Goal: Task Accomplishment & Management: Manage account settings

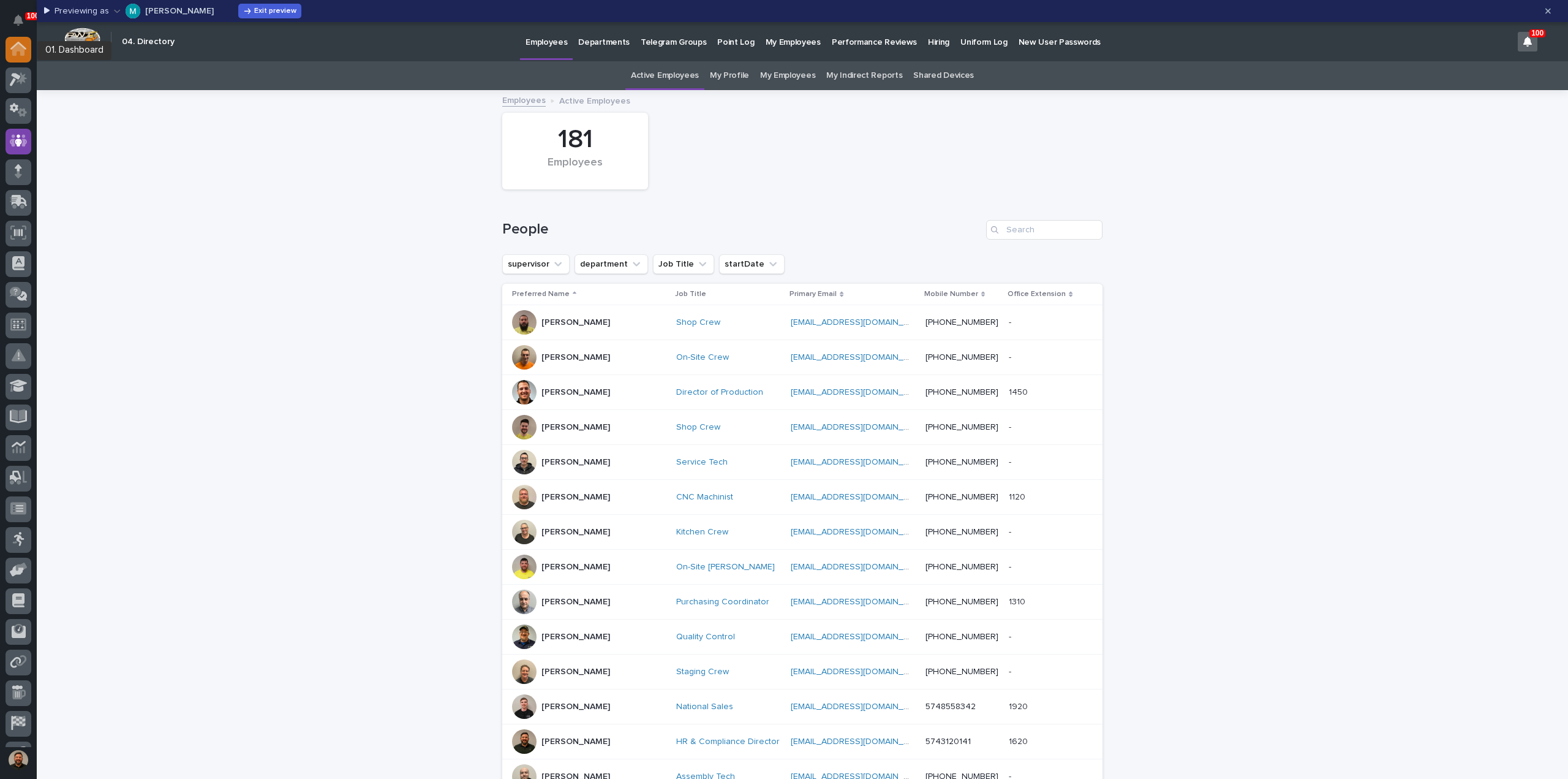
click at [11, 44] on icon at bounding box center [18, 49] width 16 height 14
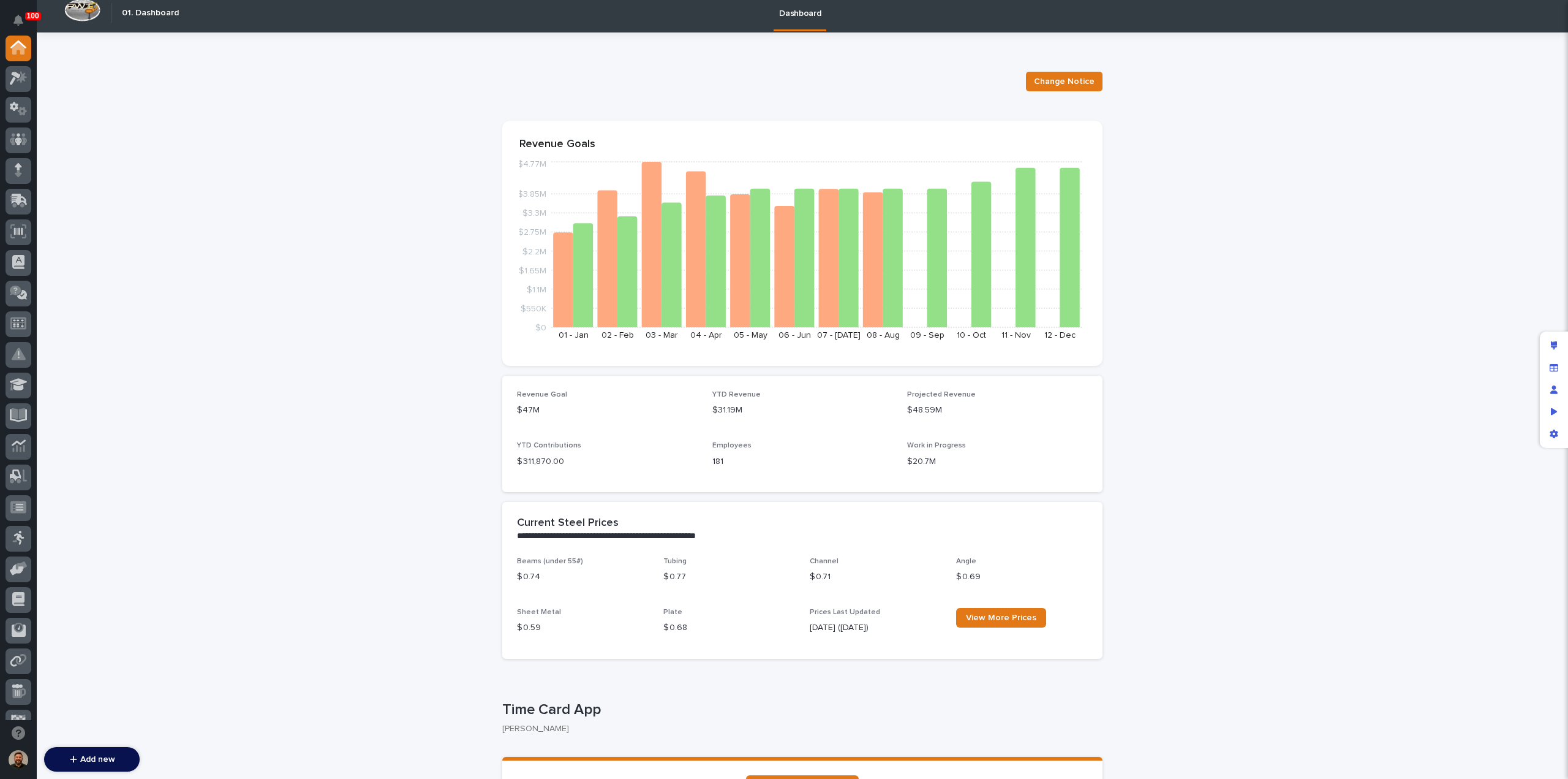
scroll to position [7, 0]
click at [1555, 403] on div "Preview as" at bounding box center [1554, 412] width 22 height 22
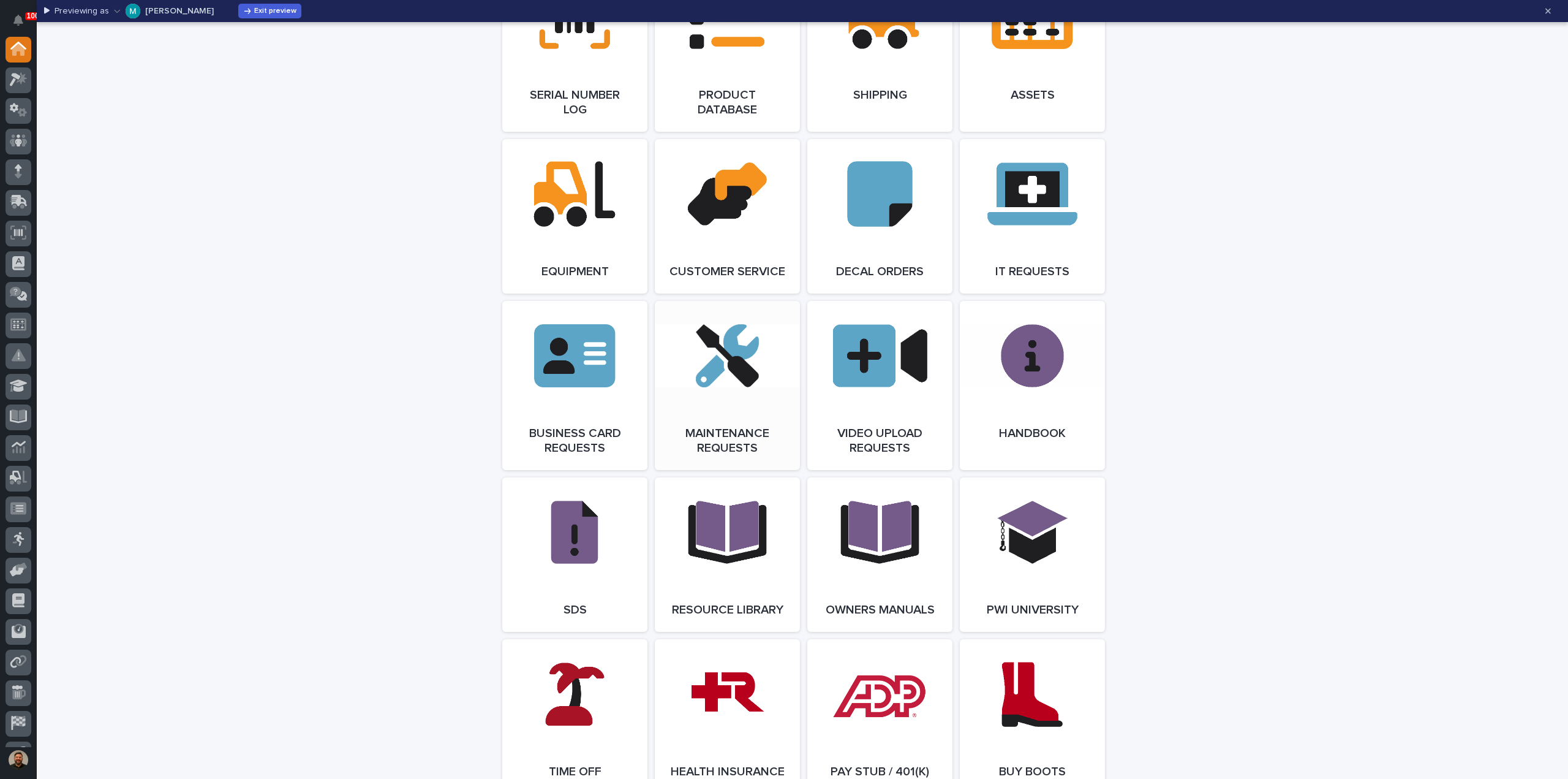
scroll to position [1660, 0]
click at [1071, 566] on link "Open Link" at bounding box center [1032, 554] width 145 height 155
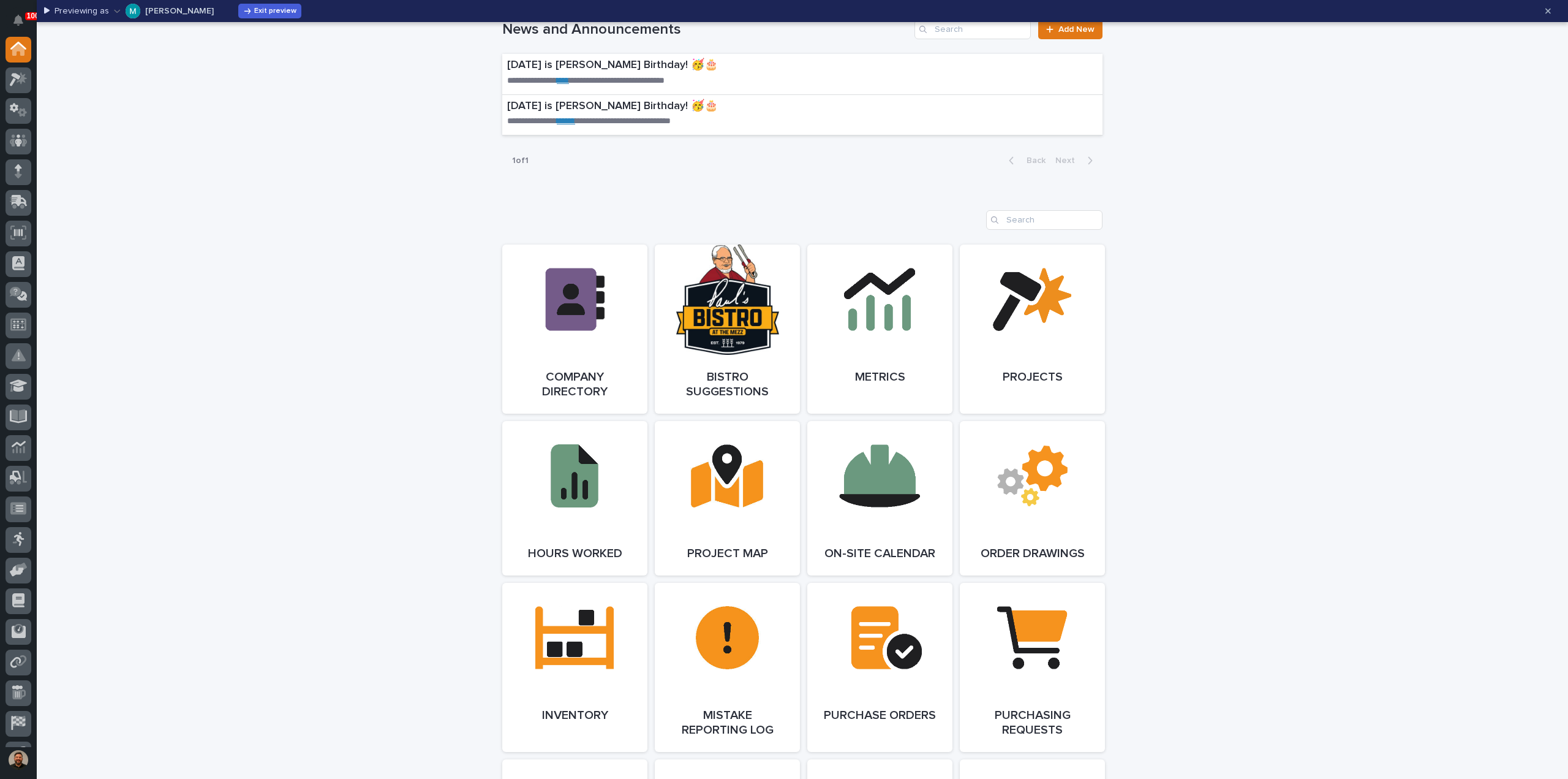
scroll to position [865, 0]
click at [576, 288] on link "Open Link" at bounding box center [575, 328] width 145 height 169
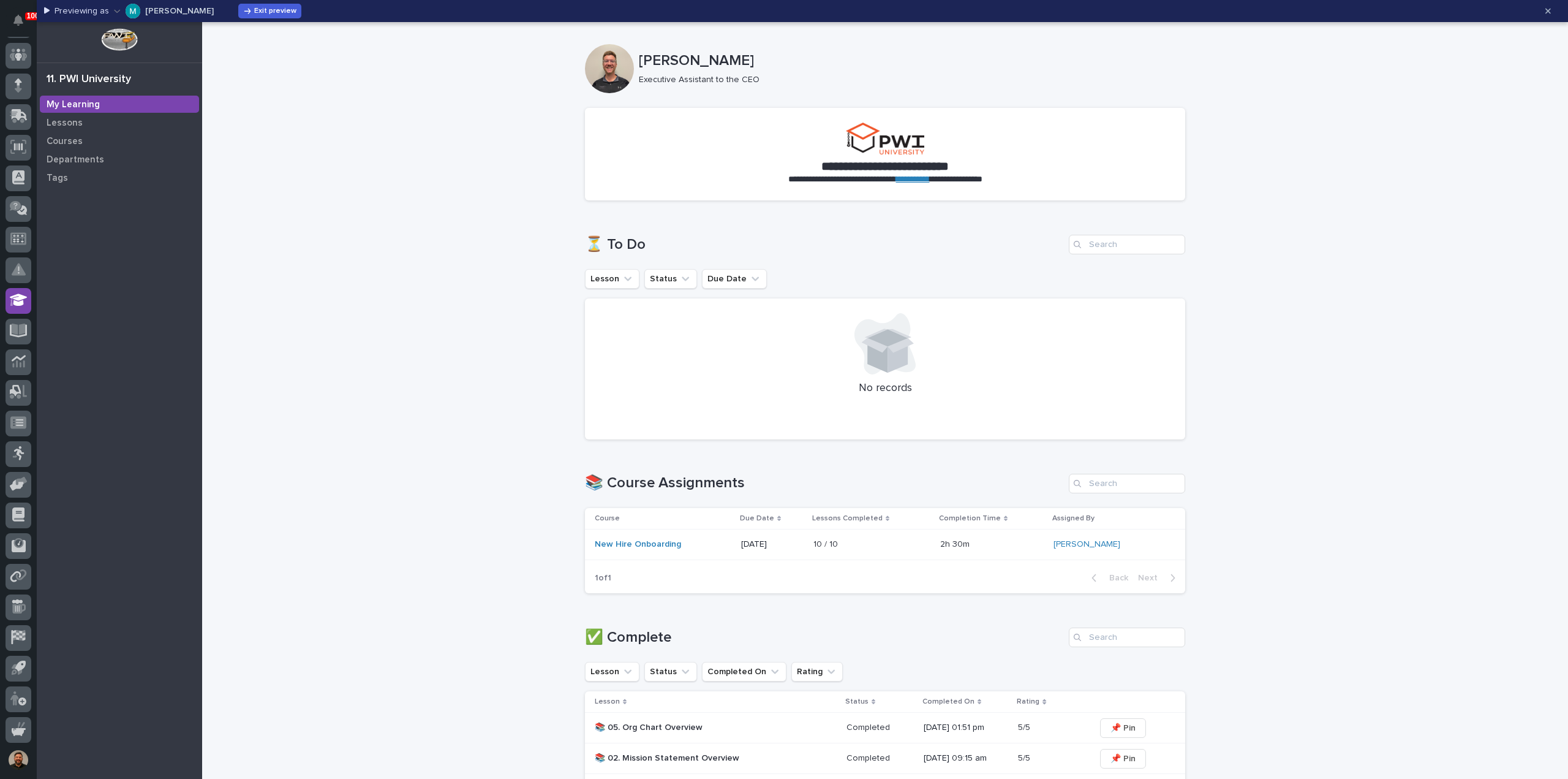
scroll to position [2, 0]
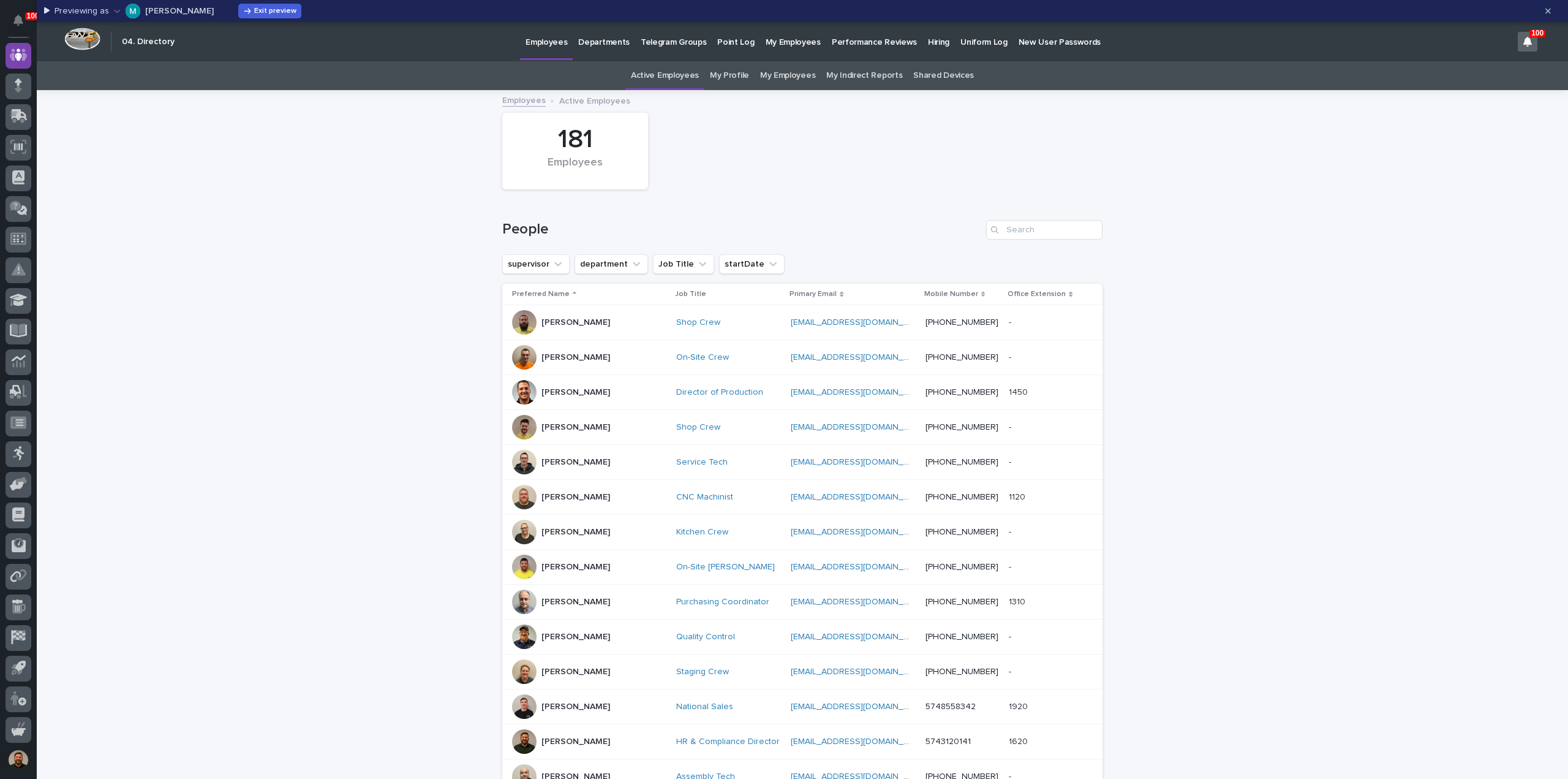
click at [724, 75] on link "My Profile" at bounding box center [730, 75] width 40 height 29
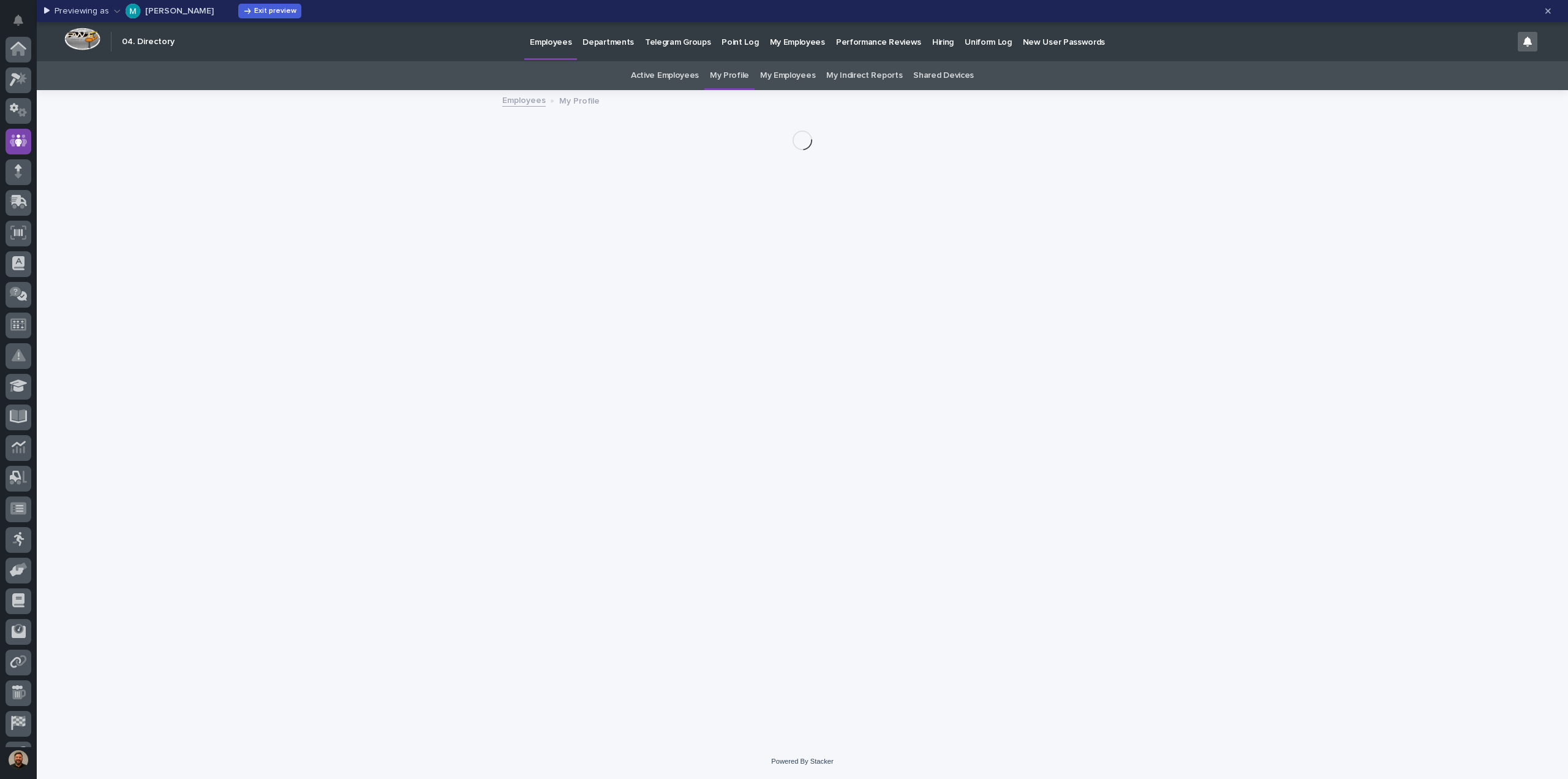
scroll to position [86, 0]
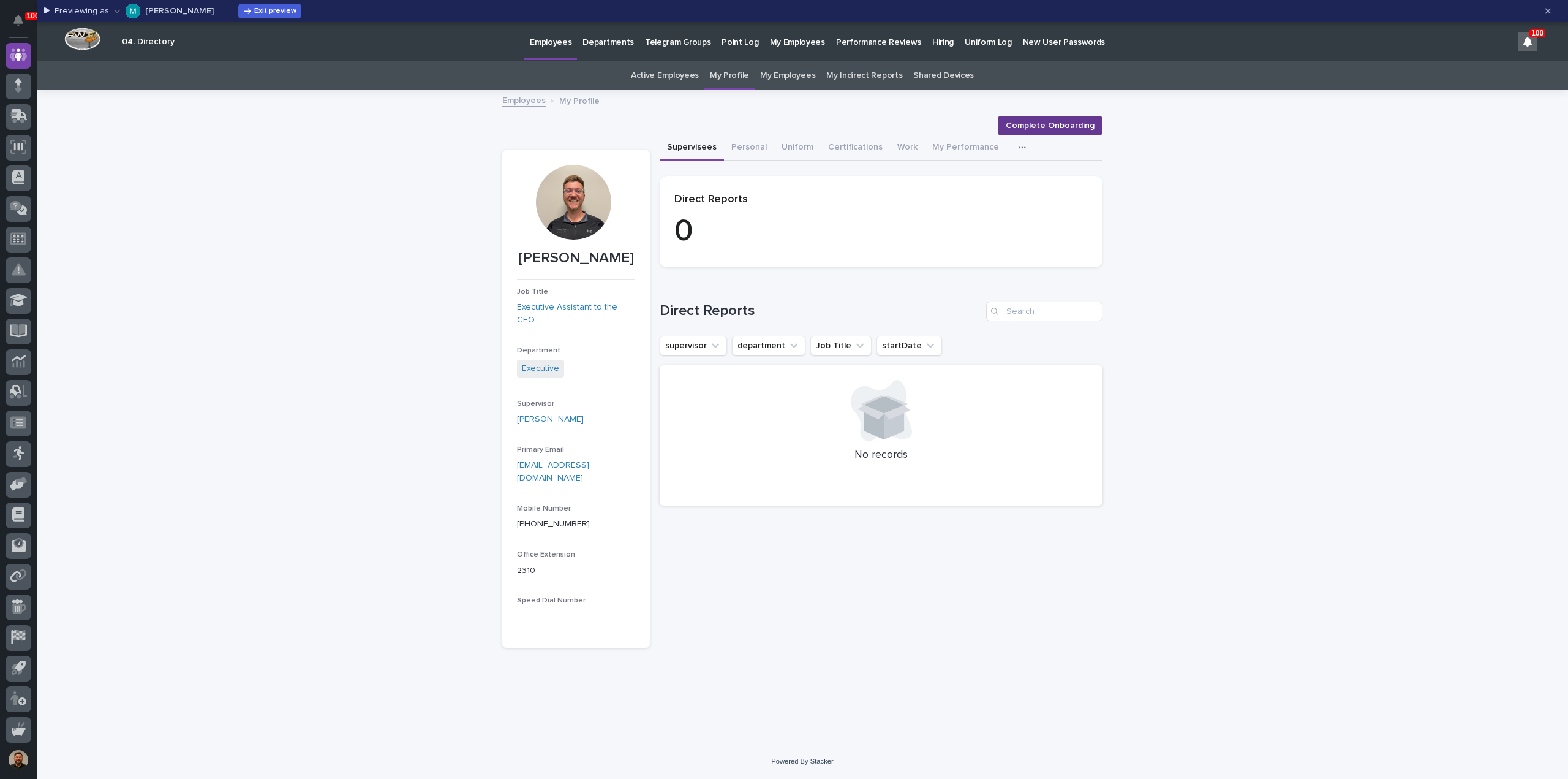
click at [1057, 123] on span "Complete Onboarding" at bounding box center [1050, 125] width 89 height 12
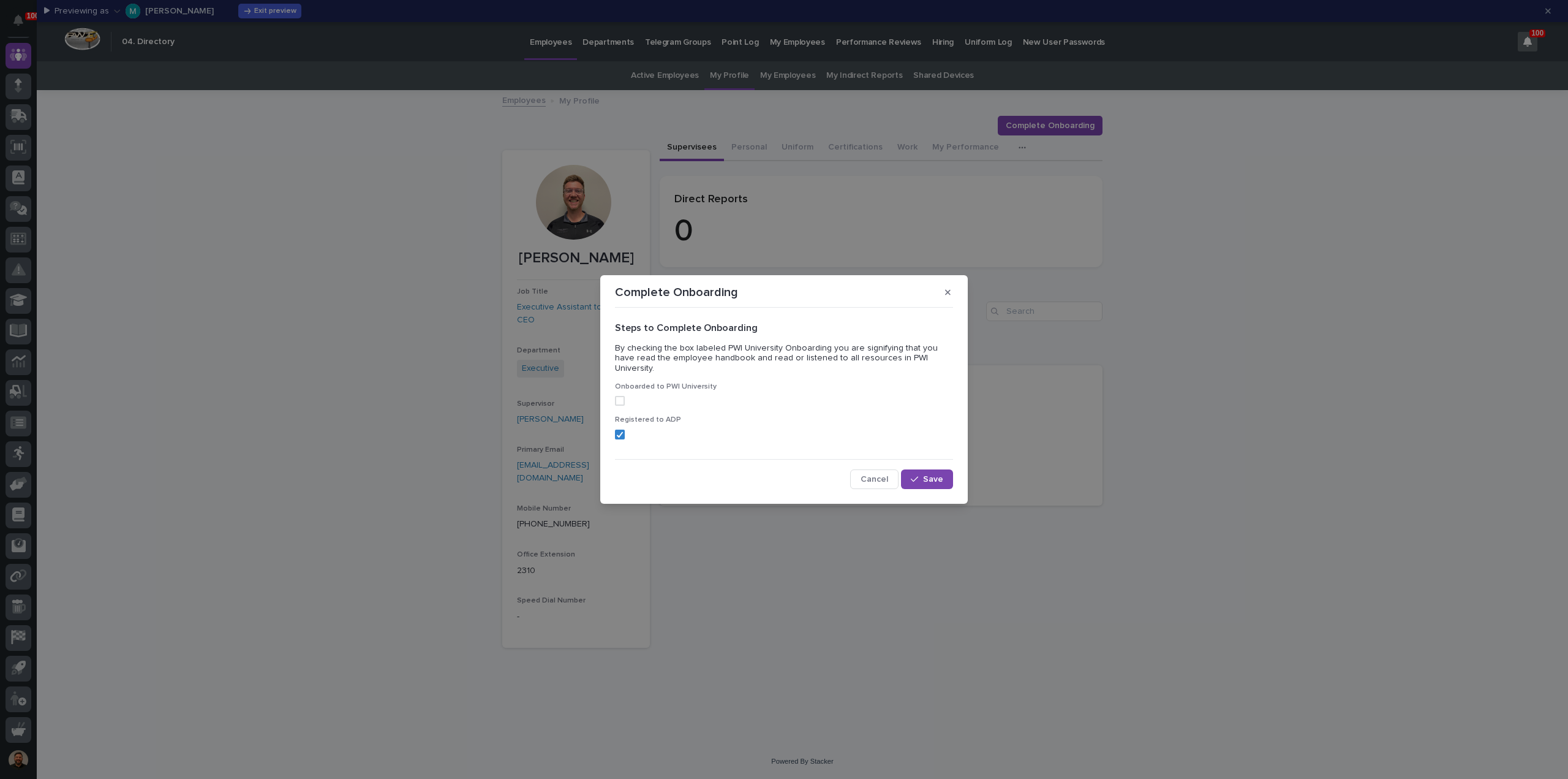
click at [623, 396] on span at bounding box center [620, 401] width 10 height 10
click at [1568, 517] on div "Complete Onboarding Steps to Complete Onboarding By checking the box labeled PW…" at bounding box center [784, 390] width 1568 height 779
click at [925, 469] on button "Save" at bounding box center [927, 479] width 52 height 19
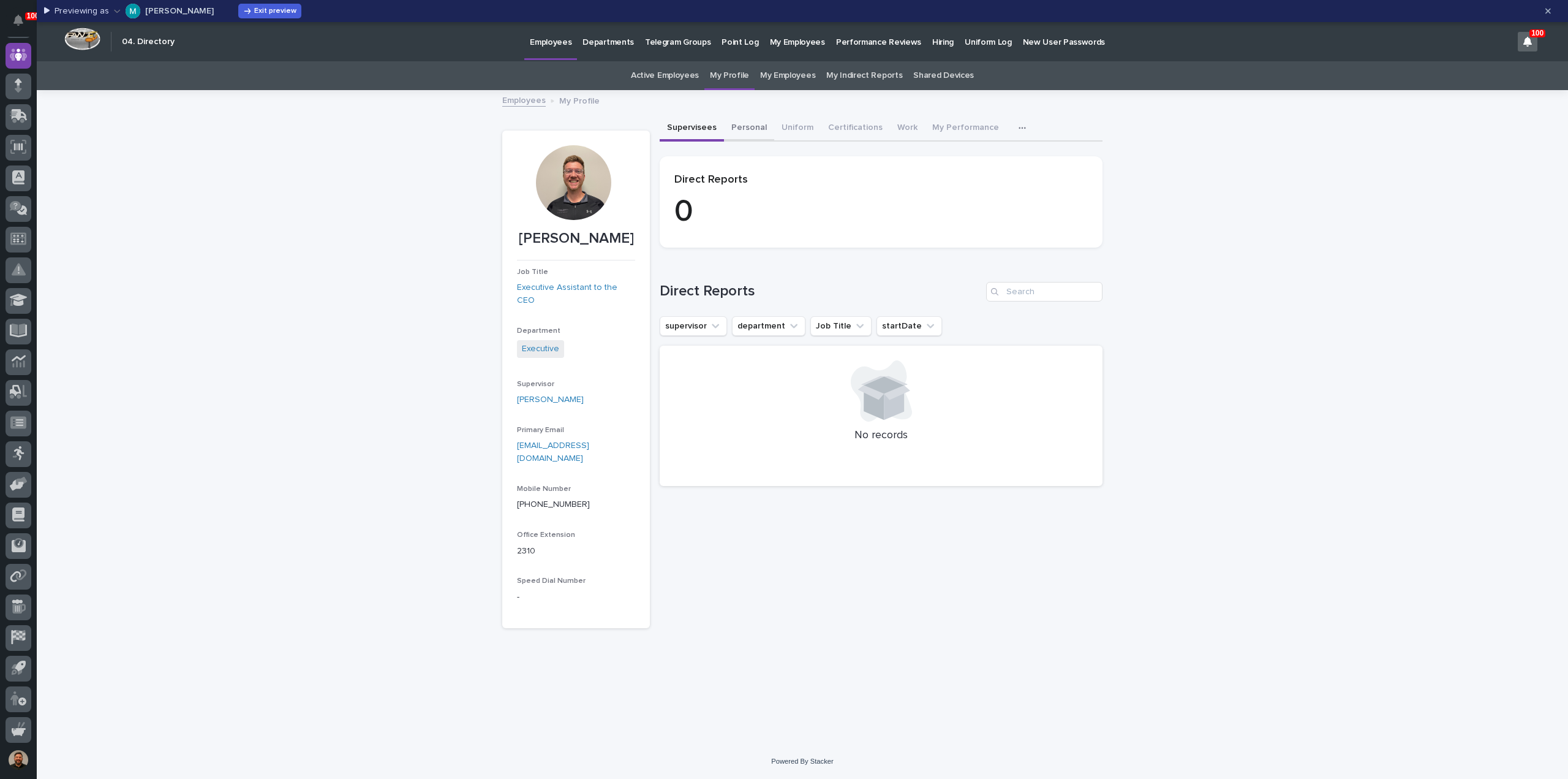
click at [759, 132] on button "Personal" at bounding box center [749, 129] width 50 height 26
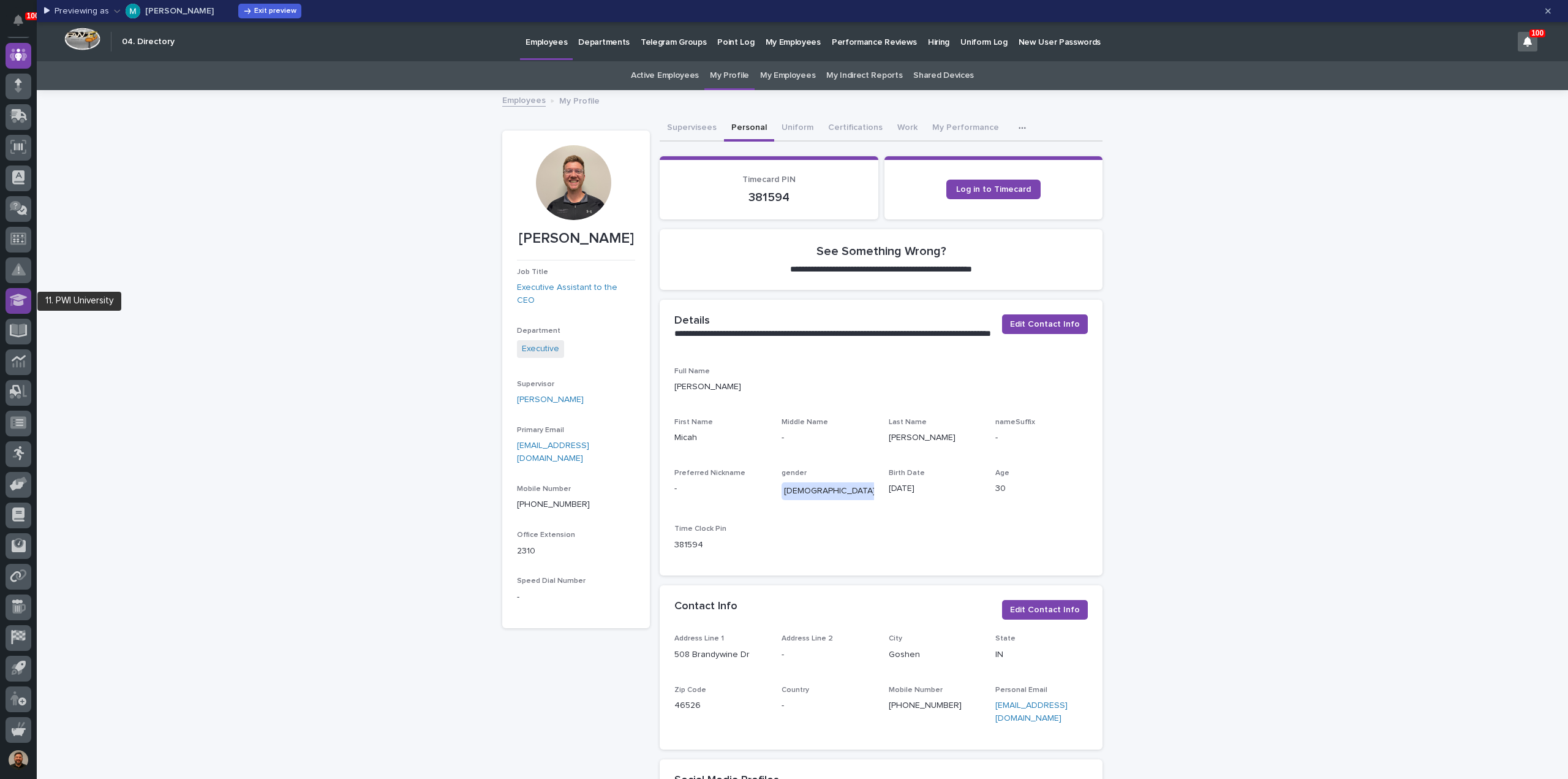
click at [20, 300] on icon at bounding box center [19, 300] width 18 height 12
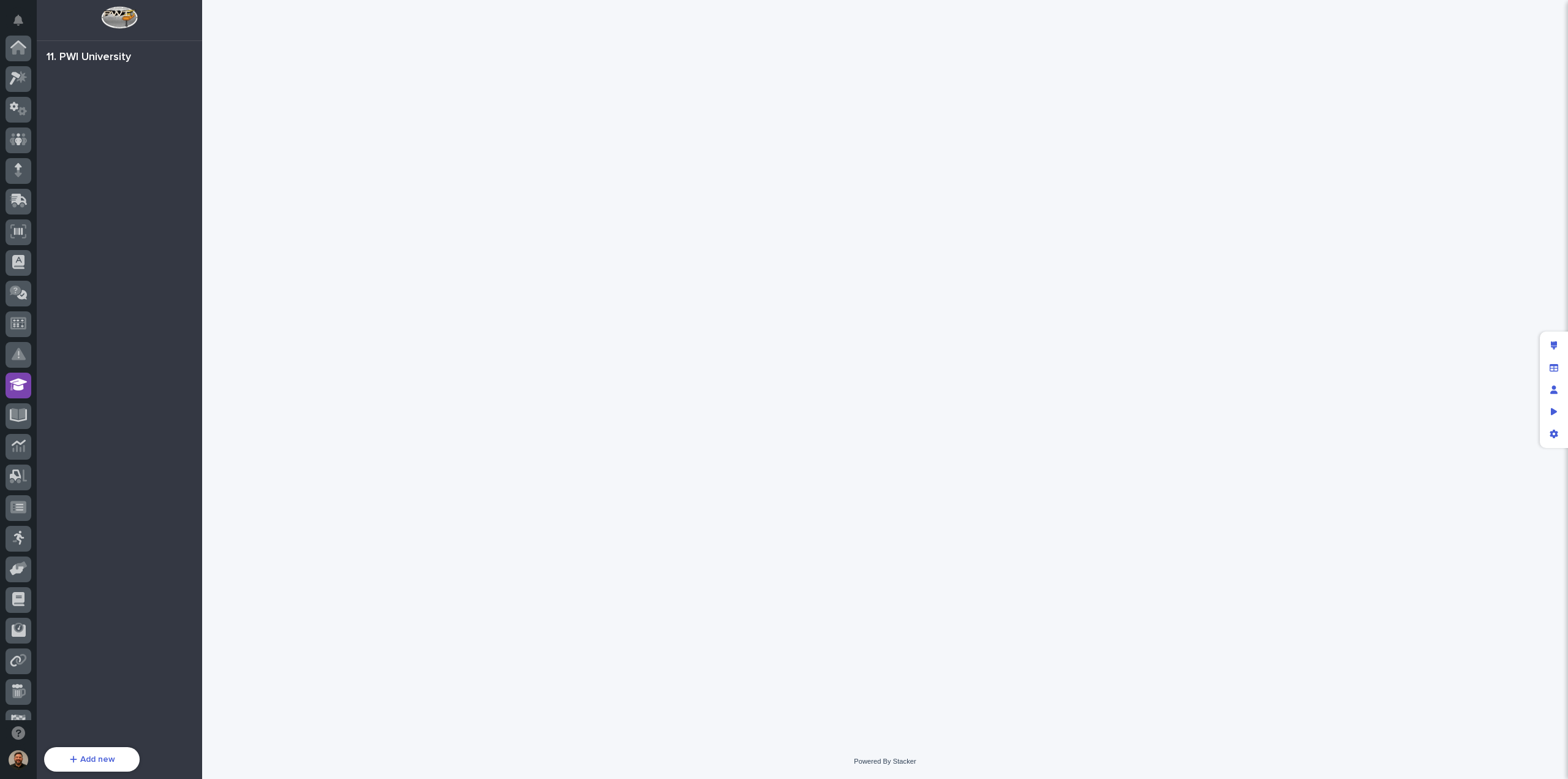
scroll to position [111, 0]
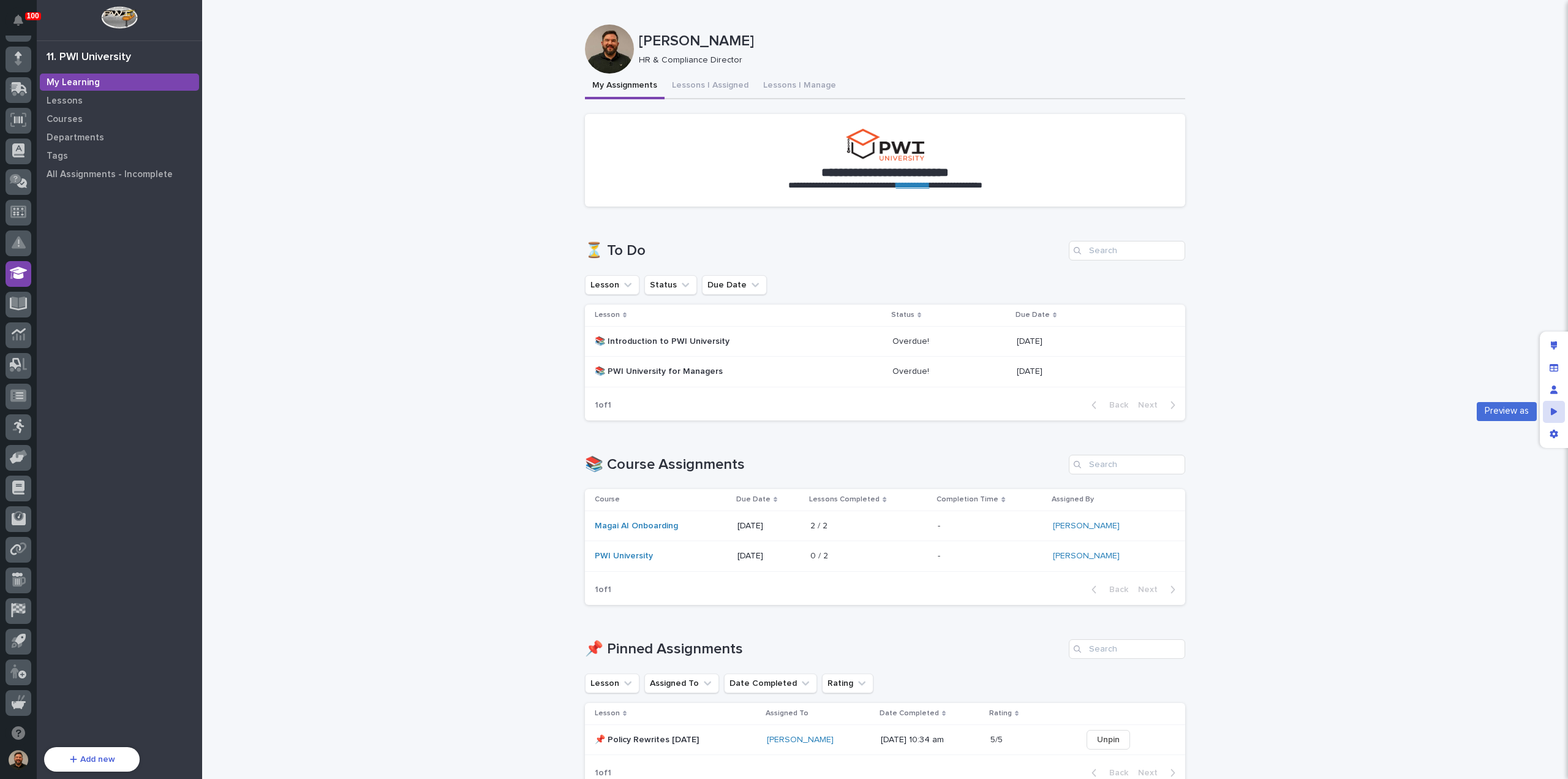
click at [1552, 412] on icon "Preview as" at bounding box center [1554, 411] width 6 height 7
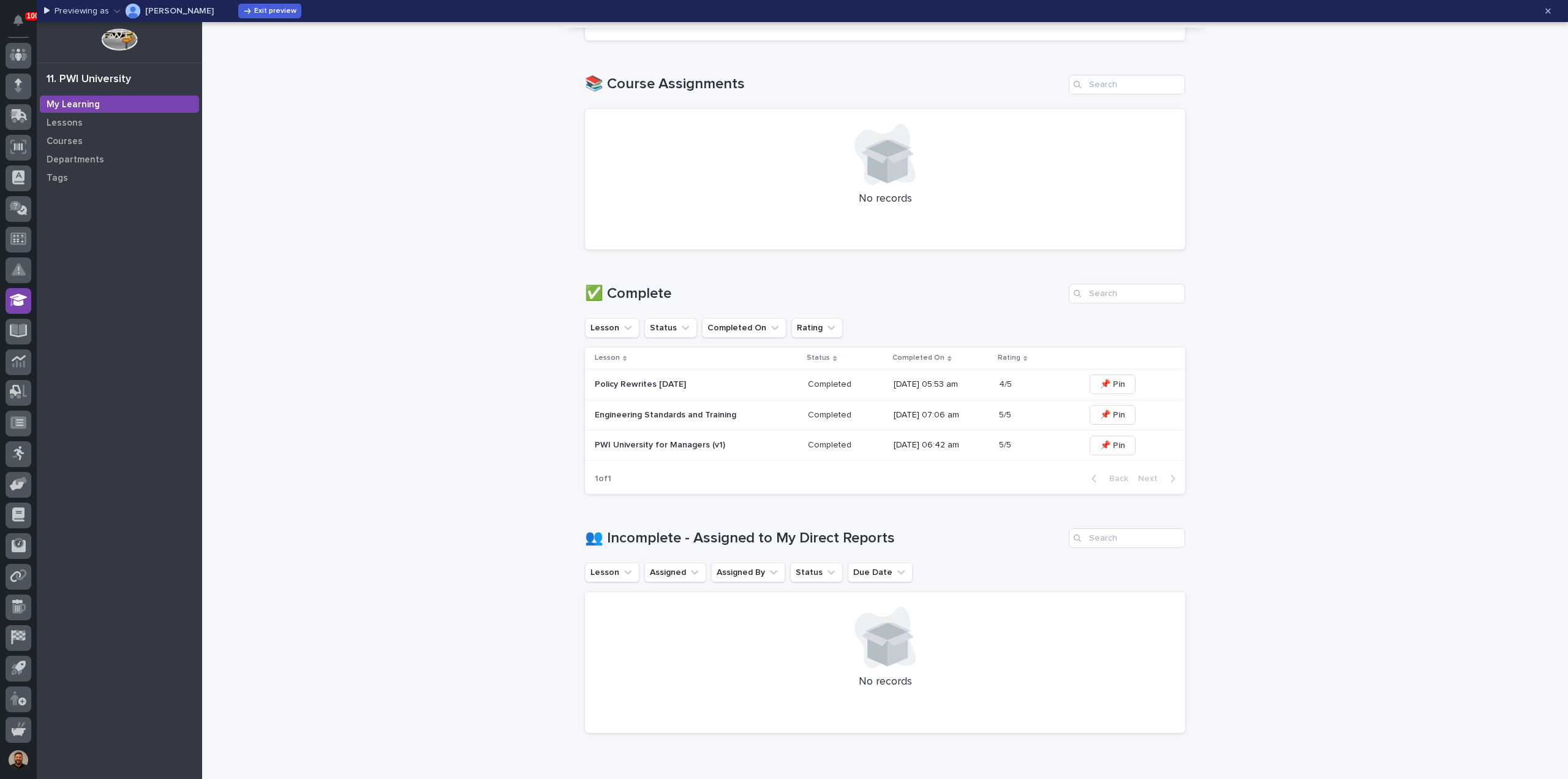
scroll to position [401, 0]
click at [116, 9] on icon "button" at bounding box center [117, 11] width 6 height 9
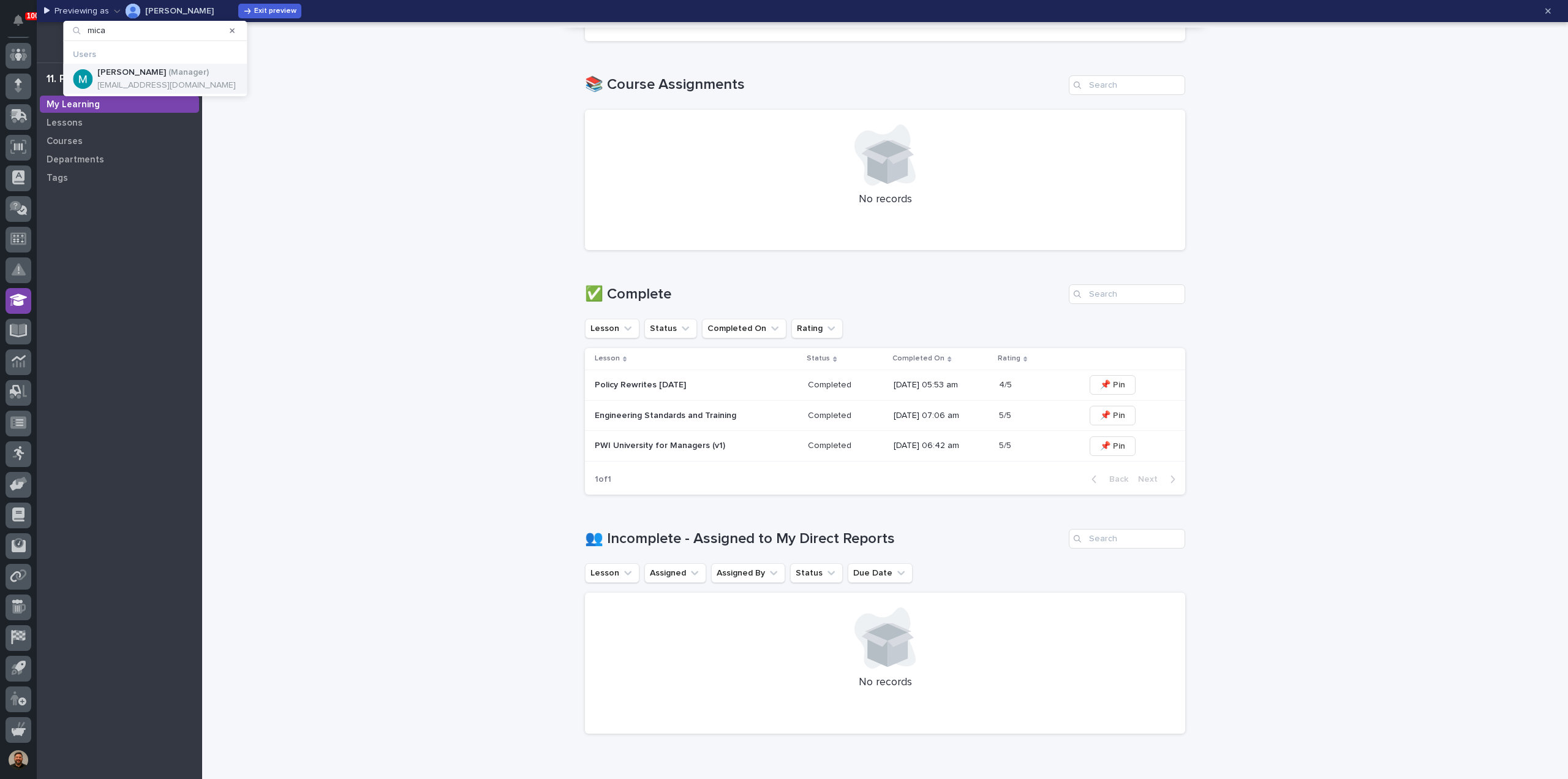
type input "mica"
click at [131, 73] on p "Micah Hershberger" at bounding box center [132, 73] width 69 height 10
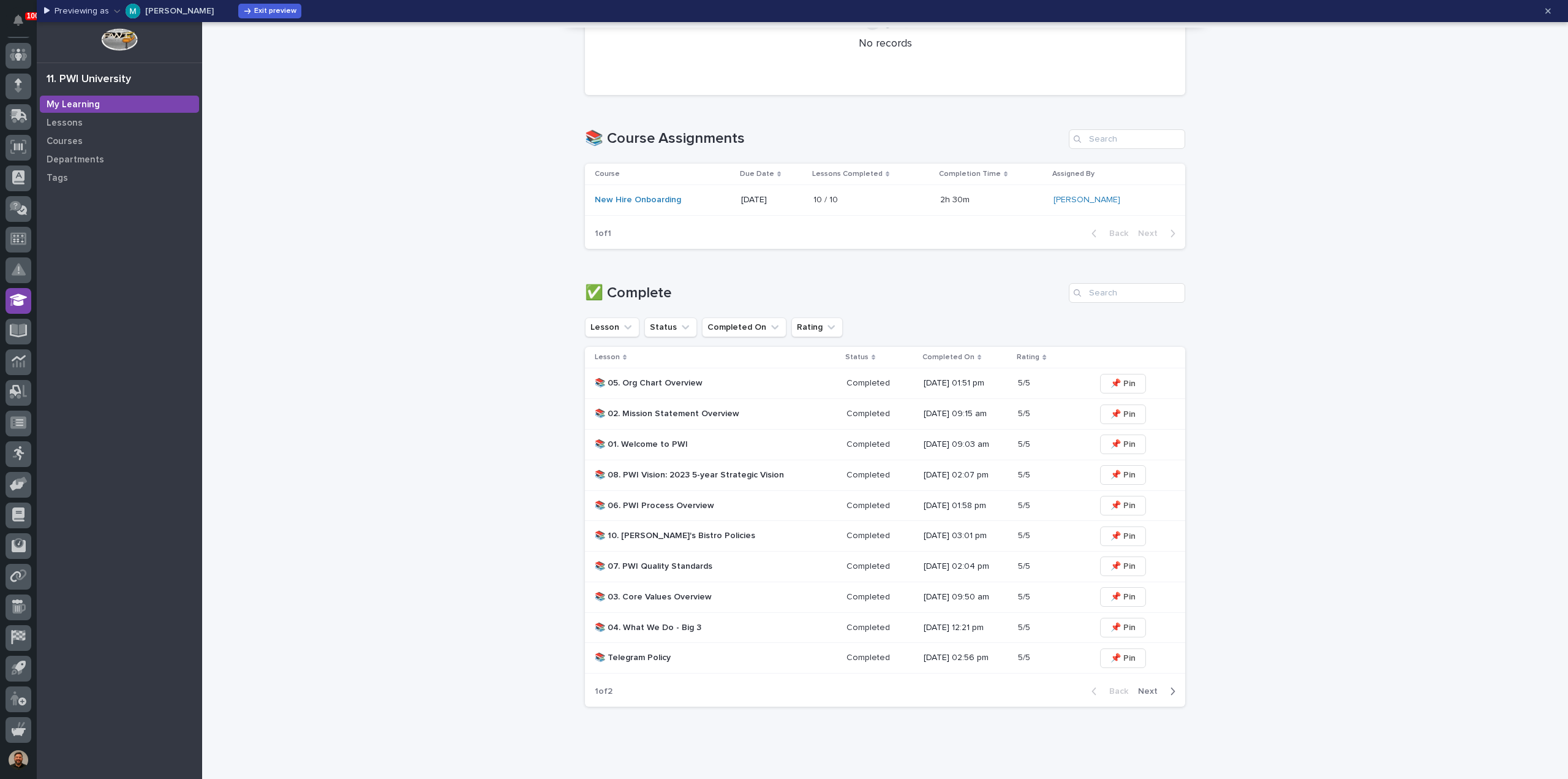
scroll to position [347, 0]
click at [1149, 688] on span "Next" at bounding box center [1152, 691] width 27 height 9
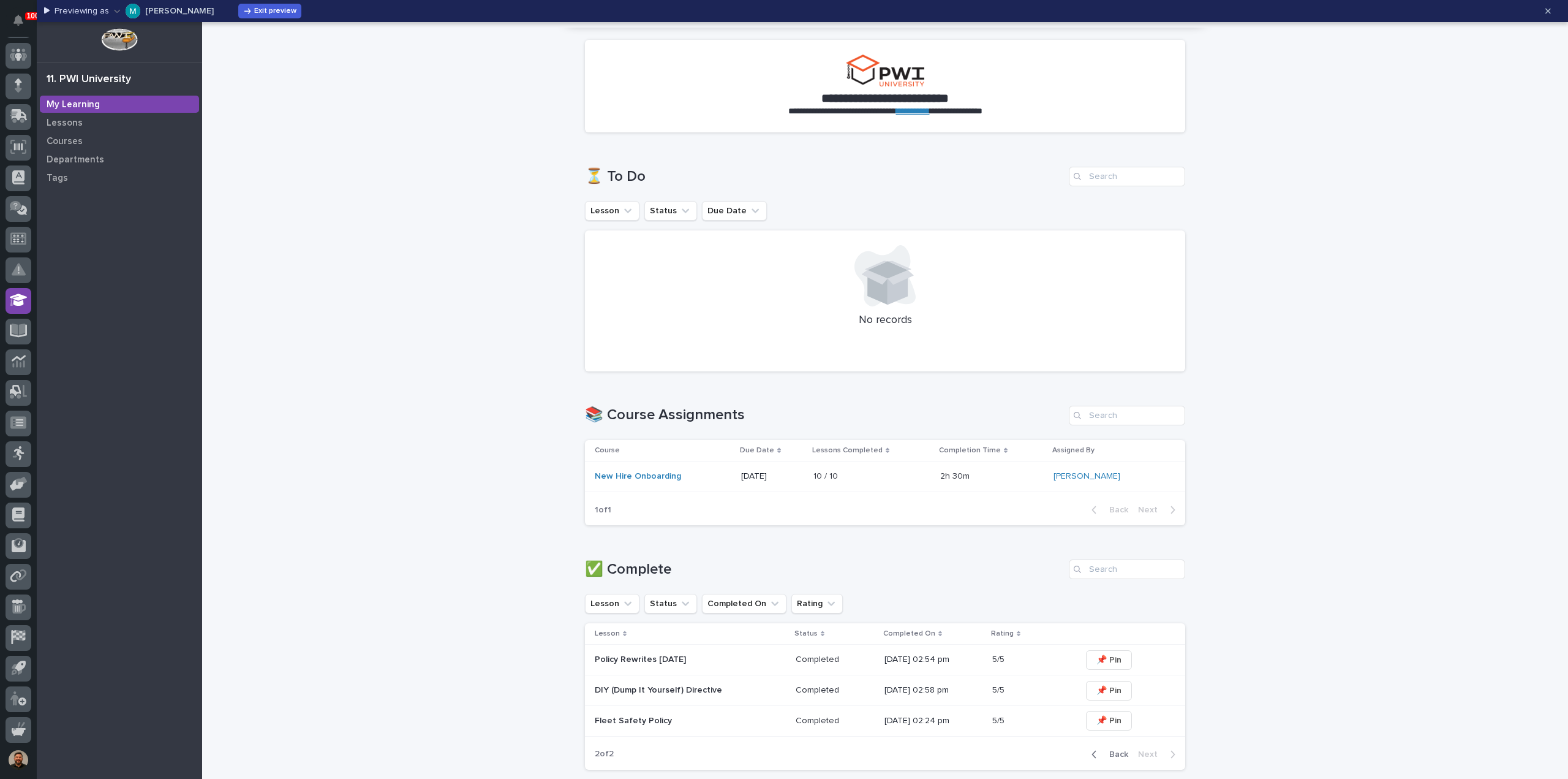
scroll to position [0, 0]
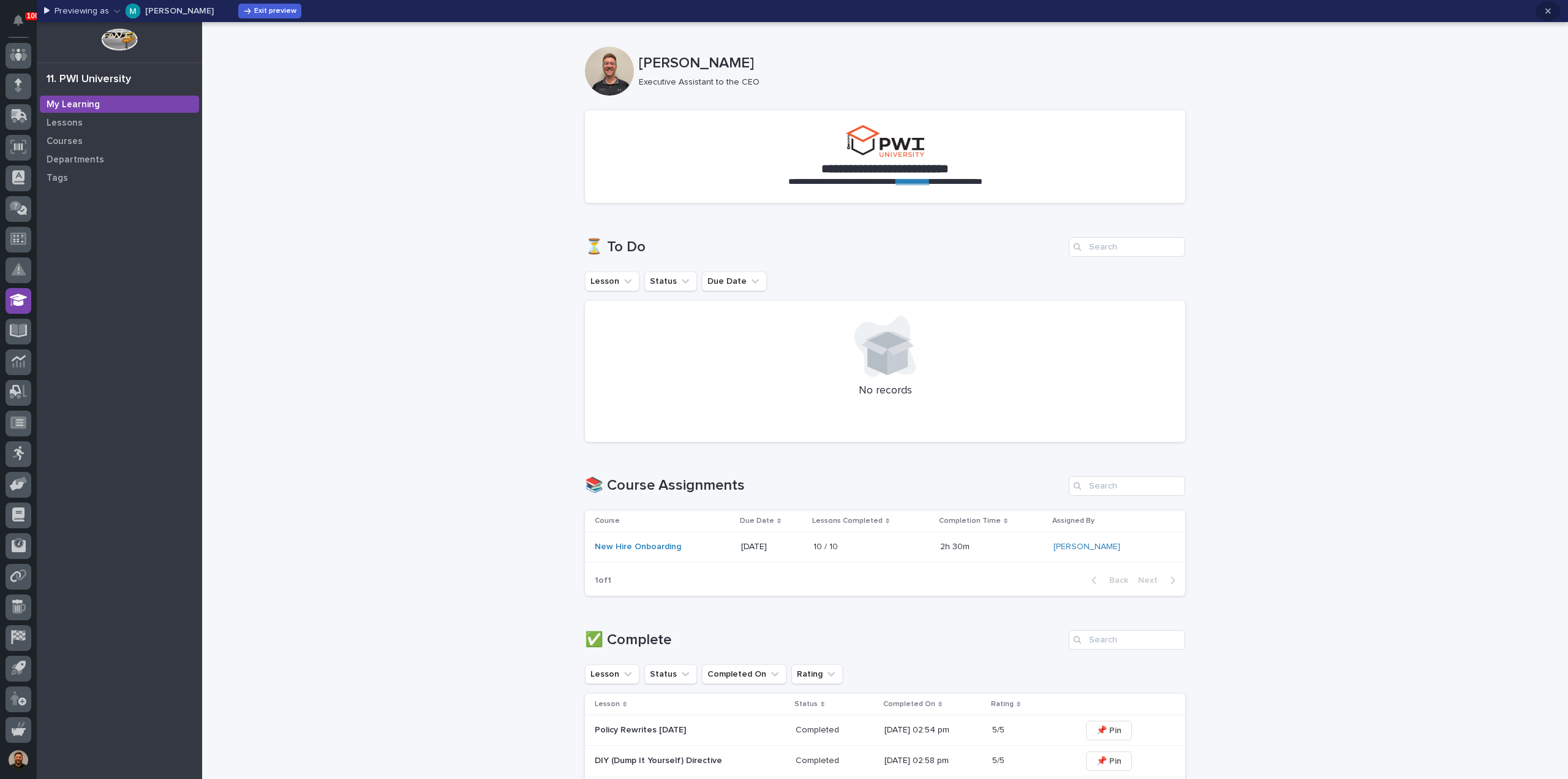
click at [1550, 14] on icon "button" at bounding box center [1549, 11] width 6 height 9
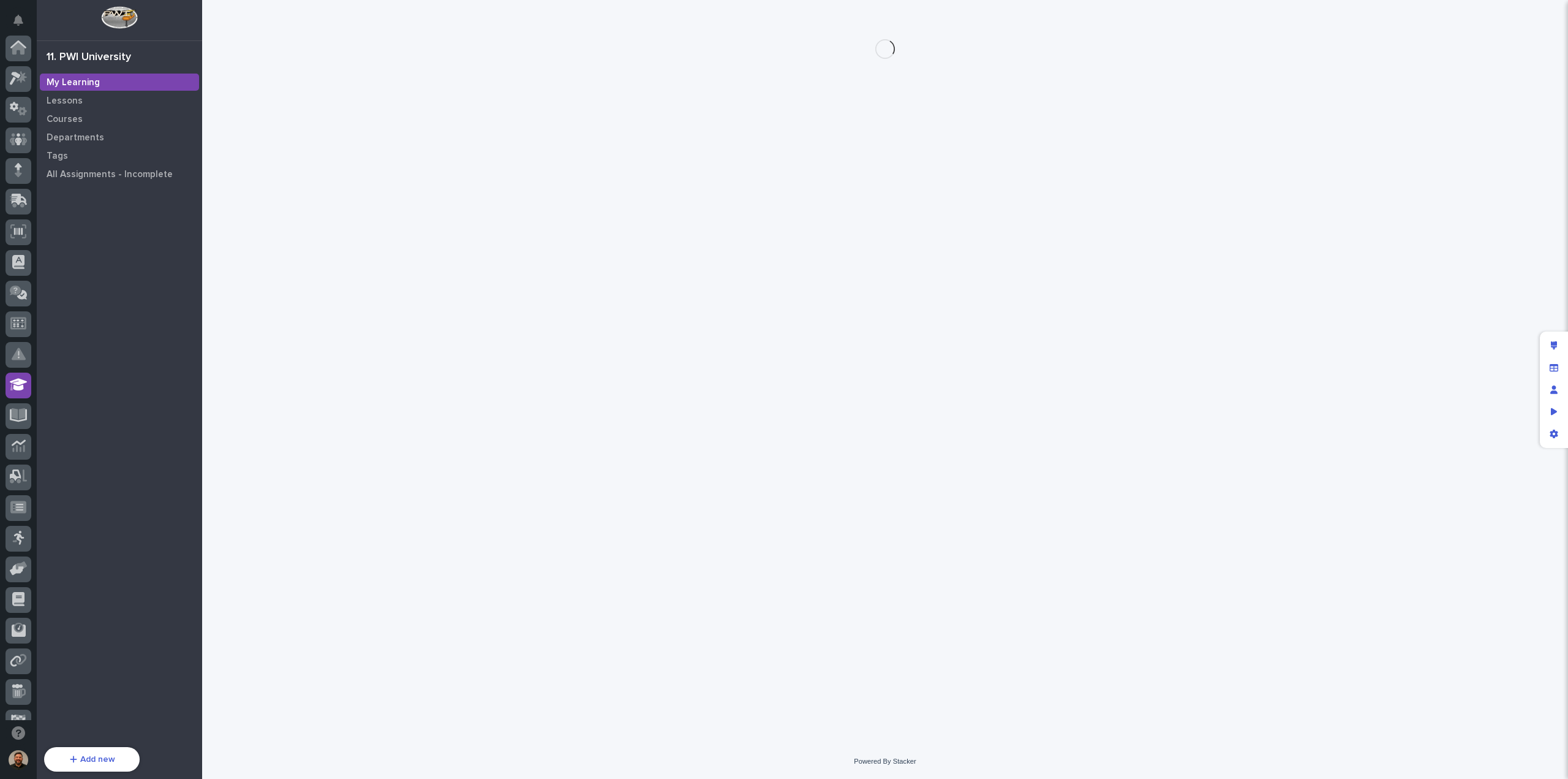
scroll to position [111, 0]
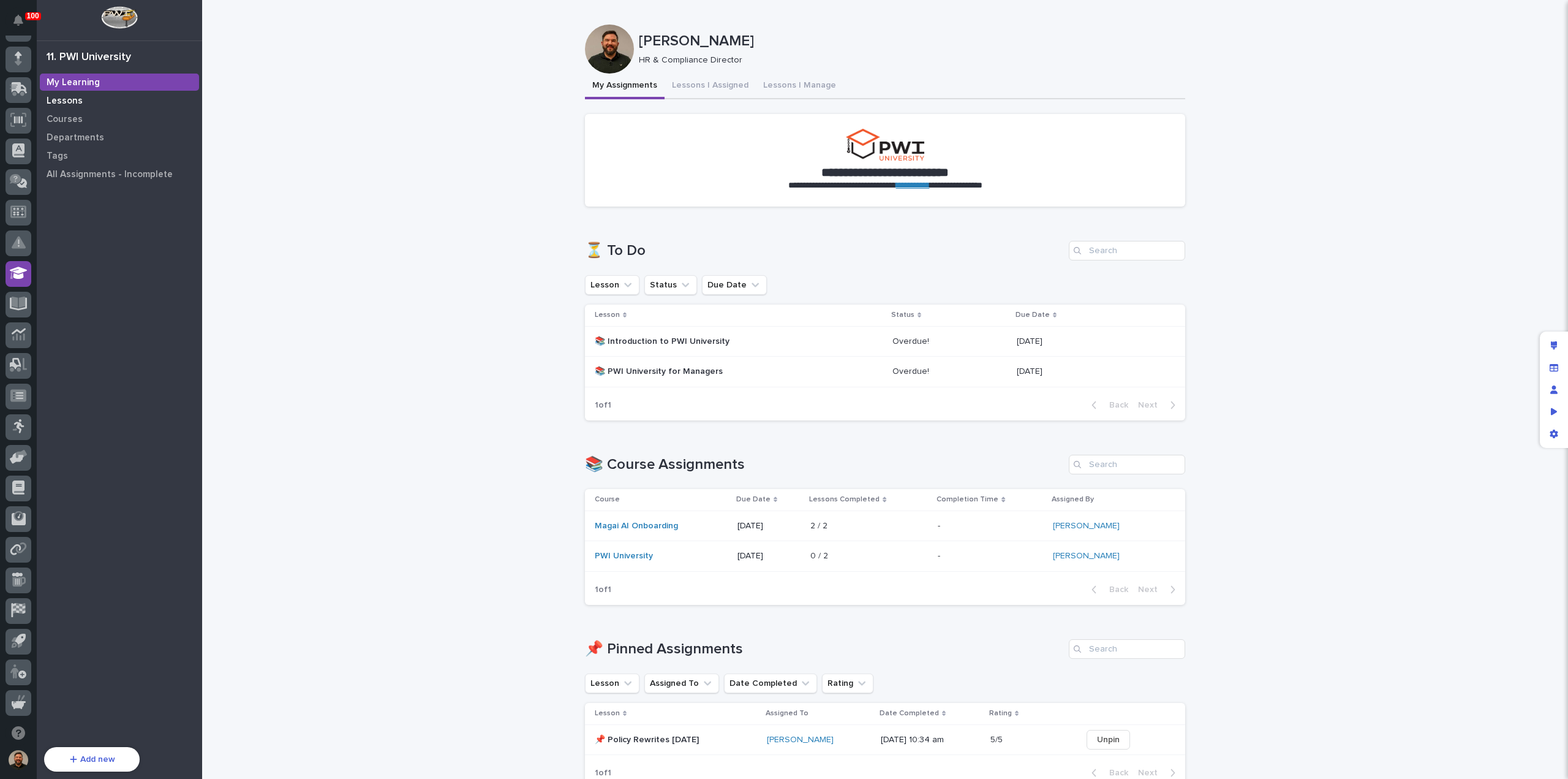
click at [65, 96] on p "Lessons" at bounding box center [65, 101] width 36 height 11
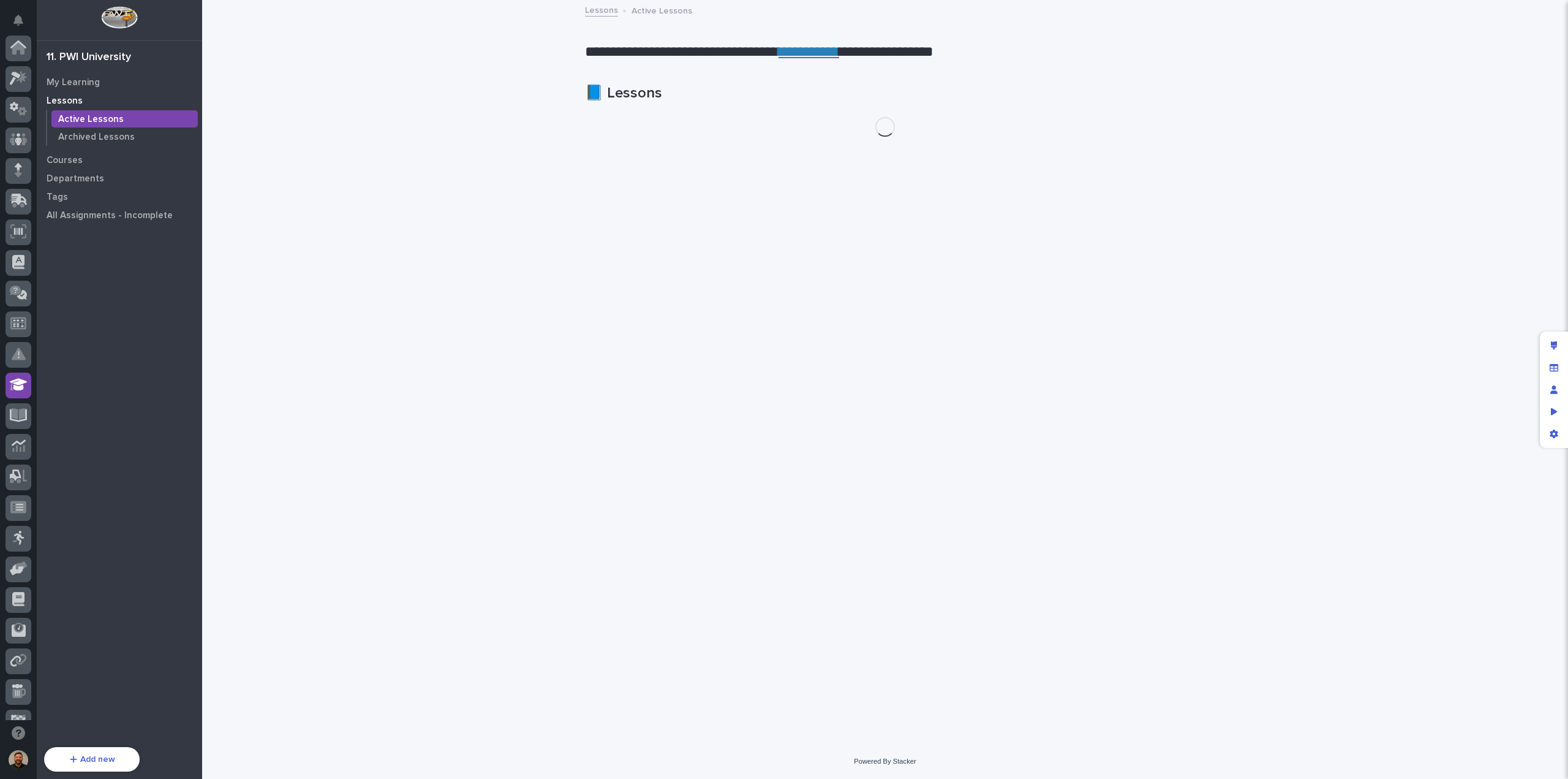
scroll to position [111, 0]
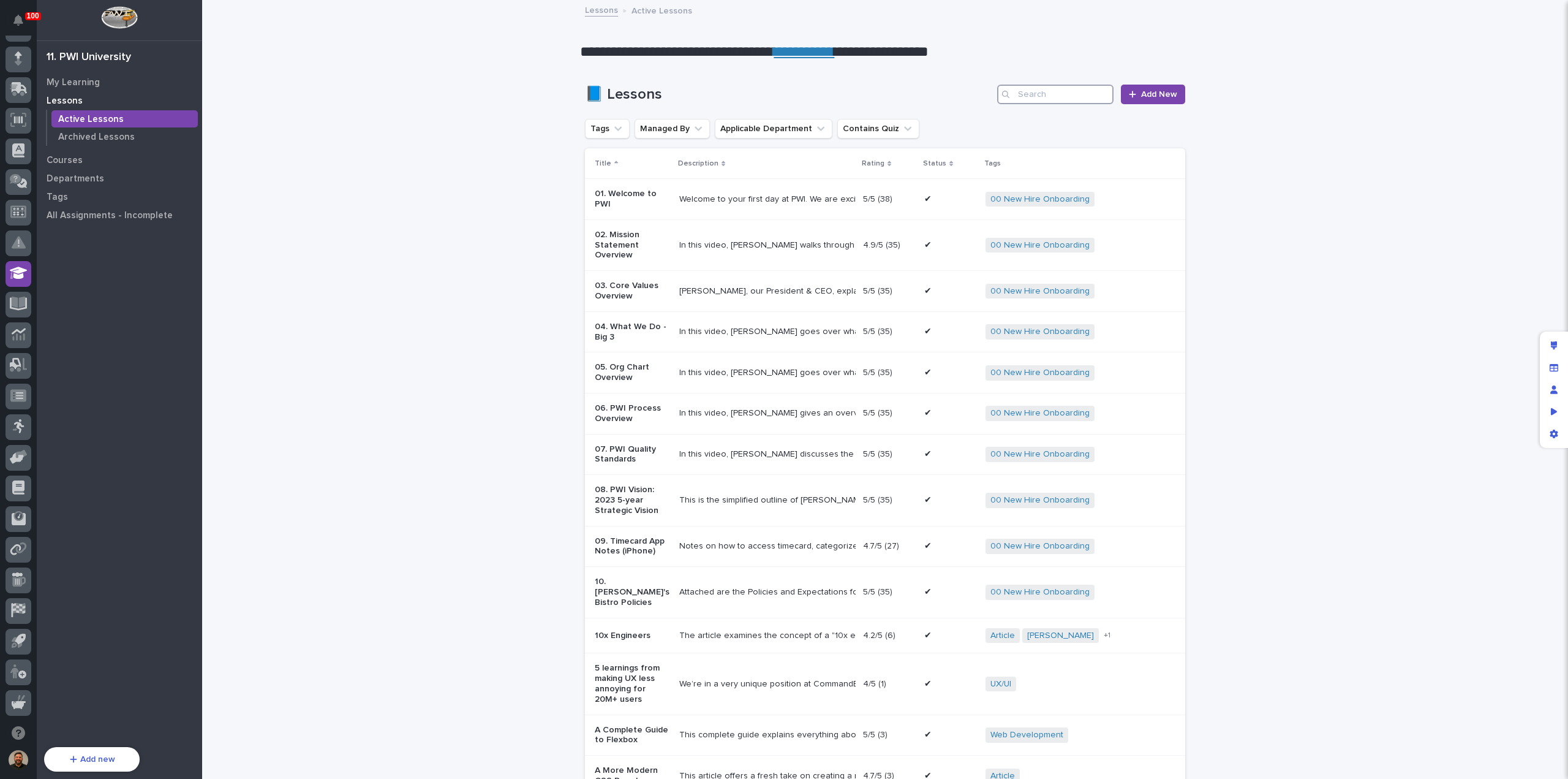
click at [1037, 92] on input "Search" at bounding box center [1056, 94] width 116 height 19
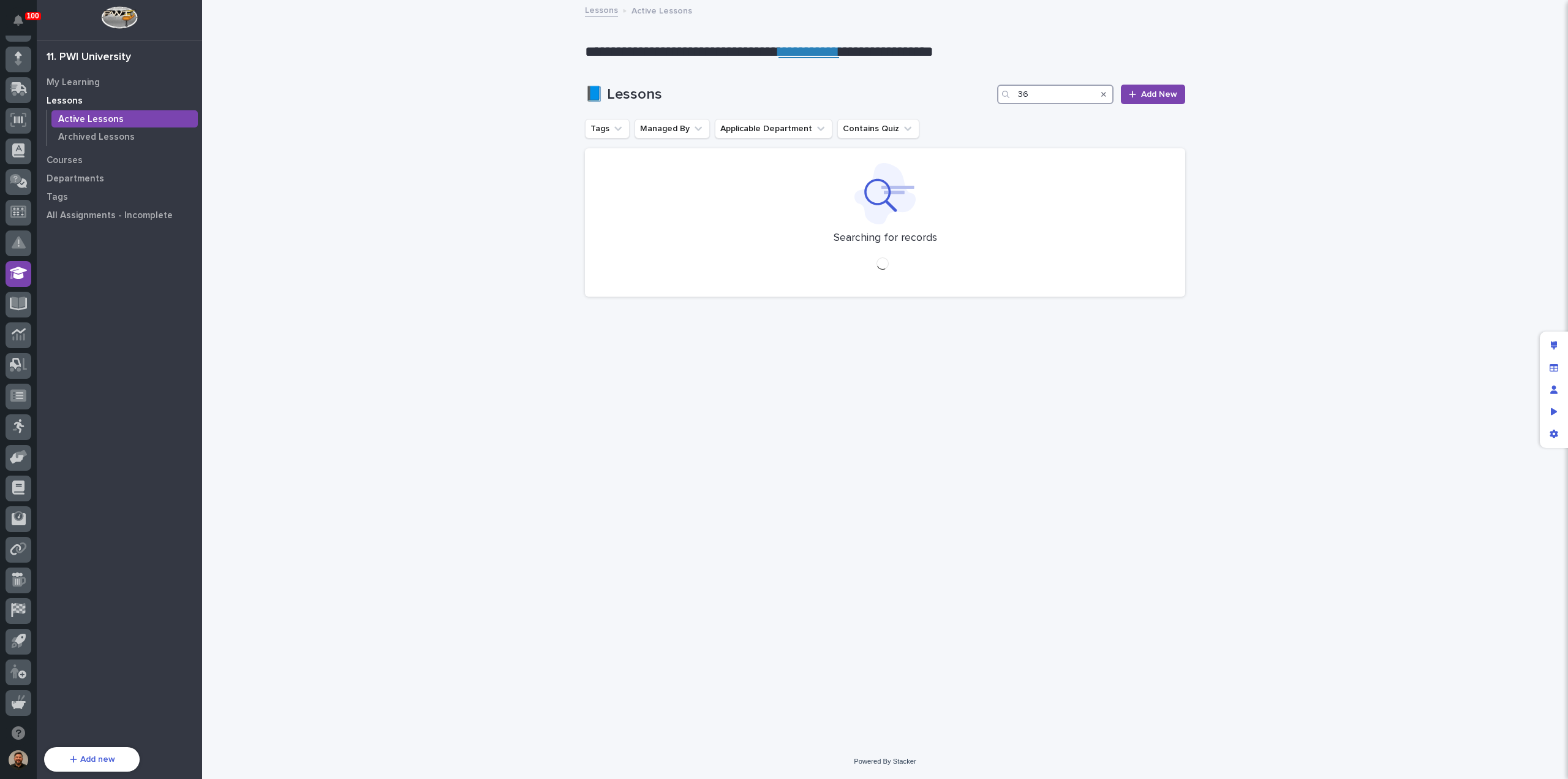
type input "3"
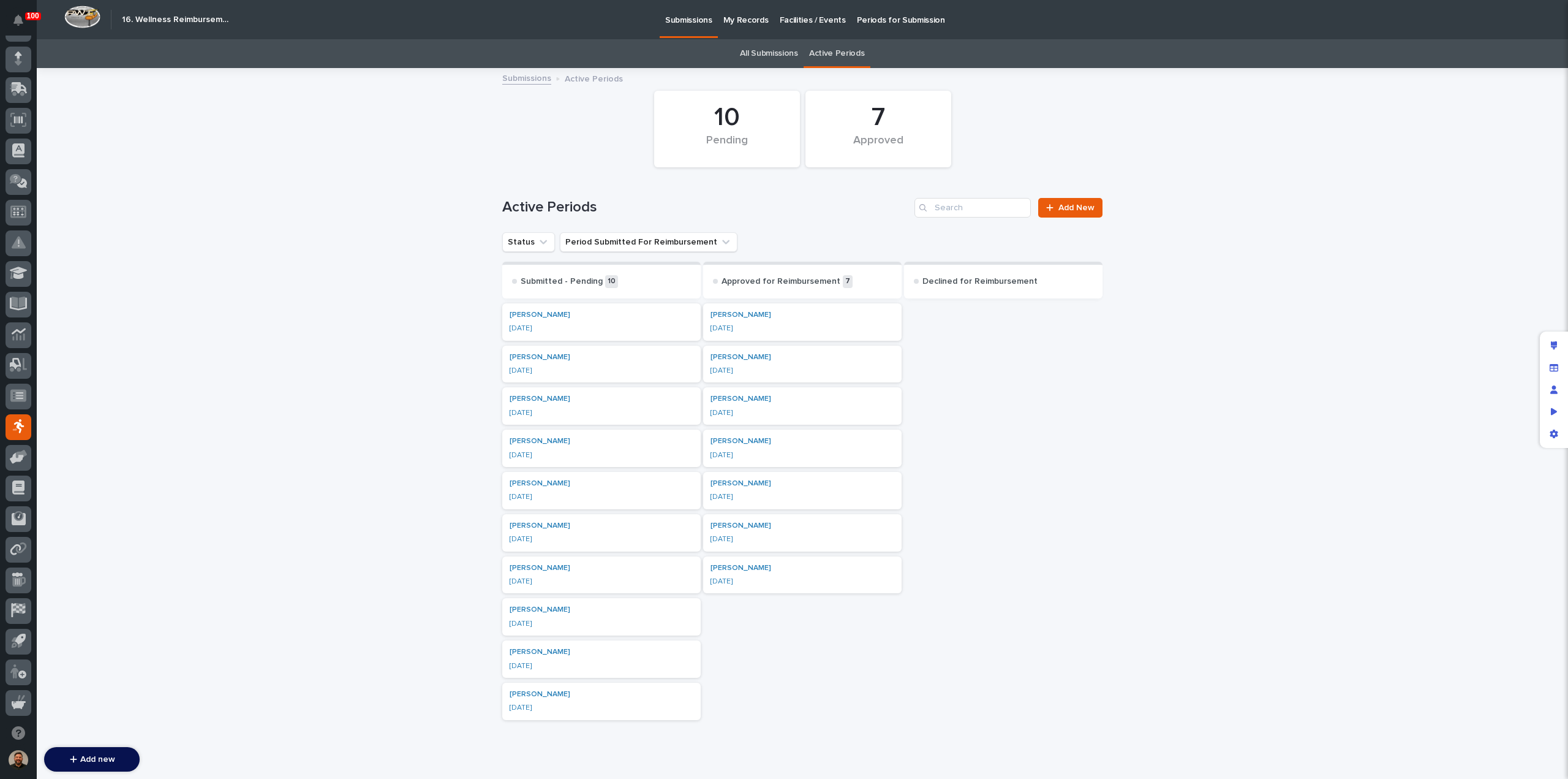
click at [596, 315] on div "[PERSON_NAME]" at bounding box center [602, 315] width 184 height 9
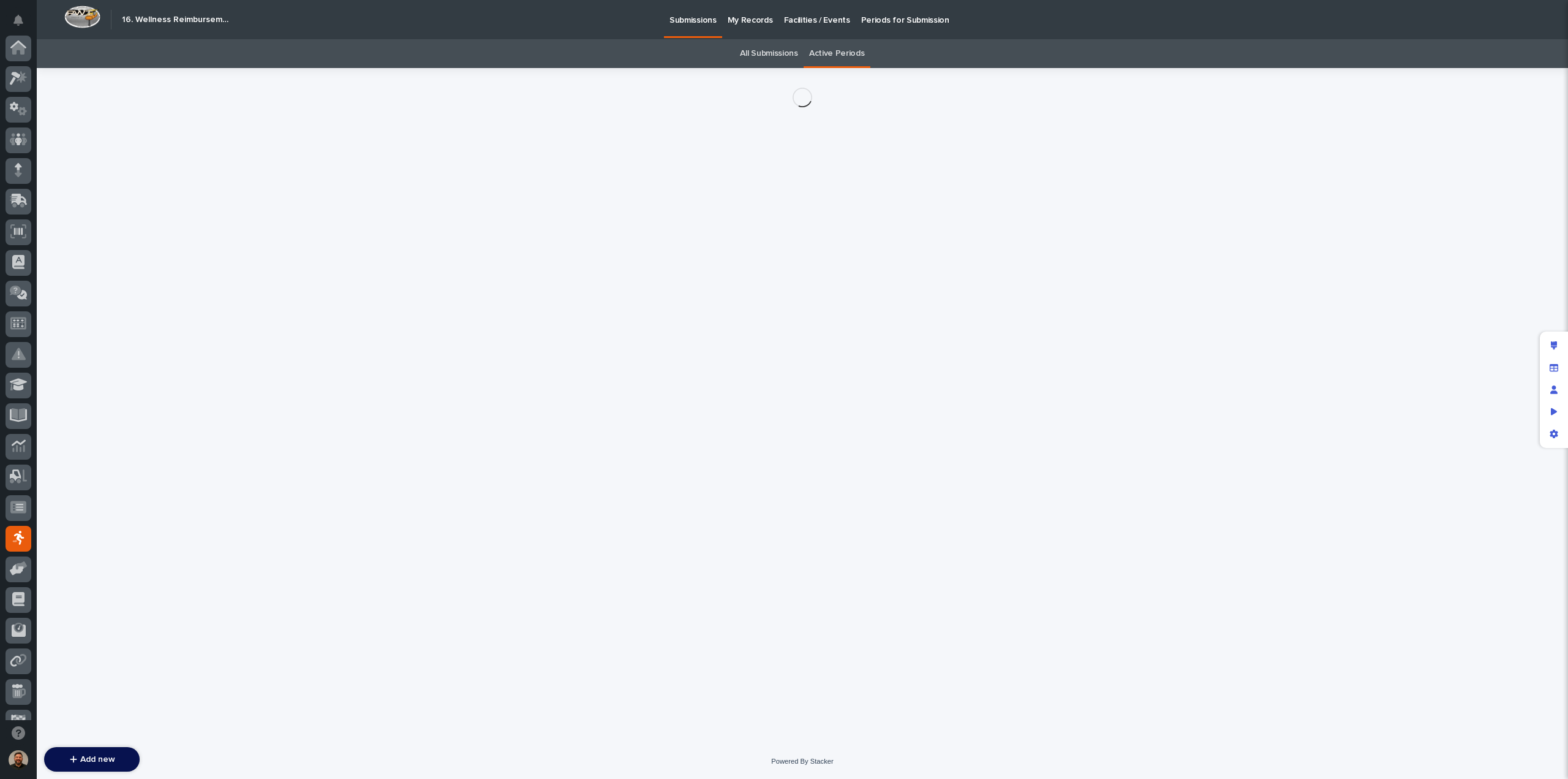
scroll to position [111, 0]
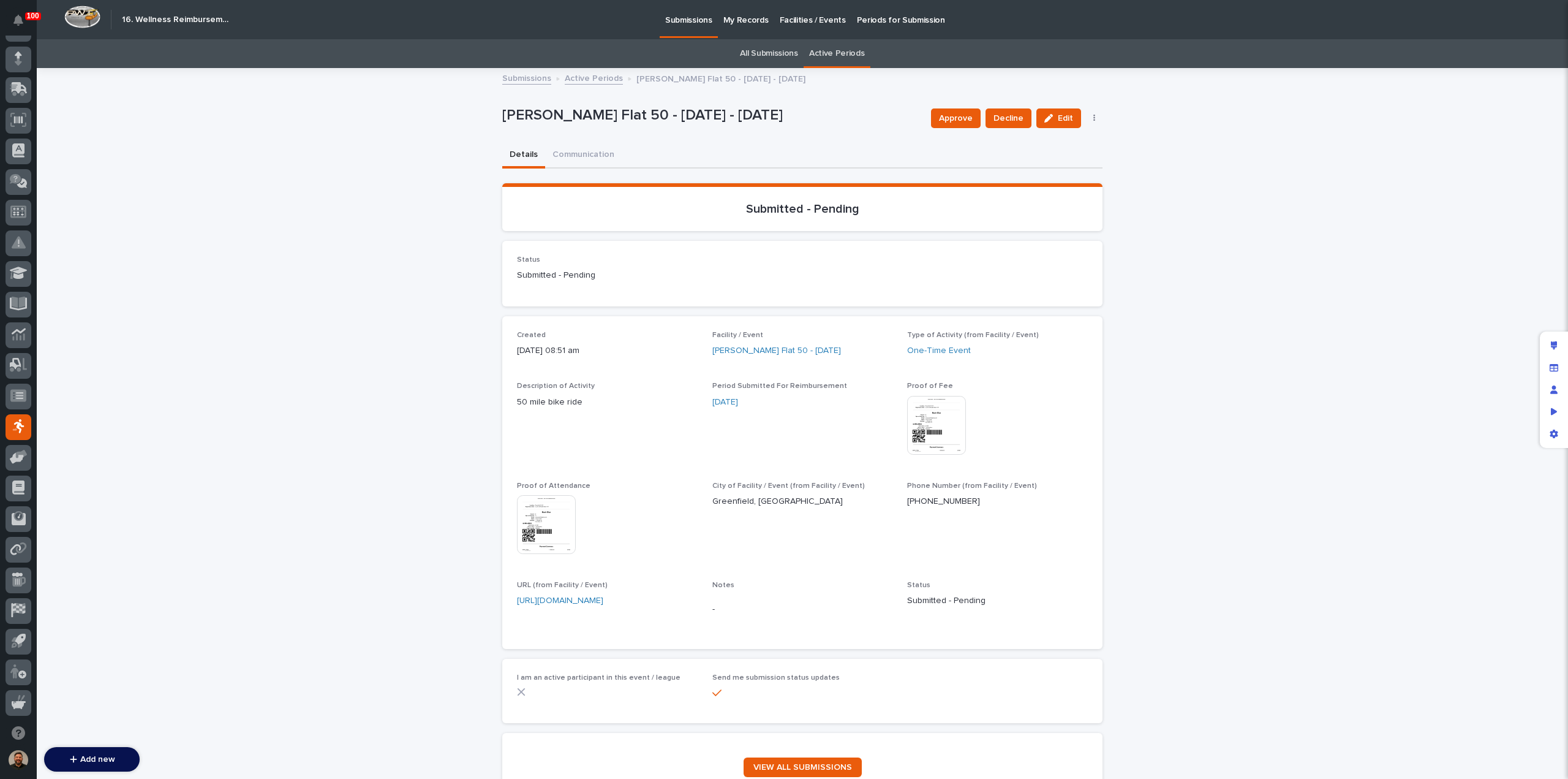
click at [929, 418] on img at bounding box center [937, 425] width 59 height 59
click at [956, 119] on span "Approve" at bounding box center [956, 118] width 34 height 12
click at [581, 80] on link "Active Periods" at bounding box center [593, 78] width 58 height 14
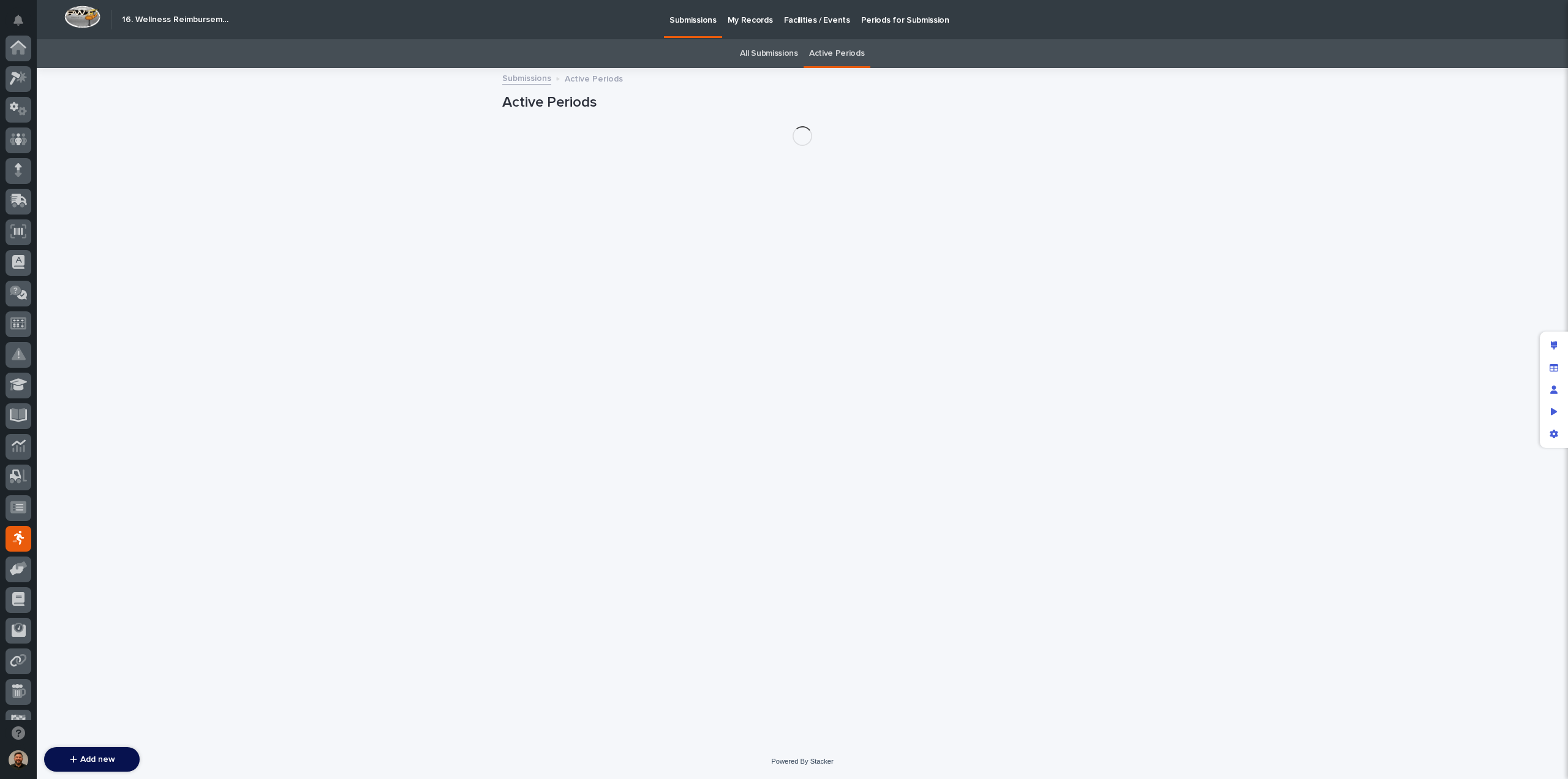
scroll to position [111, 0]
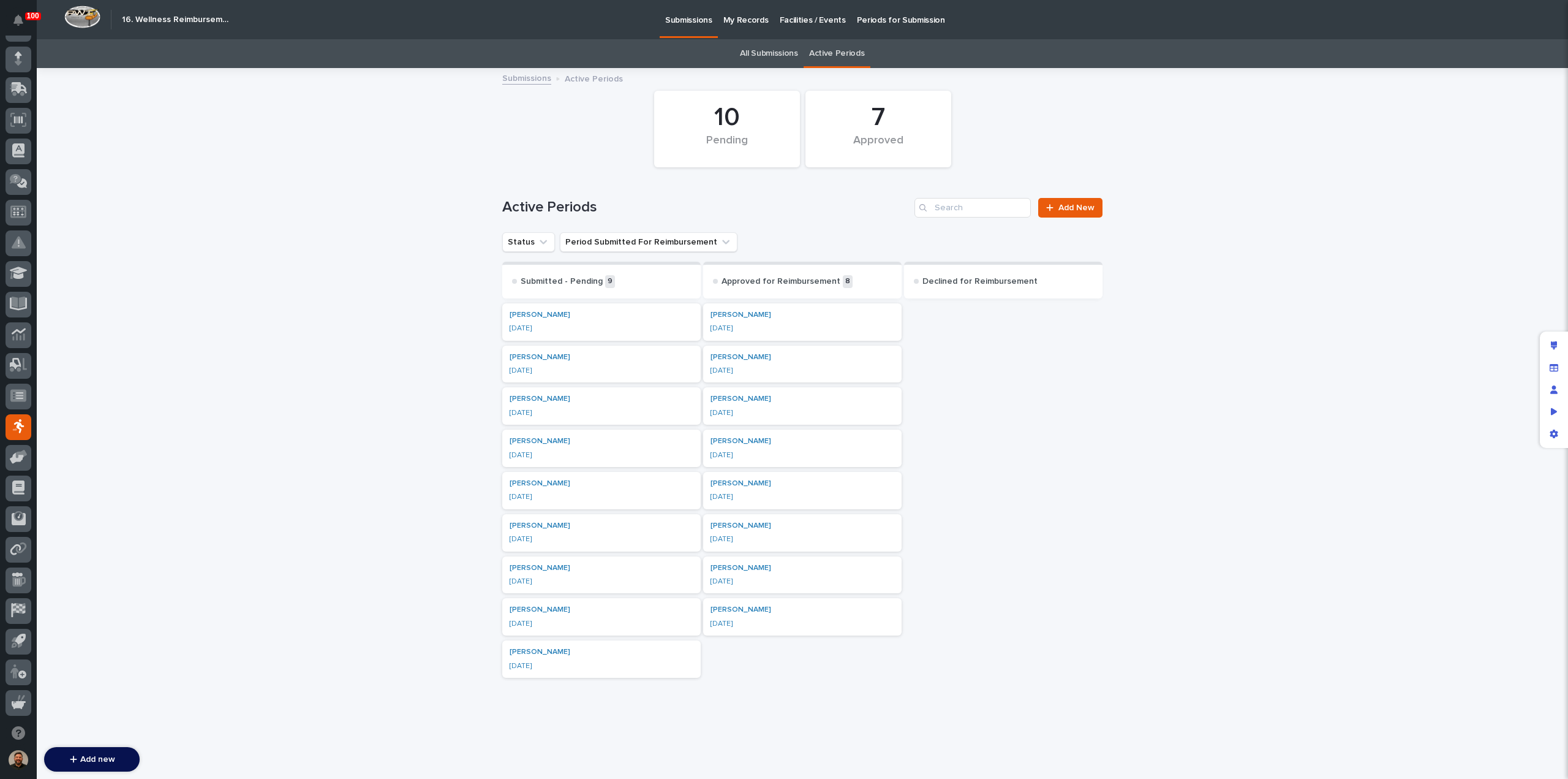
click at [764, 55] on link "All Submissions" at bounding box center [769, 54] width 57 height 29
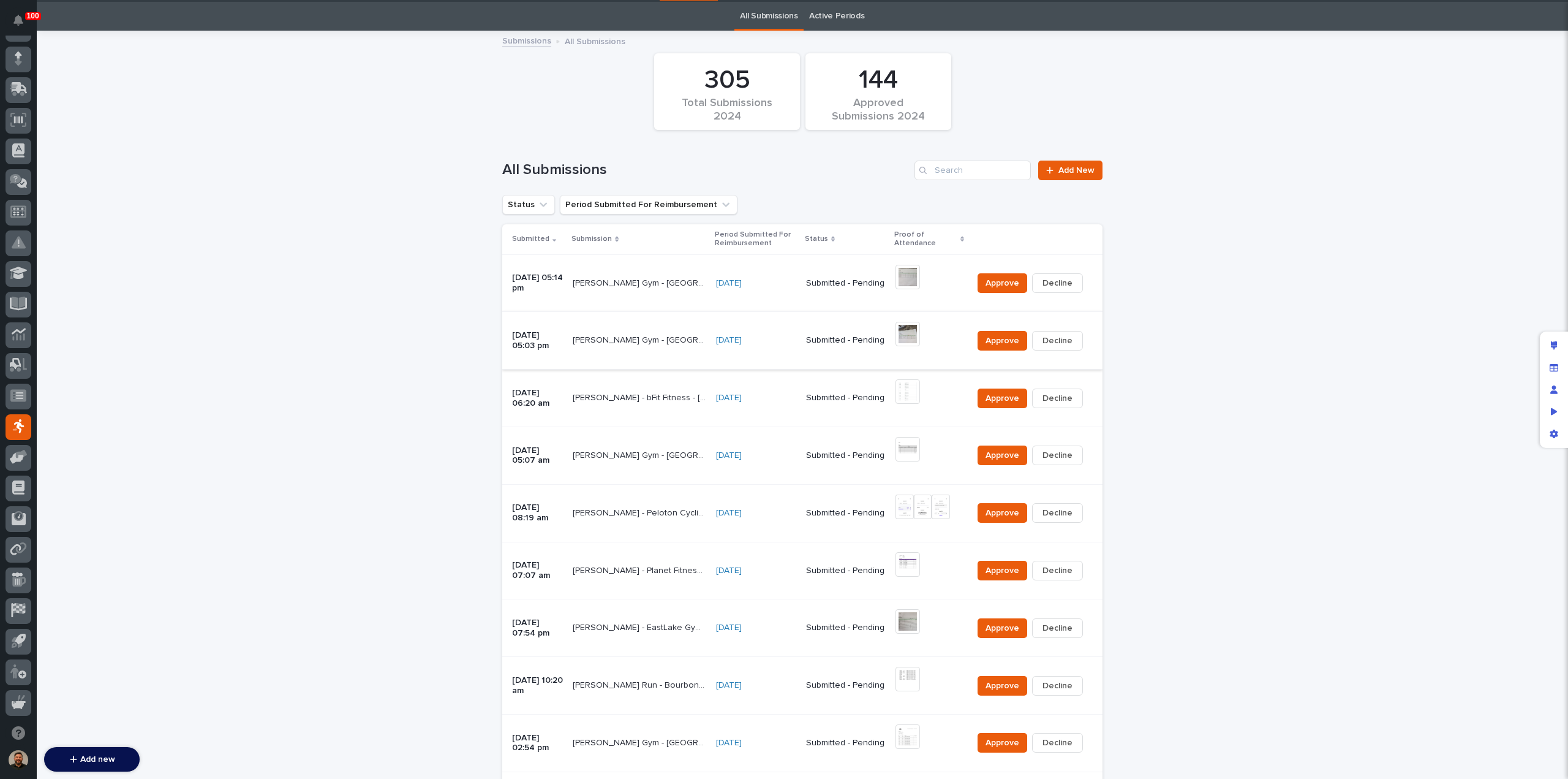
scroll to position [37, 0]
click at [906, 275] on img at bounding box center [908, 277] width 24 height 24
click at [904, 282] on img at bounding box center [908, 277] width 24 height 24
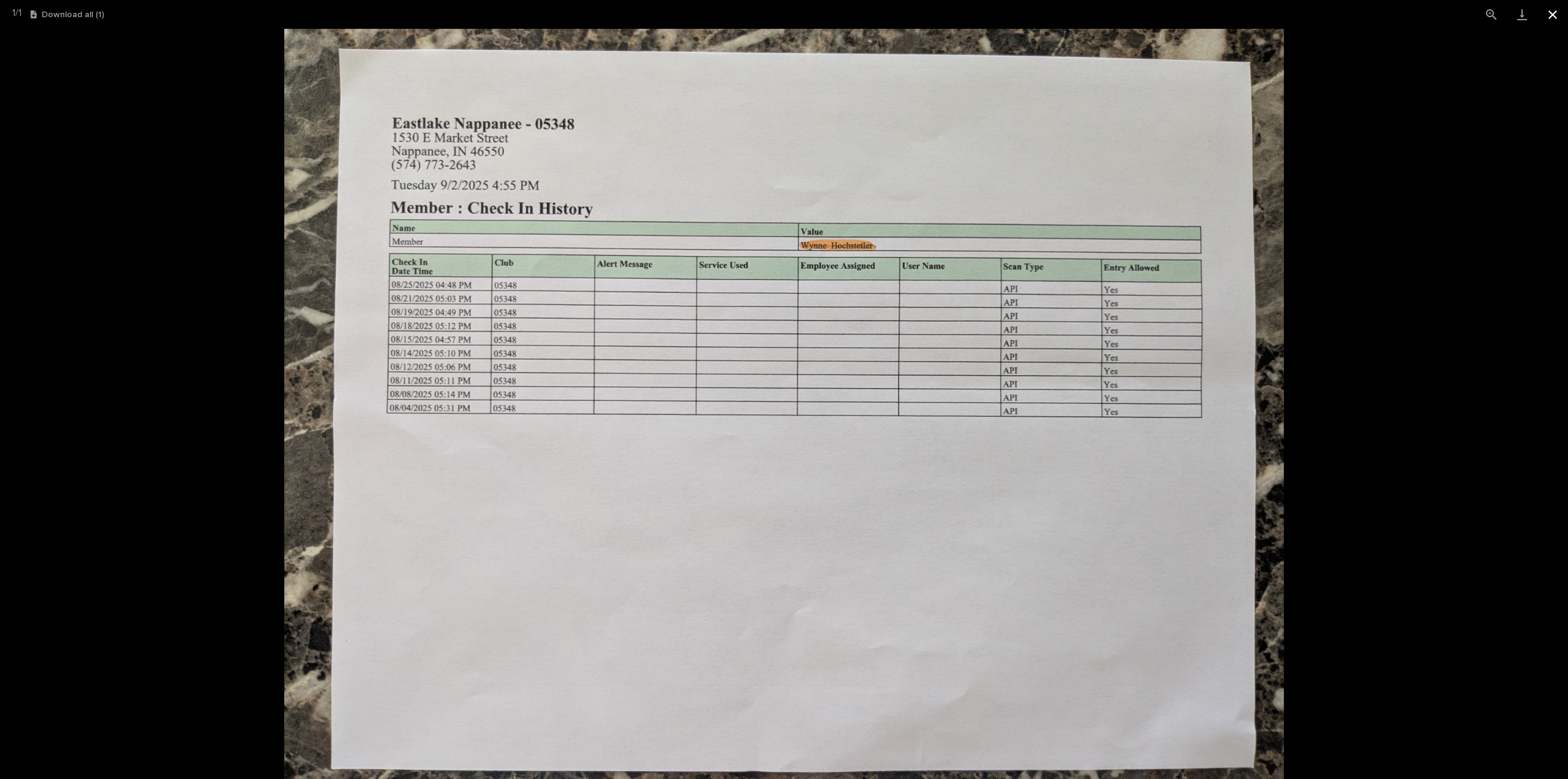
click at [1549, 15] on button "Close gallery" at bounding box center [1553, 14] width 31 height 29
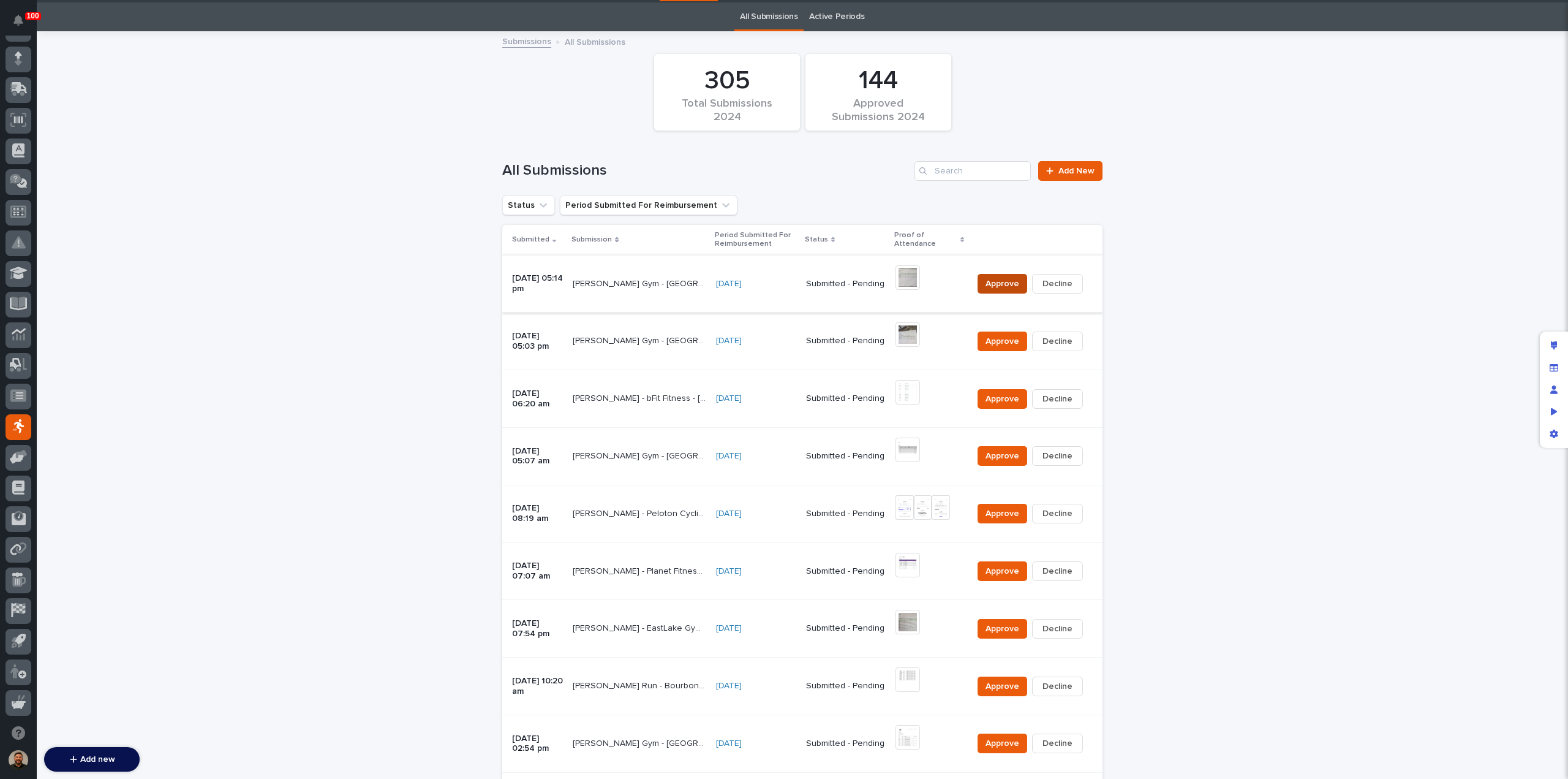
click at [998, 282] on span "Approve" at bounding box center [1002, 283] width 34 height 12
click at [993, 338] on span "Approve" at bounding box center [1002, 341] width 34 height 12
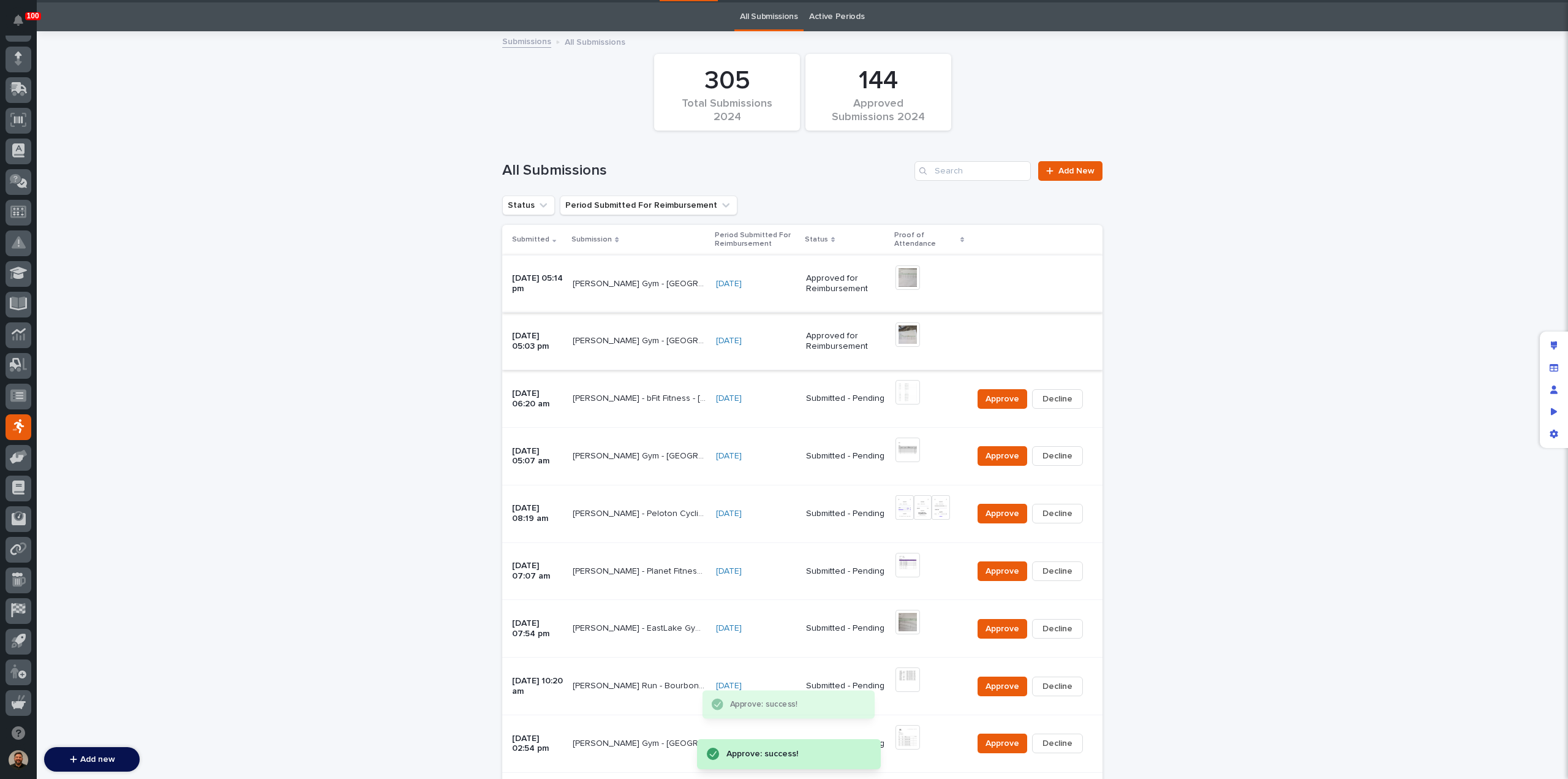
click at [807, 400] on td "Submitted - Pending" at bounding box center [846, 399] width 90 height 57
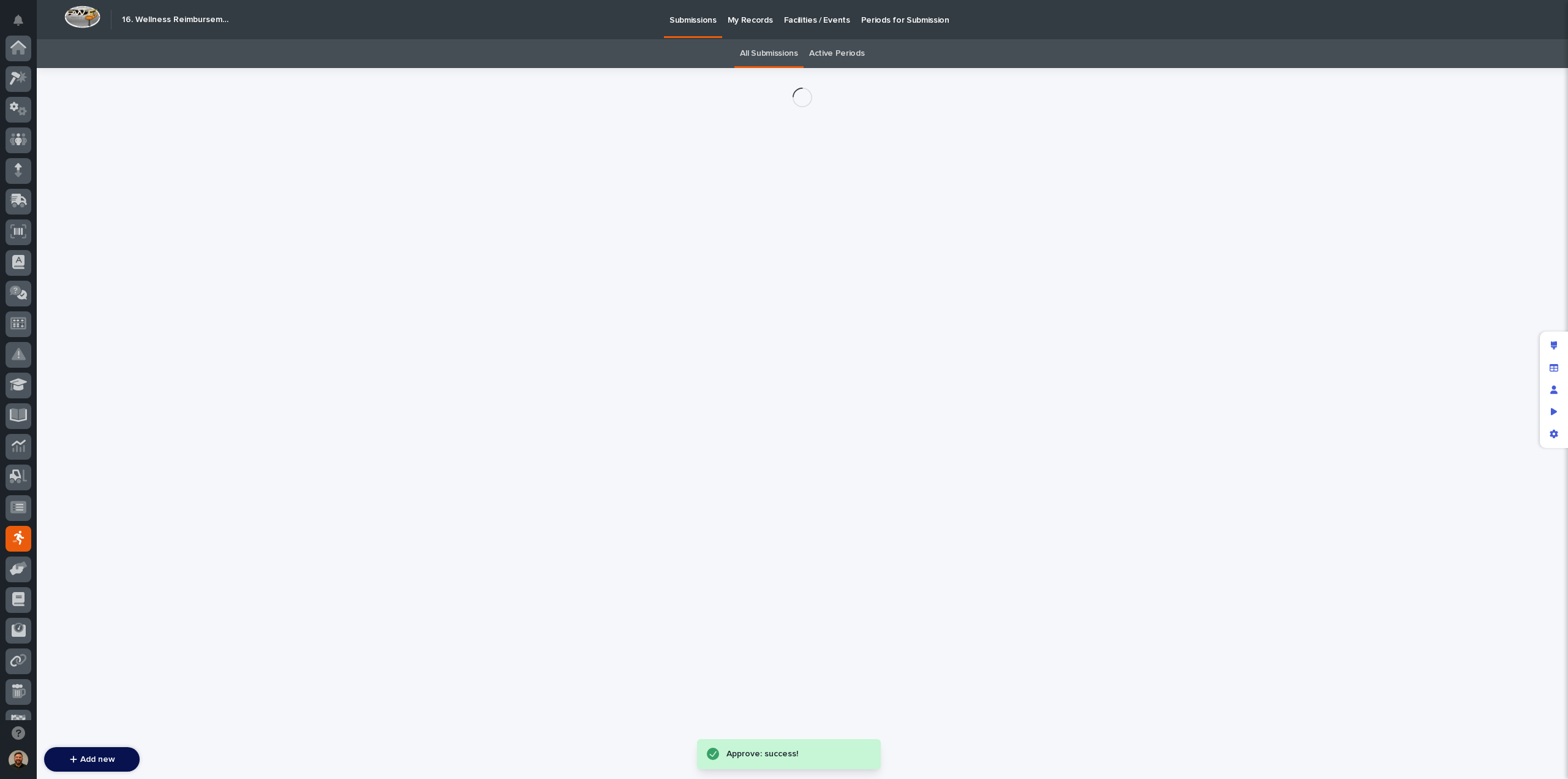
scroll to position [111, 0]
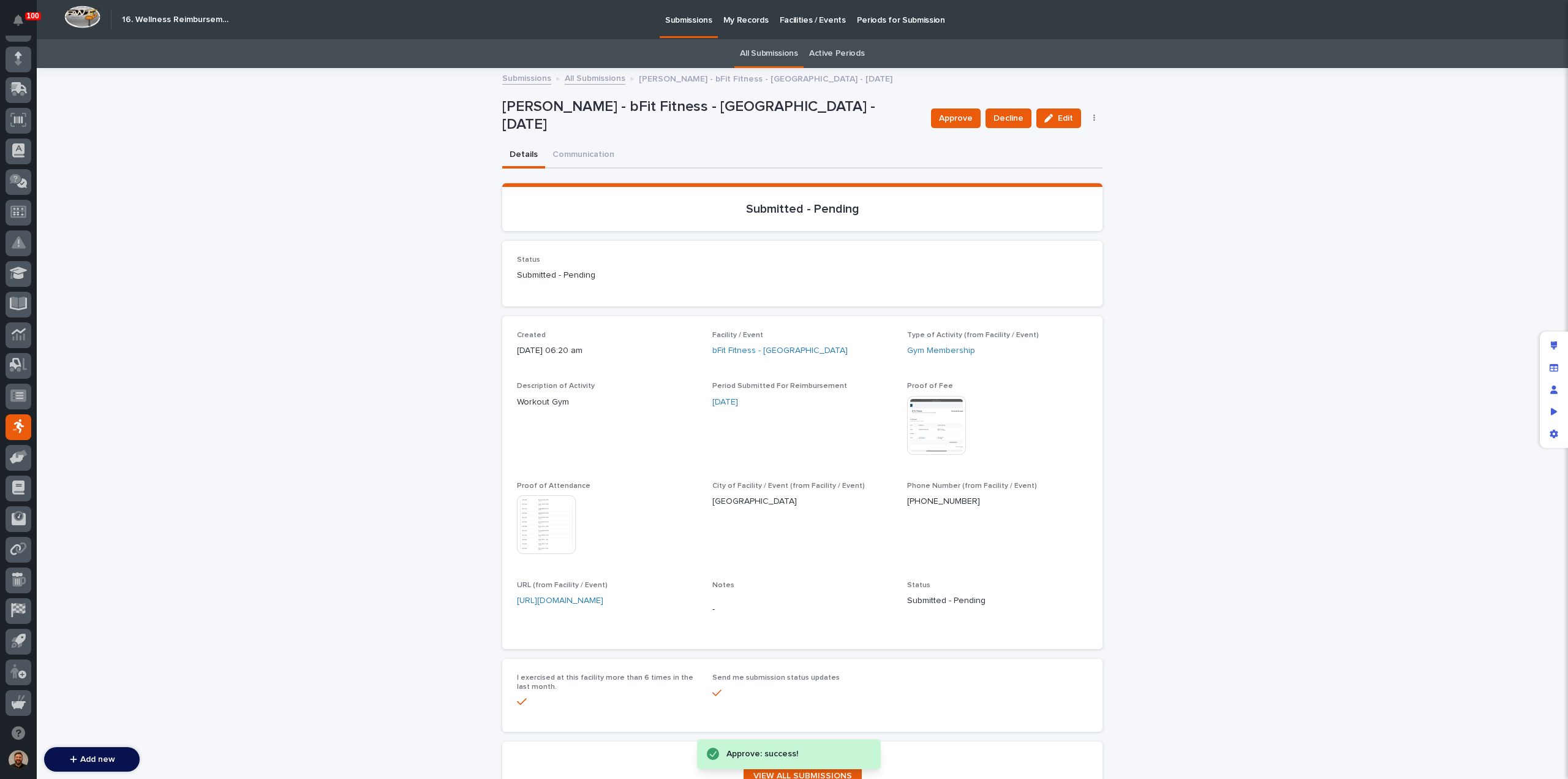
click at [555, 512] on img at bounding box center [547, 525] width 59 height 59
click at [965, 121] on span "Approve" at bounding box center [956, 118] width 34 height 12
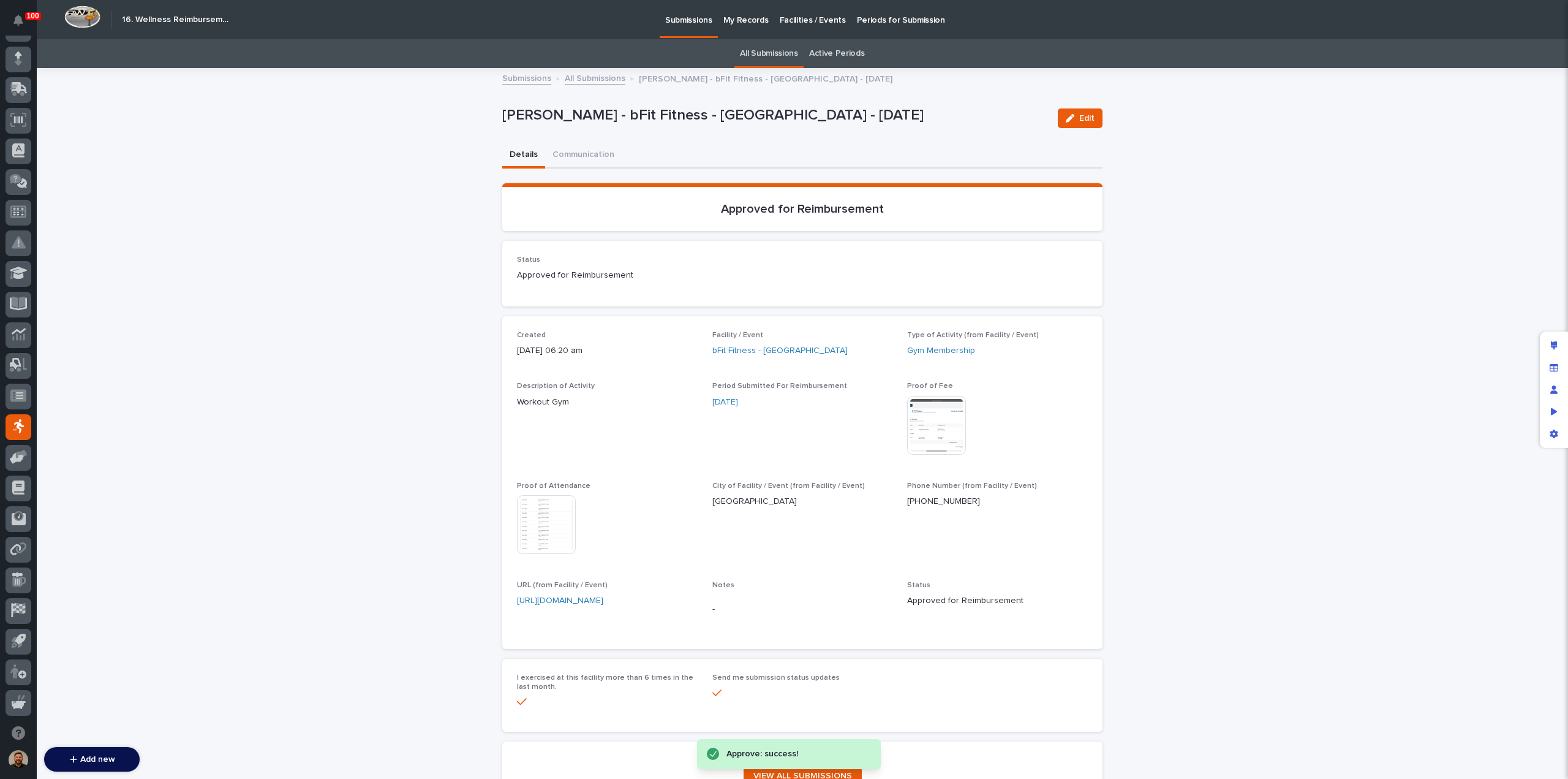
click at [593, 77] on link "All Submissions" at bounding box center [595, 78] width 60 height 14
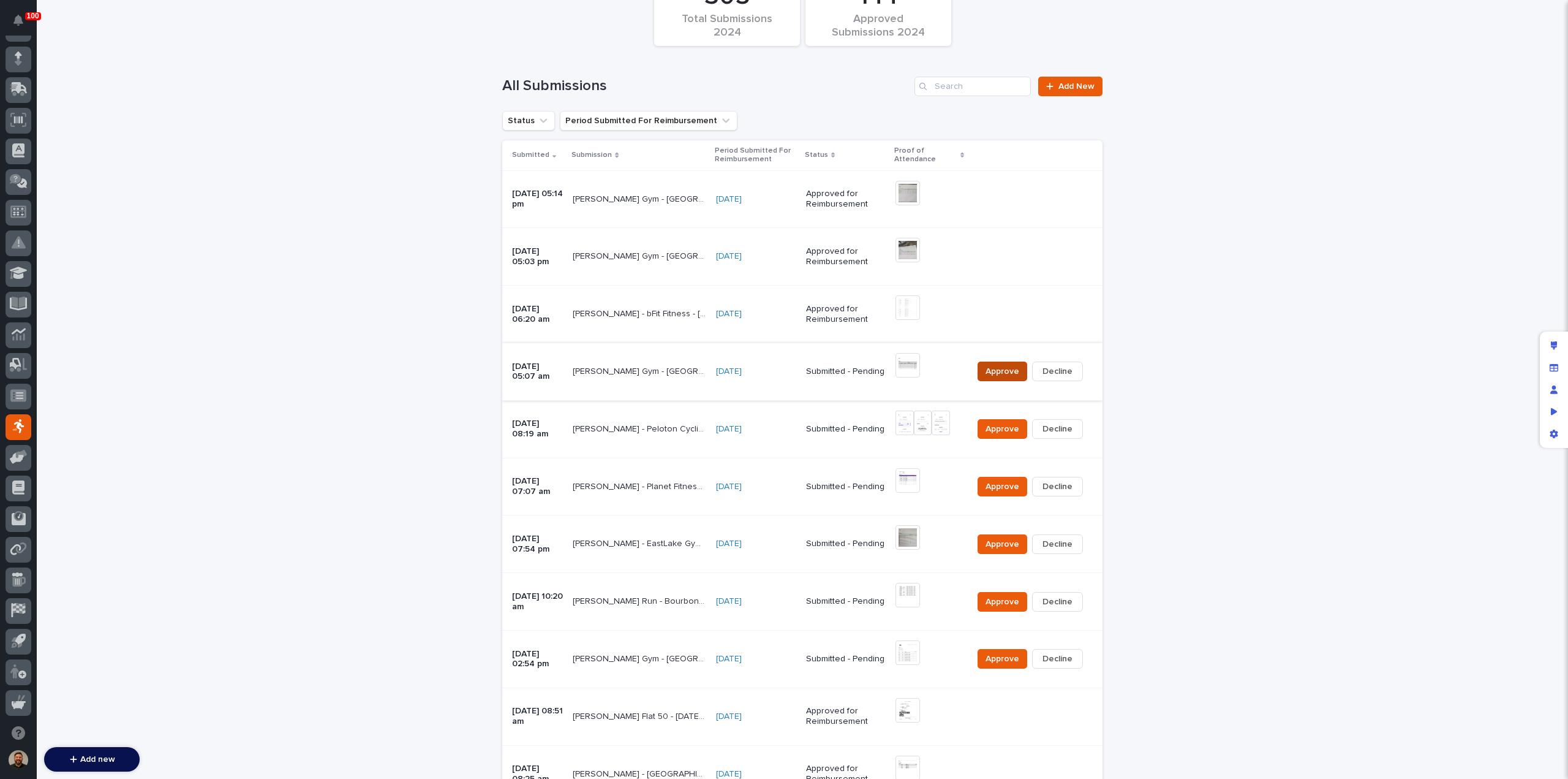
scroll to position [121, 0]
click at [991, 368] on span "Approve" at bounding box center [1002, 371] width 34 height 12
click at [905, 424] on img at bounding box center [905, 423] width 19 height 24
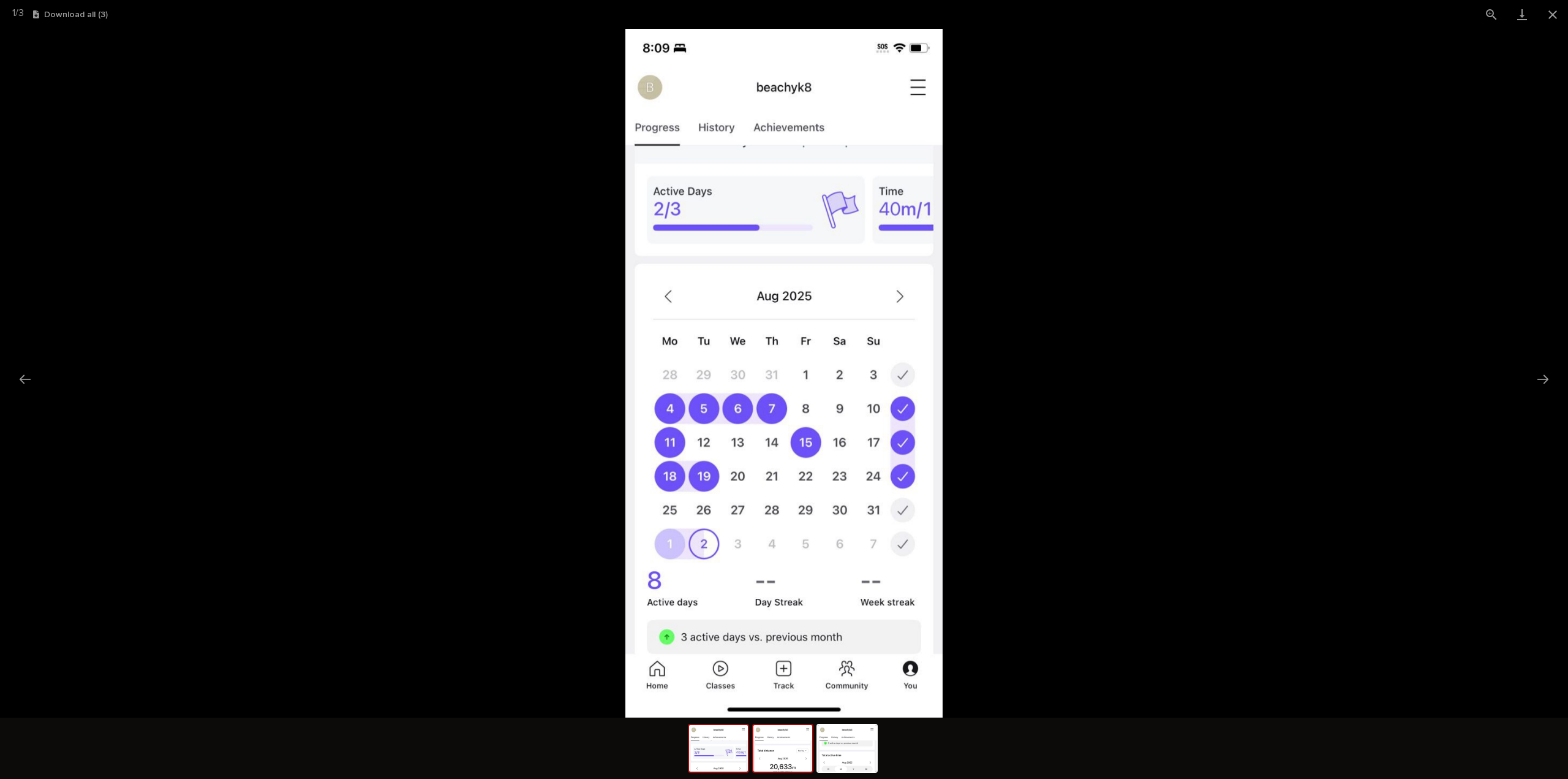
click at [782, 756] on img at bounding box center [783, 748] width 59 height 47
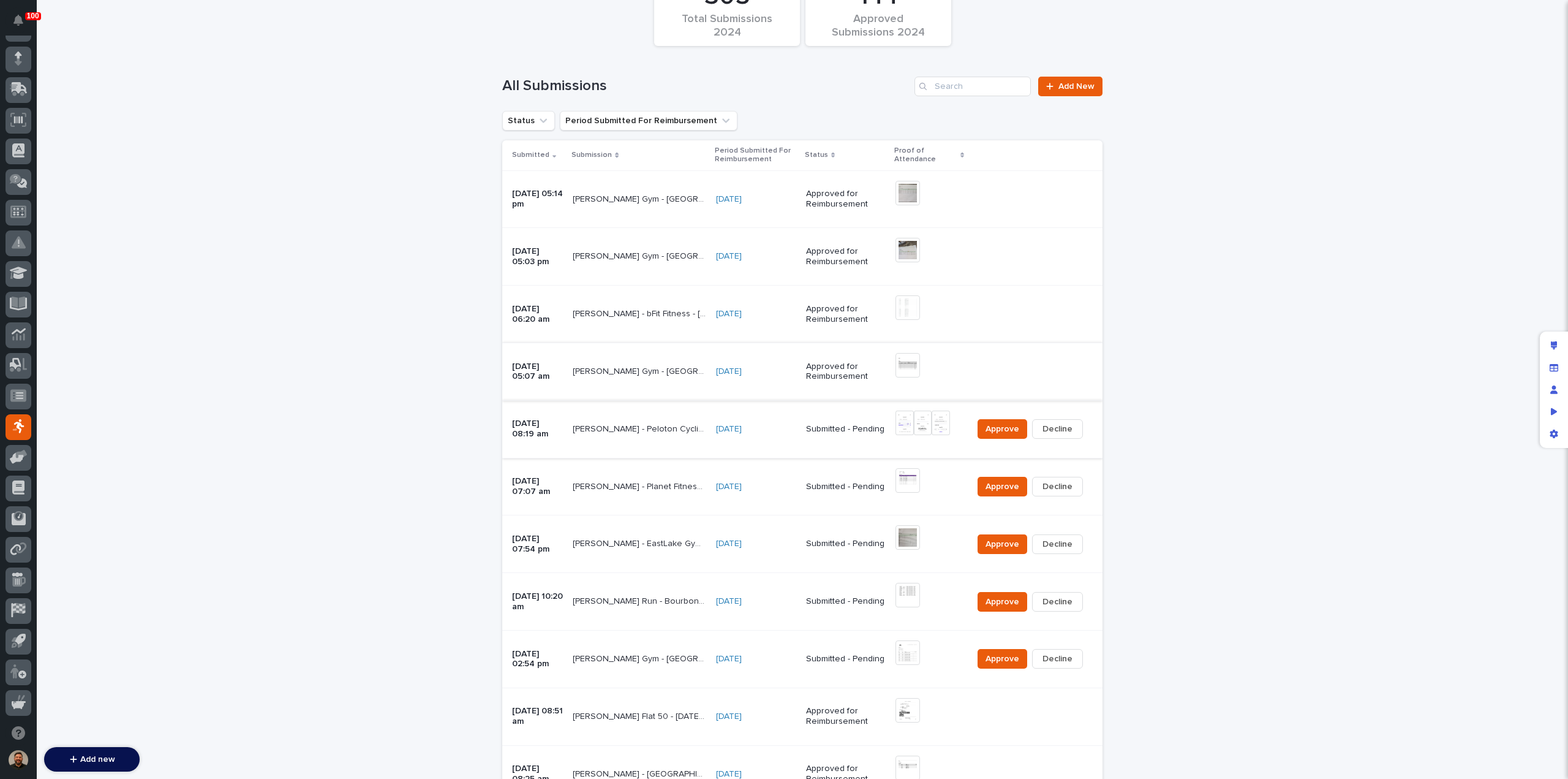
click at [937, 421] on img at bounding box center [941, 423] width 19 height 24
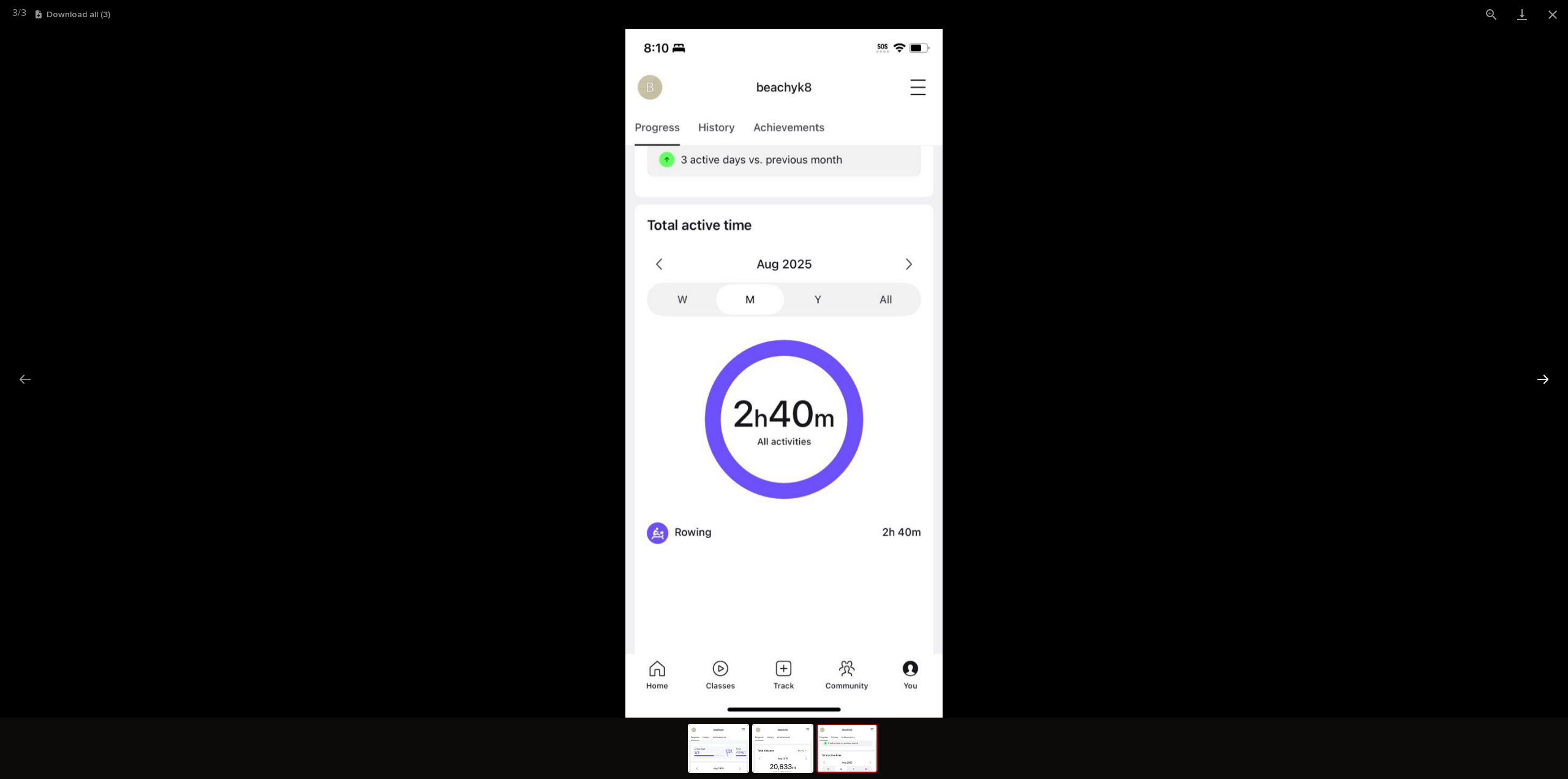
click at [1544, 384] on button "Next slide" at bounding box center [1544, 379] width 26 height 24
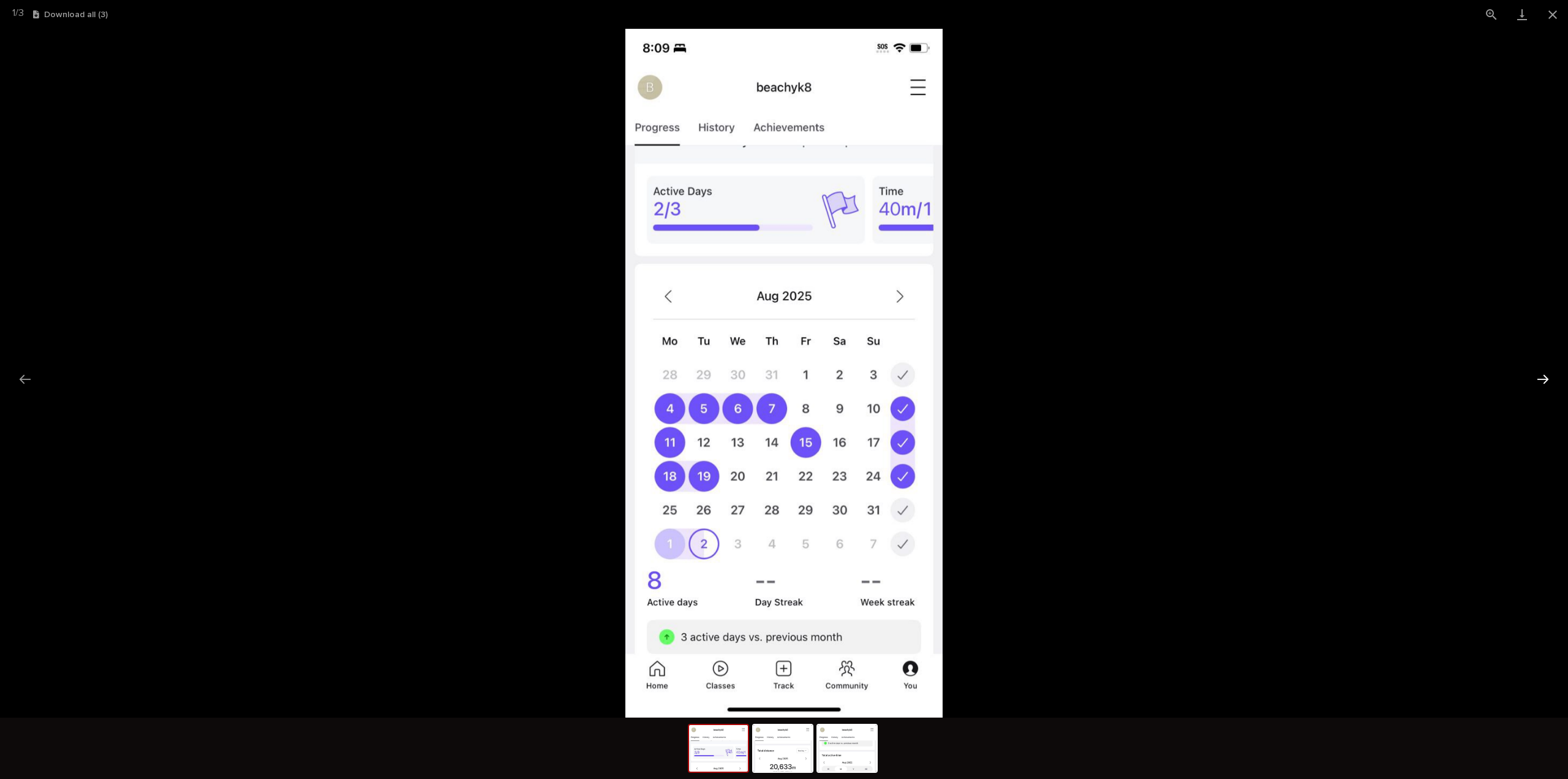
click at [1544, 384] on button "Next slide" at bounding box center [1544, 379] width 26 height 24
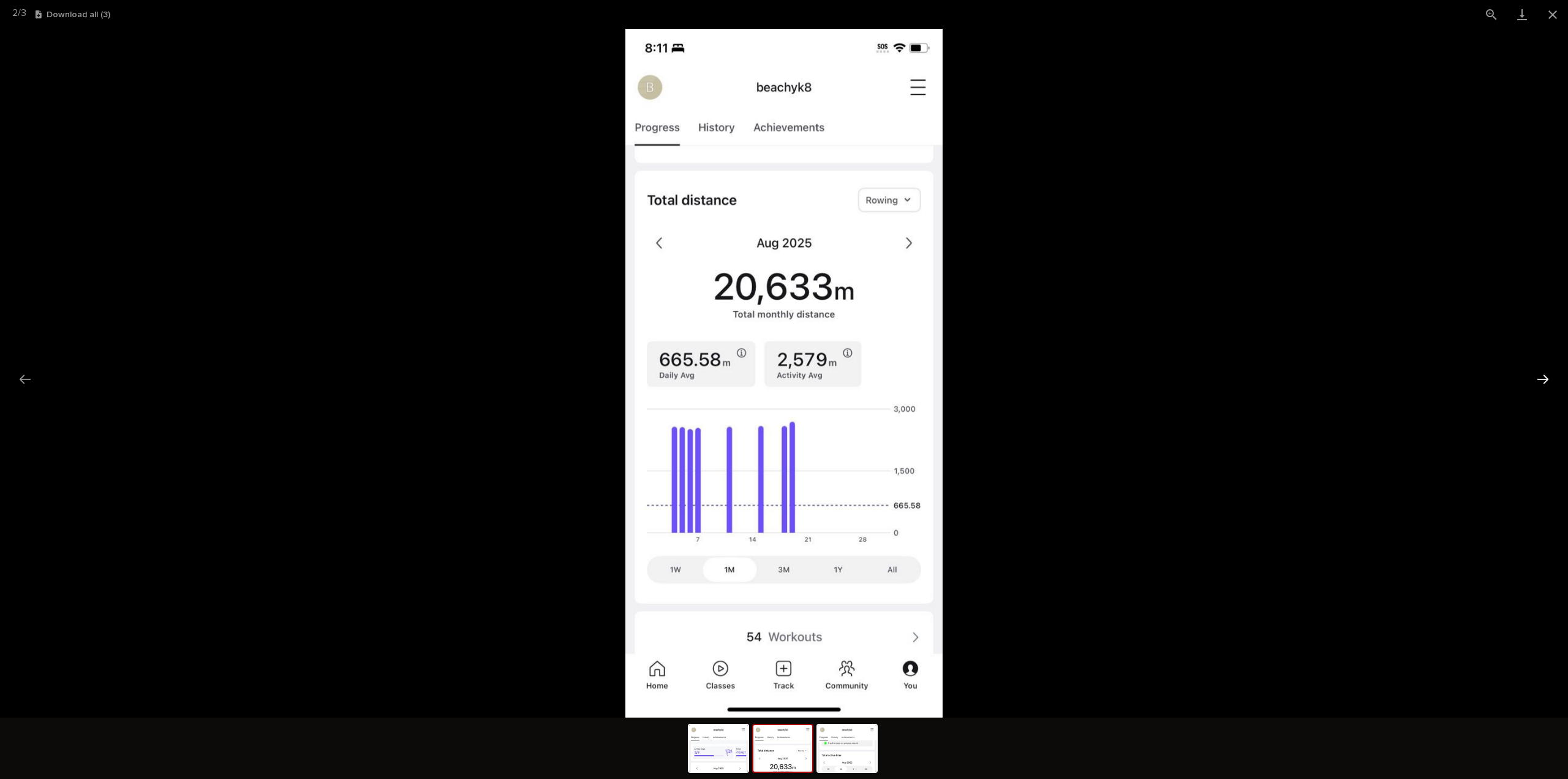
click at [1544, 384] on button "Next slide" at bounding box center [1544, 379] width 26 height 24
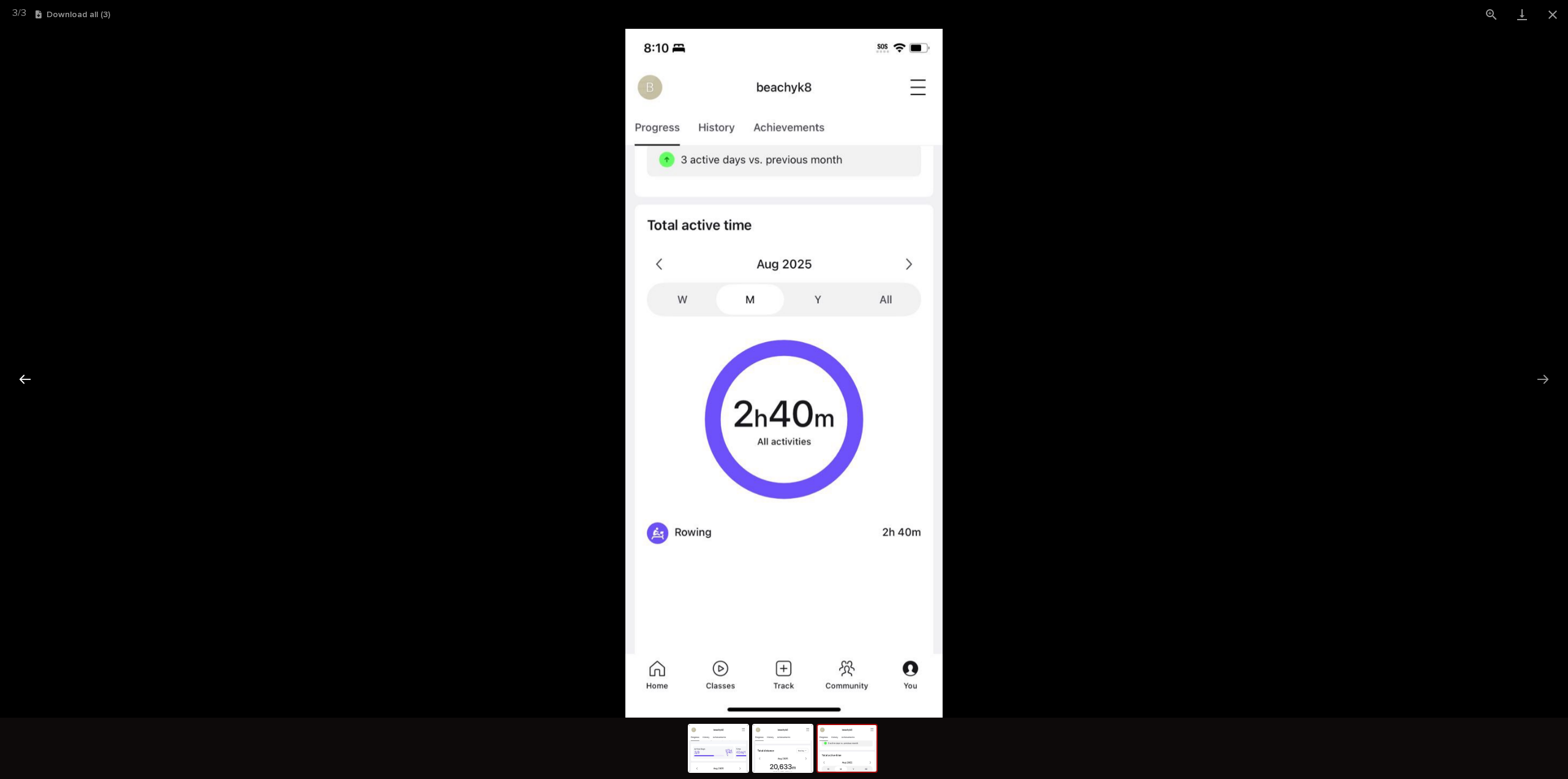
click at [29, 379] on button "Previous slide" at bounding box center [25, 379] width 26 height 24
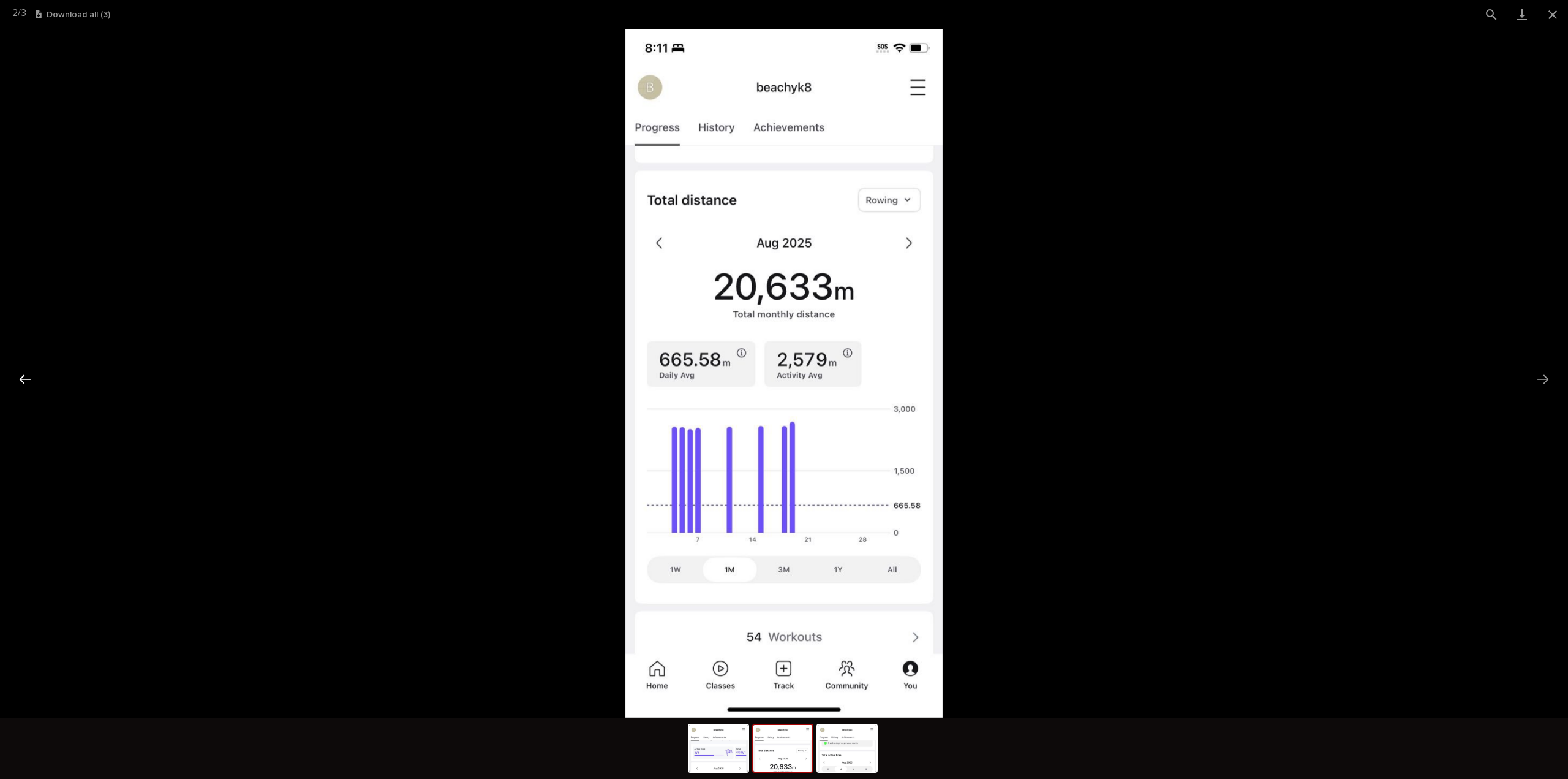
click at [29, 379] on button "Previous slide" at bounding box center [25, 379] width 26 height 24
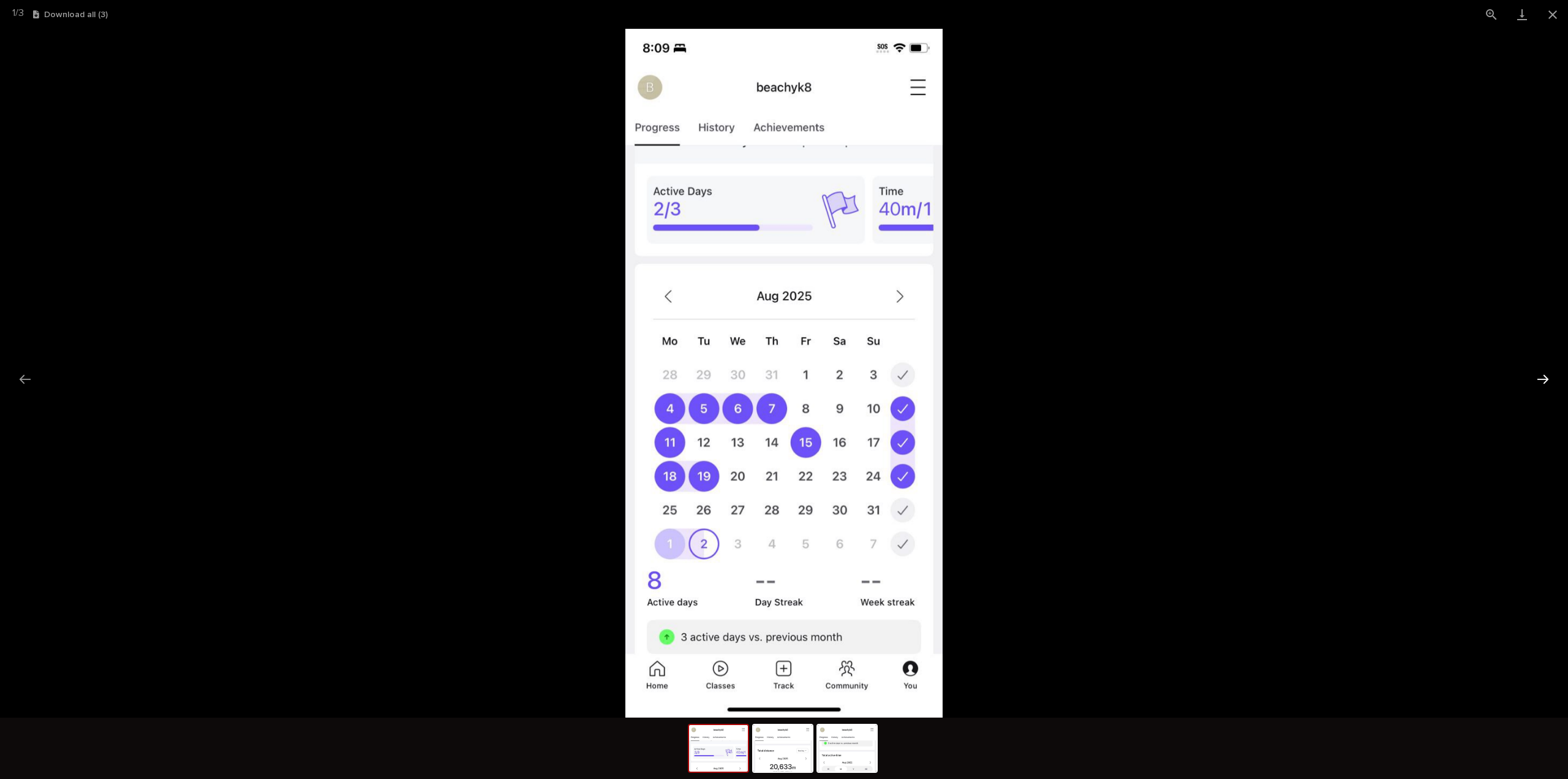
click at [1547, 378] on button "Next slide" at bounding box center [1544, 379] width 26 height 24
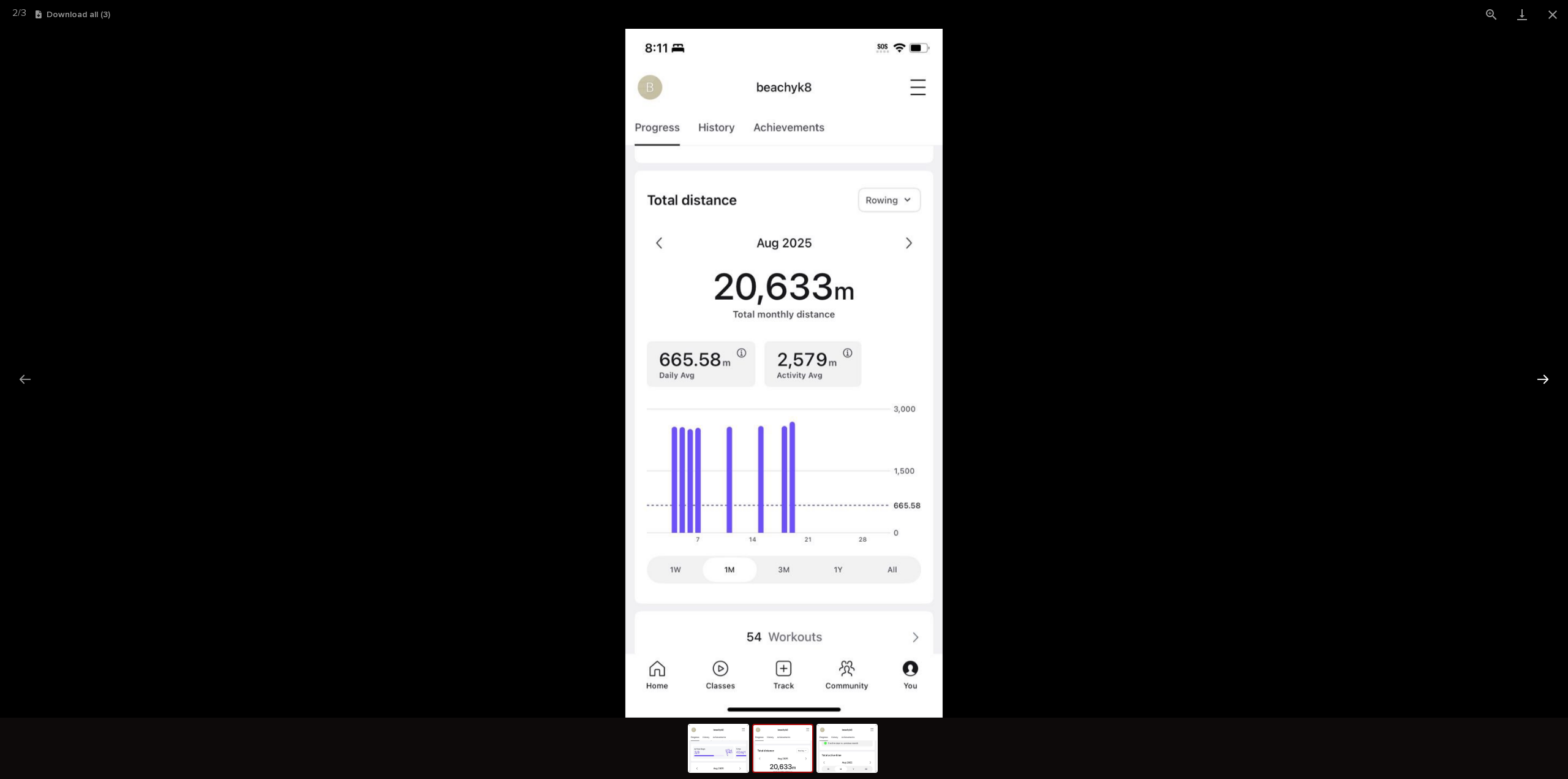
click at [1547, 378] on button "Next slide" at bounding box center [1544, 379] width 26 height 24
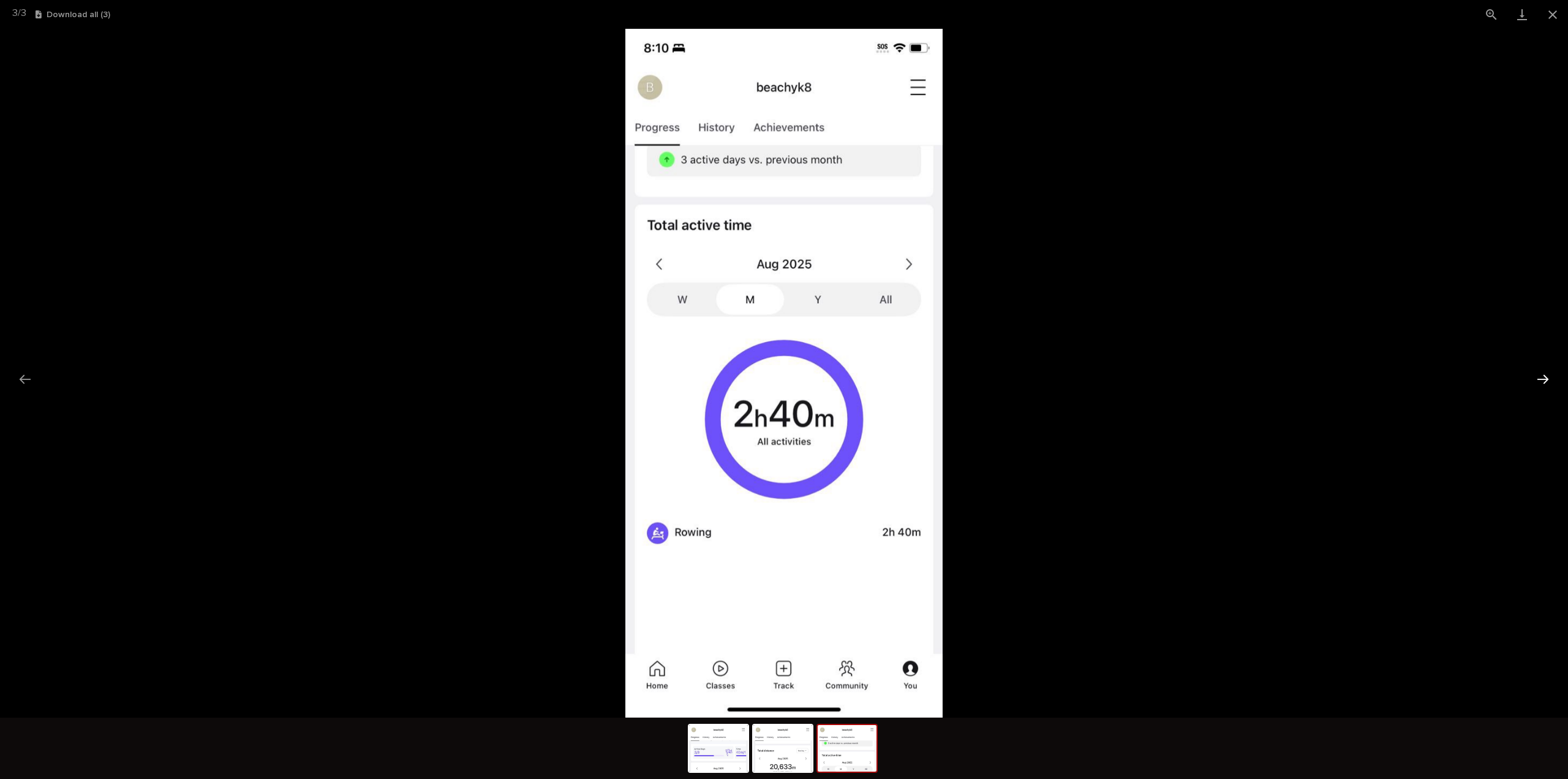
click at [1547, 378] on button "Next slide" at bounding box center [1544, 379] width 26 height 24
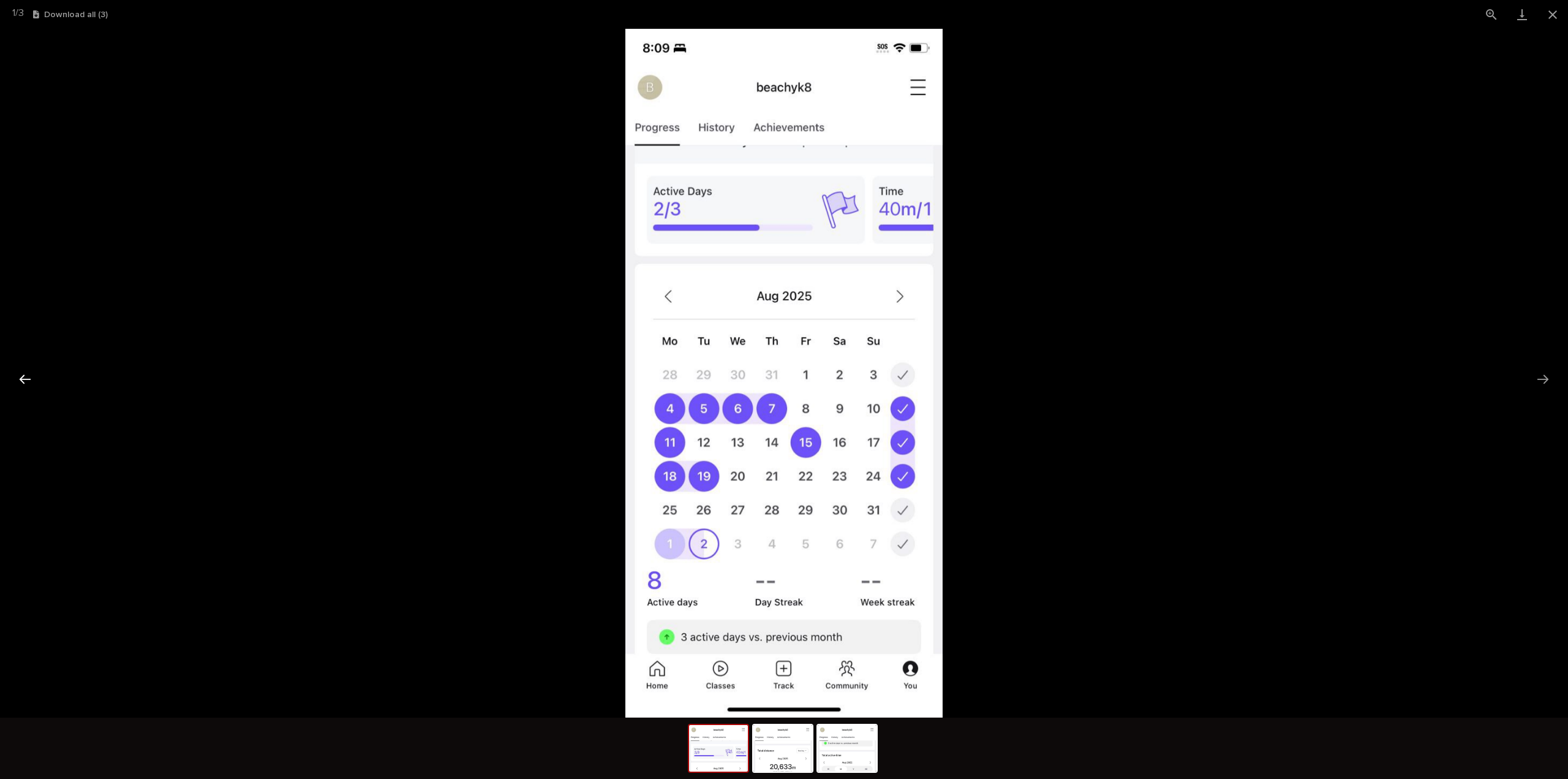
click at [21, 383] on button "Previous slide" at bounding box center [25, 379] width 26 height 24
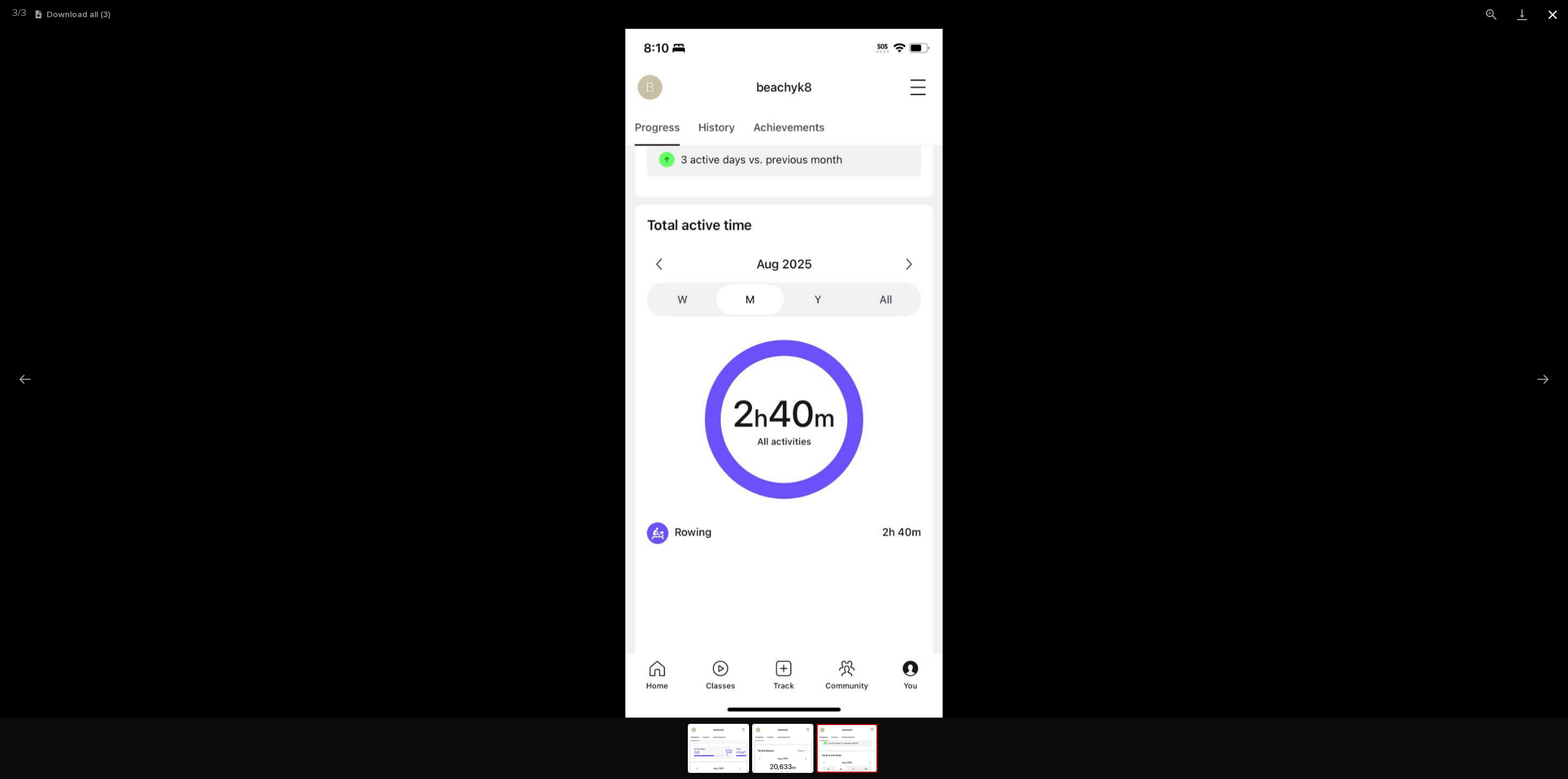
click at [1555, 19] on button "Close gallery" at bounding box center [1553, 14] width 31 height 29
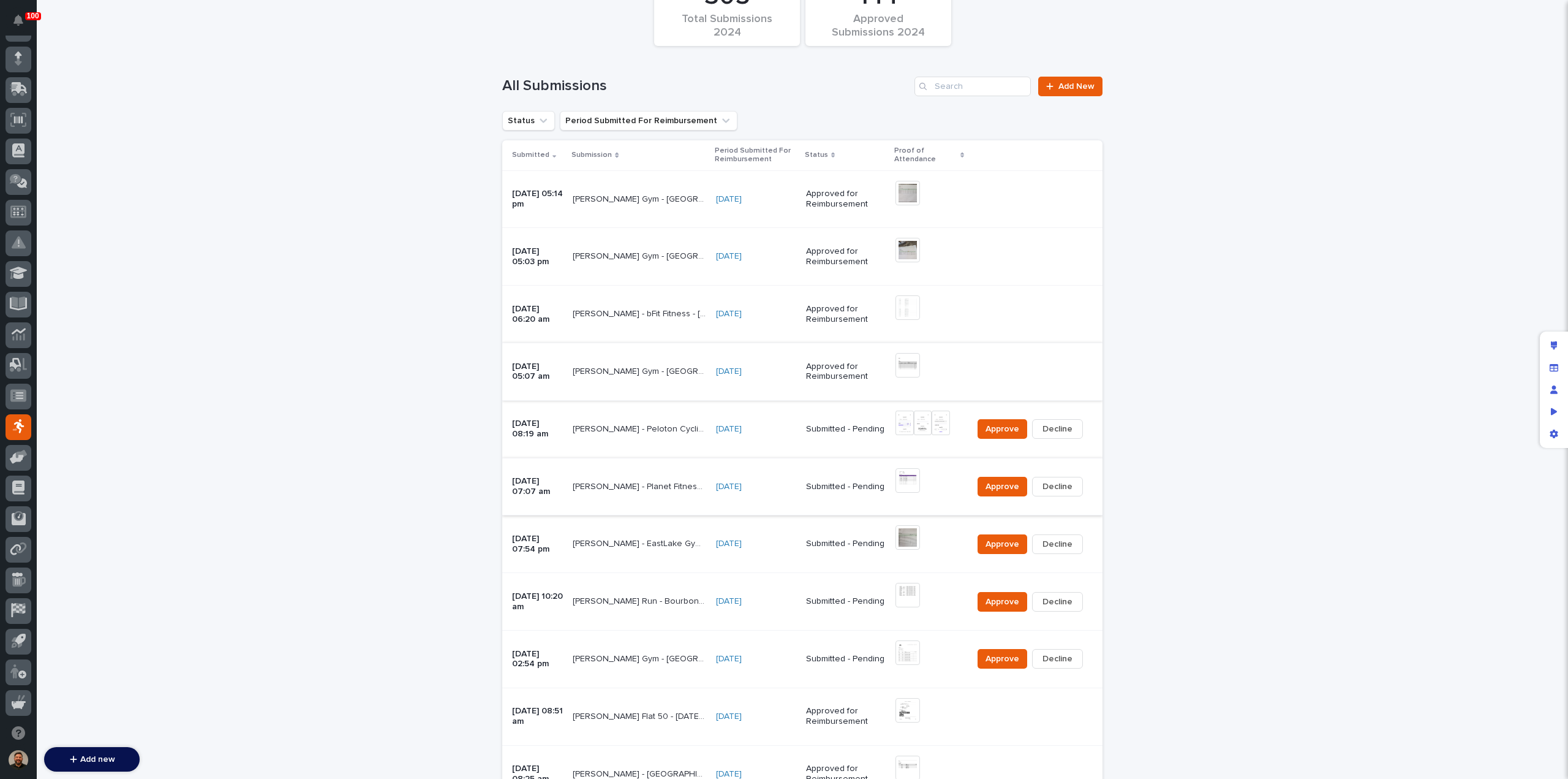
click at [903, 480] on img at bounding box center [908, 481] width 24 height 24
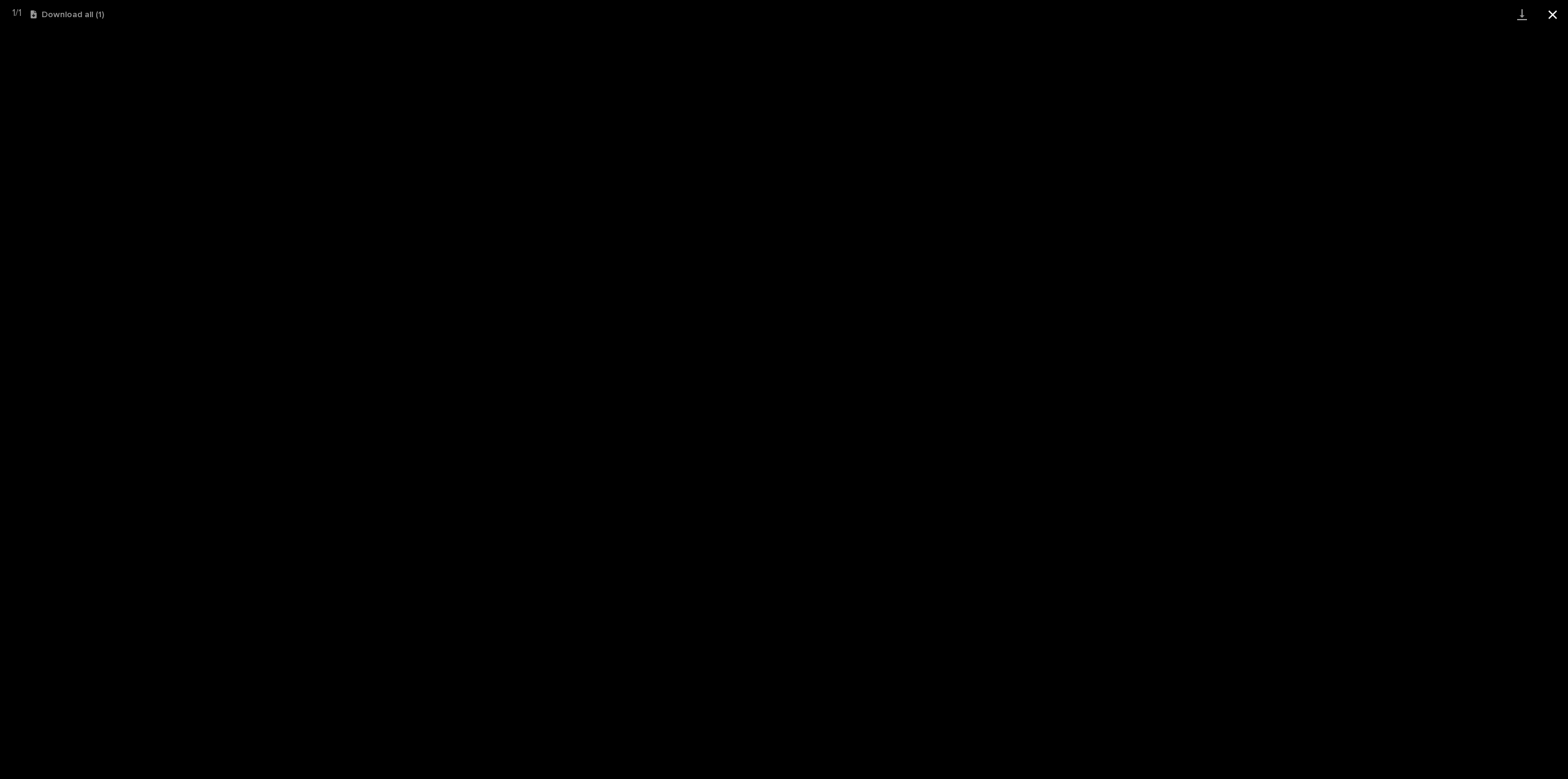
click at [1551, 17] on button "Close gallery" at bounding box center [1553, 14] width 31 height 29
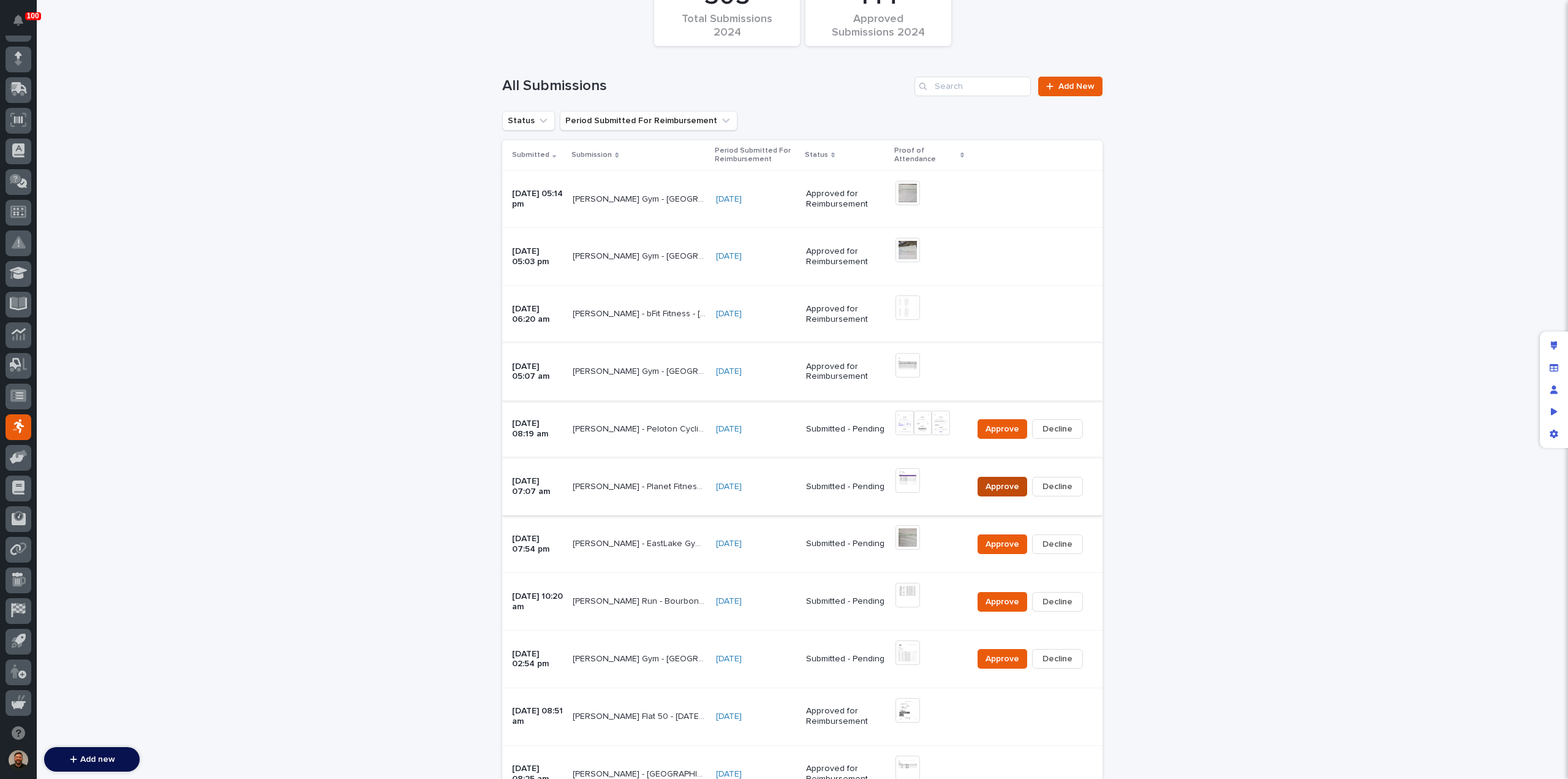
click at [999, 486] on span "Approve" at bounding box center [1002, 487] width 34 height 12
click at [909, 540] on img at bounding box center [908, 538] width 24 height 24
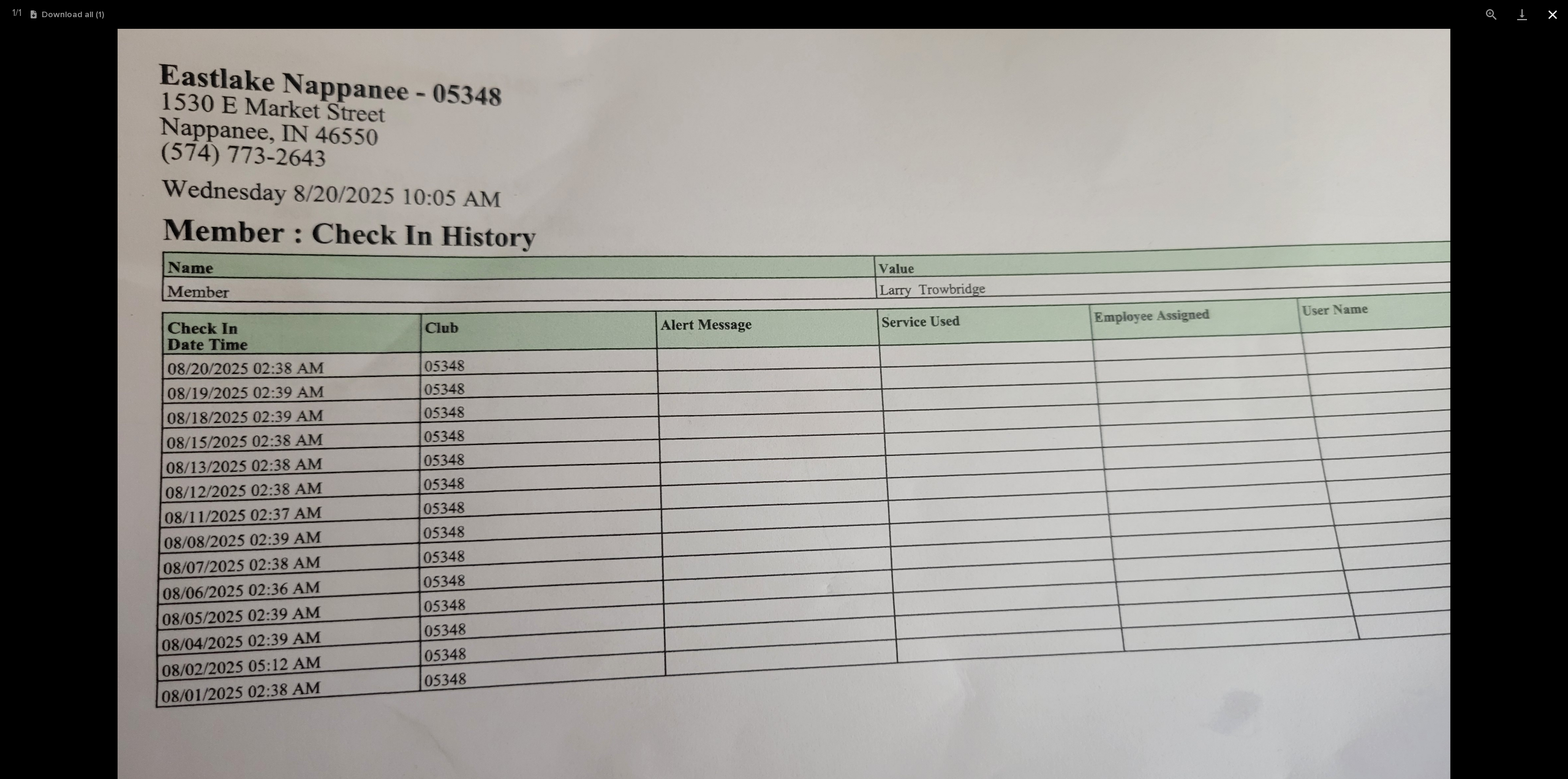
click at [1557, 12] on button "Close gallery" at bounding box center [1553, 14] width 31 height 29
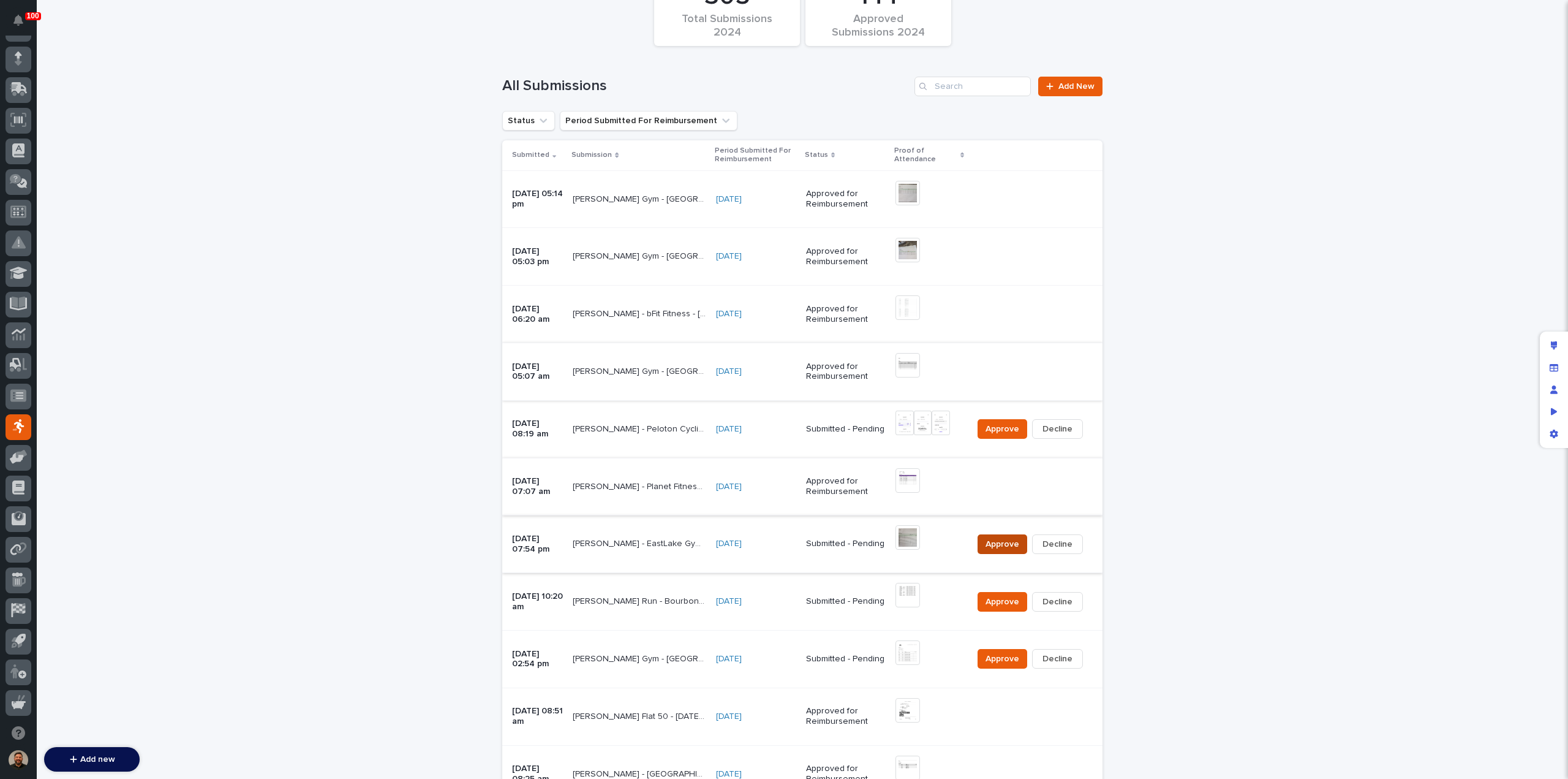
click at [993, 538] on span "Approve" at bounding box center [1002, 544] width 34 height 12
click at [908, 593] on img at bounding box center [908, 595] width 24 height 24
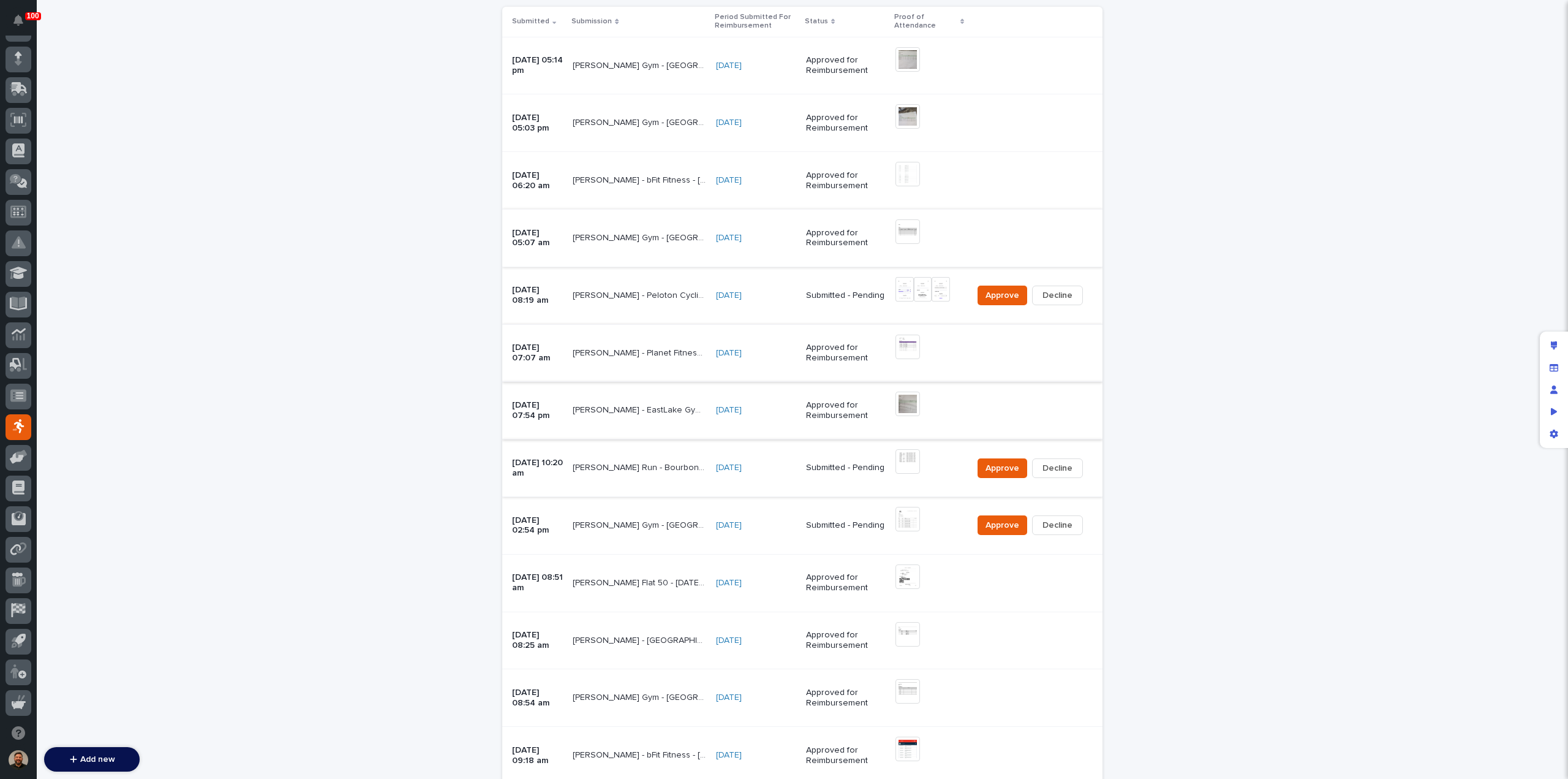
scroll to position [256, 0]
click at [689, 473] on div "[PERSON_NAME] Run - Bourbon - [DATE] [PERSON_NAME] Run - Bourbon - [DATE]" at bounding box center [639, 467] width 134 height 20
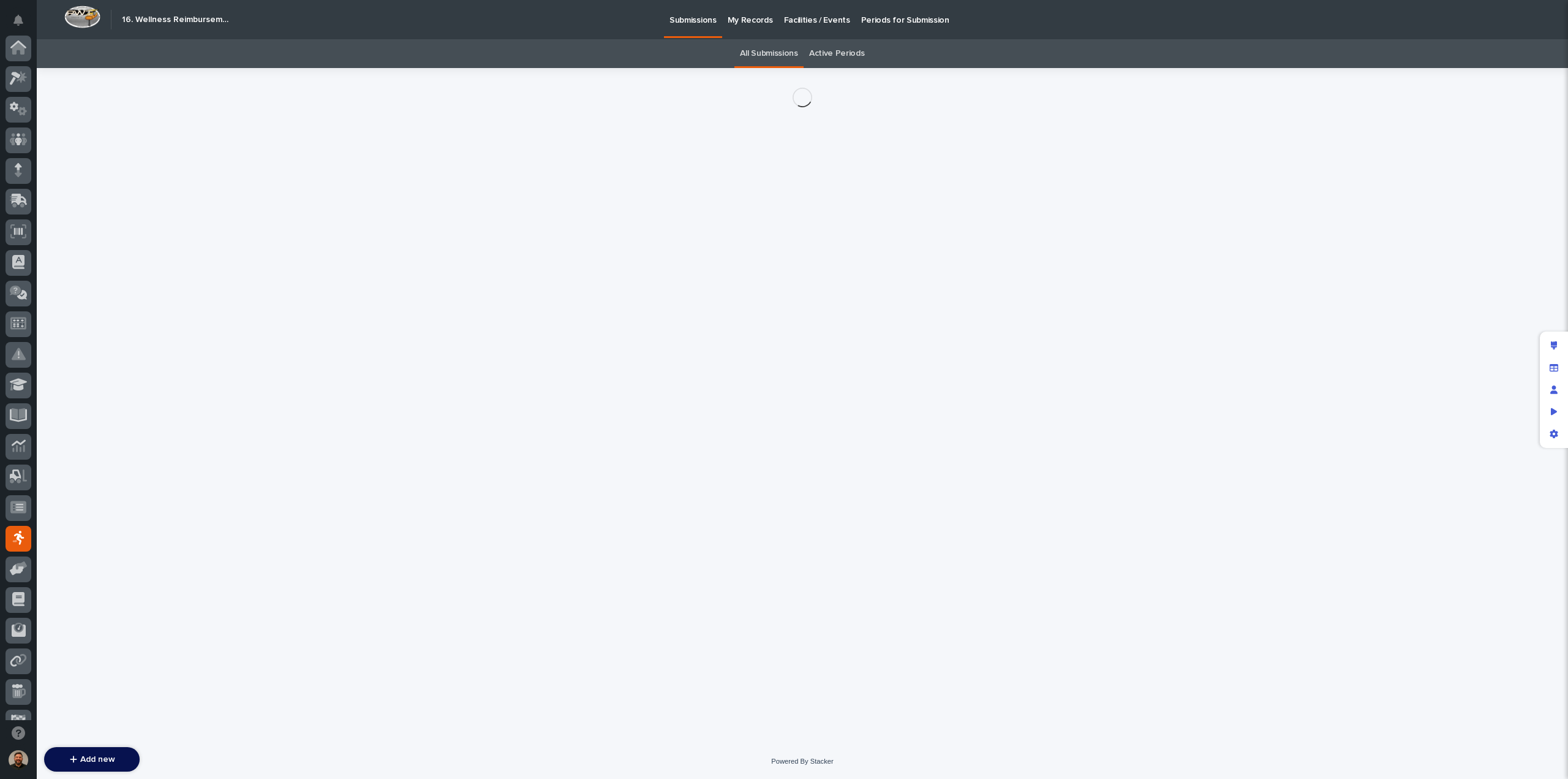
scroll to position [111, 0]
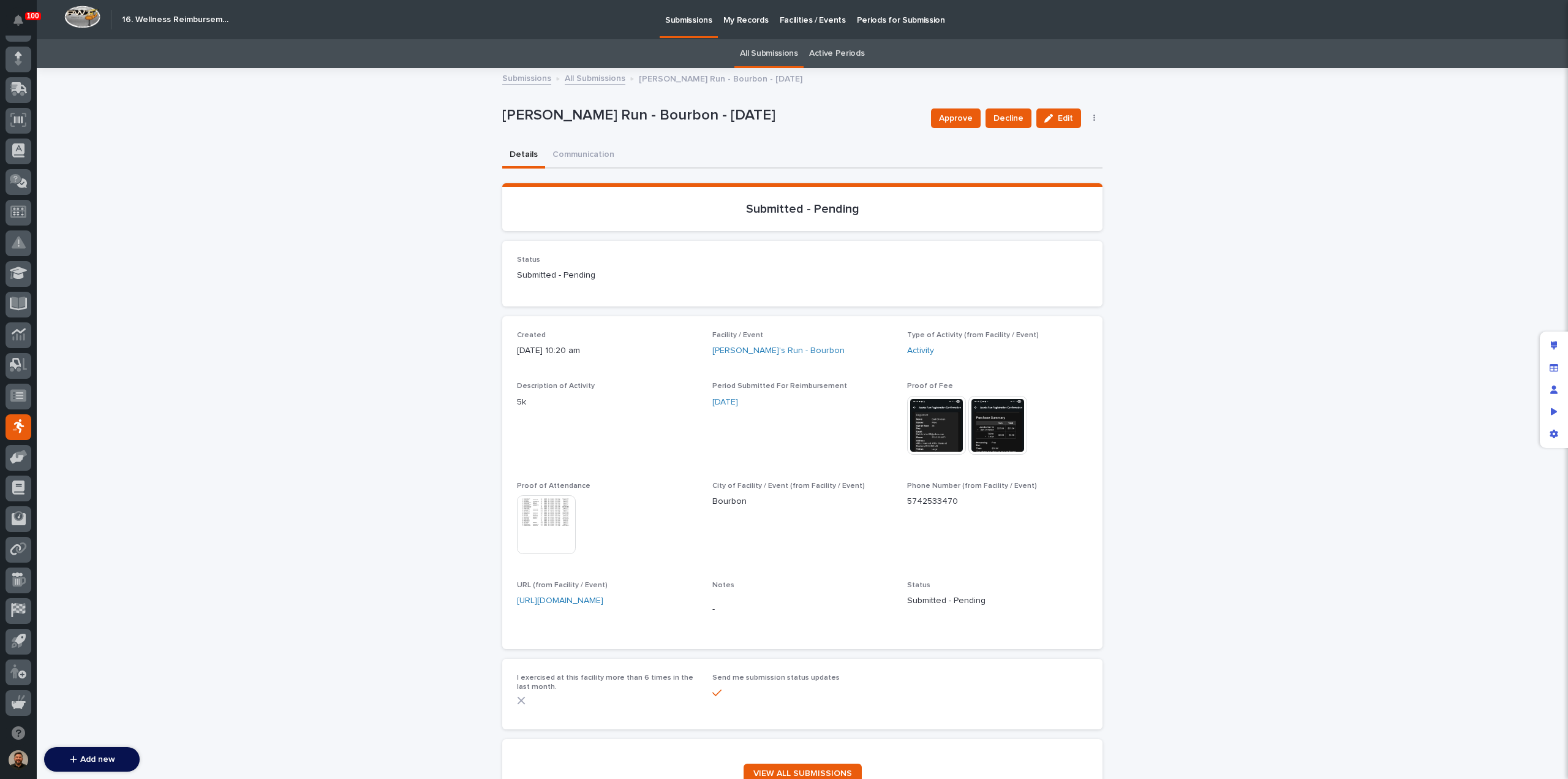
click at [940, 425] on img at bounding box center [937, 425] width 59 height 59
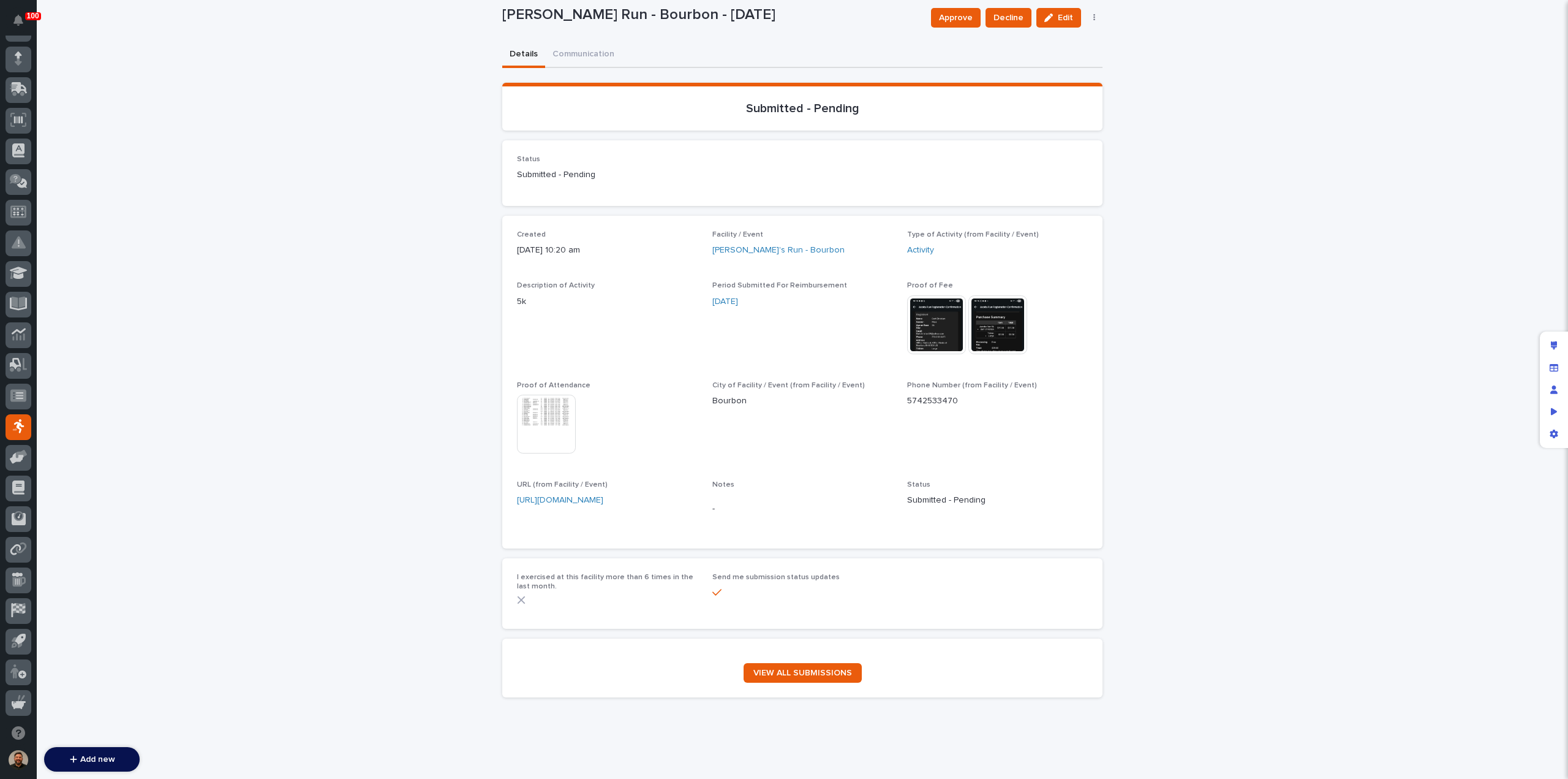
scroll to position [101, 0]
click at [588, 49] on div "100 Workspaces PWI Portal My Settings Log Out Add new What would you like to ad…" at bounding box center [802, 351] width 1531 height 904
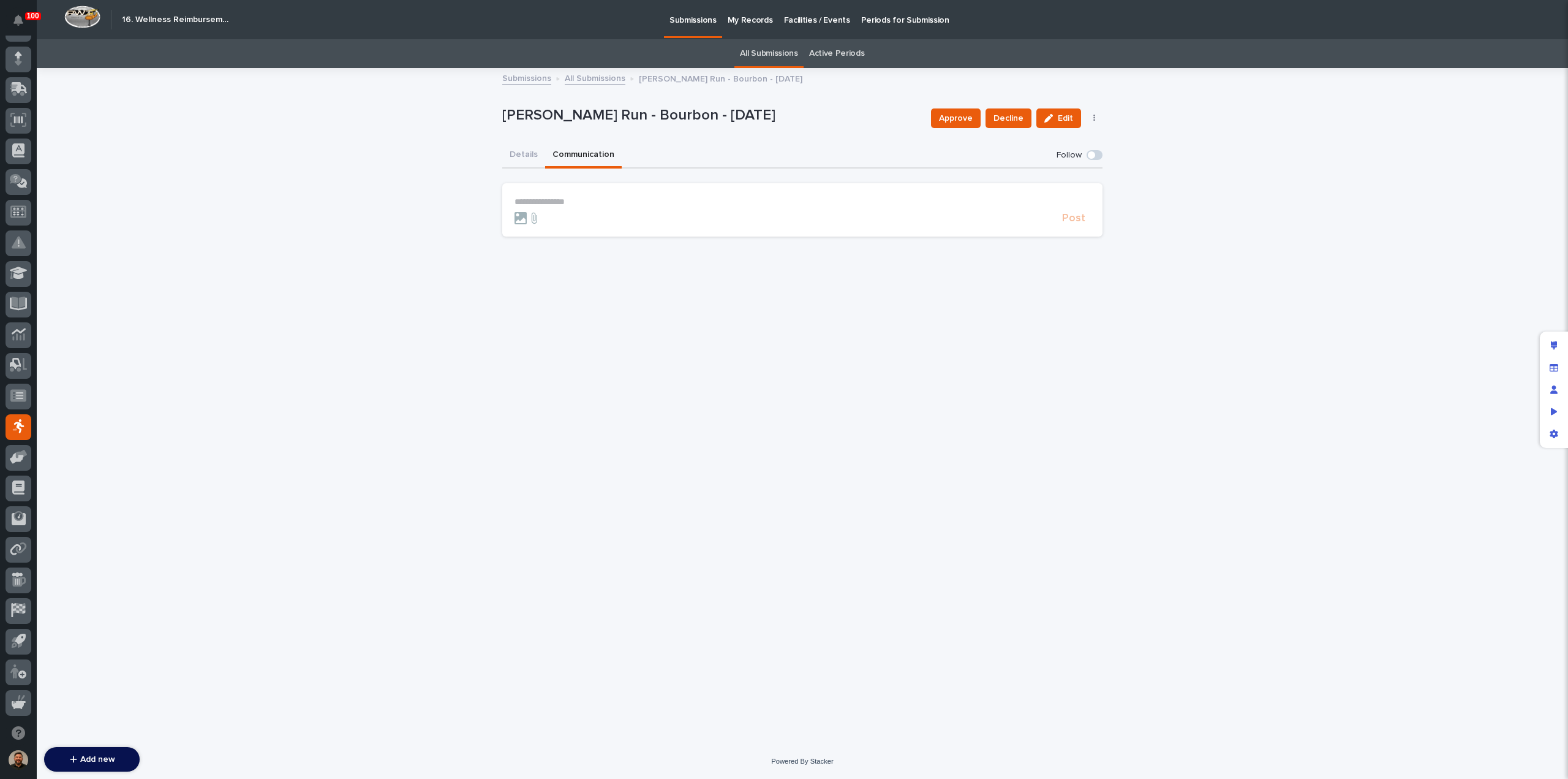
click at [621, 198] on p "**********" at bounding box center [802, 202] width 576 height 10
click at [514, 202] on section "**********" at bounding box center [802, 211] width 600 height 57
click at [514, 201] on span "**********" at bounding box center [582, 202] width 136 height 9
click at [527, 218] on span "[PERSON_NAME]" at bounding box center [553, 219] width 69 height 9
click at [1070, 223] on span "Post" at bounding box center [1074, 223] width 23 height 11
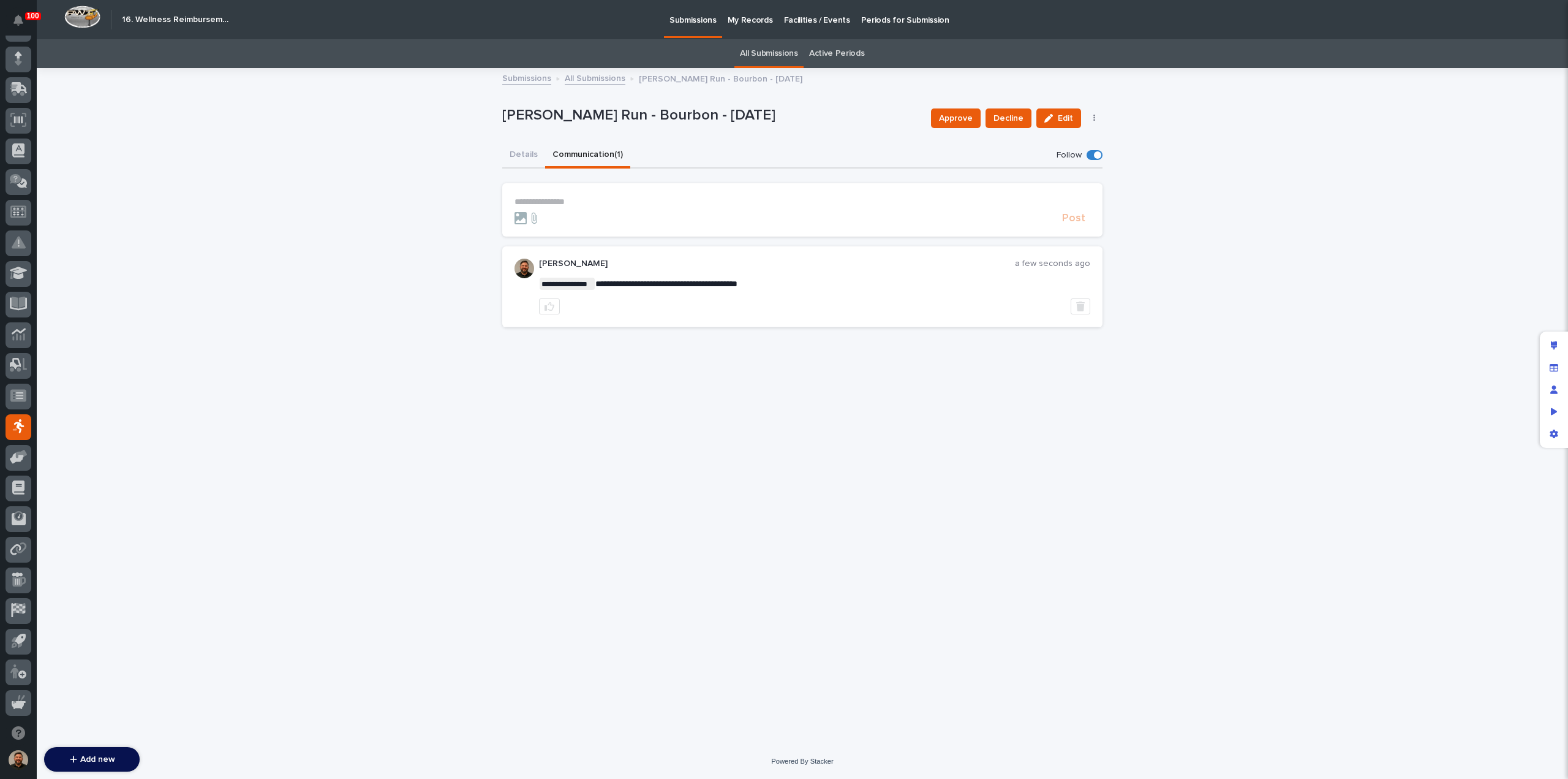
click at [578, 79] on link "All Submissions" at bounding box center [595, 78] width 60 height 14
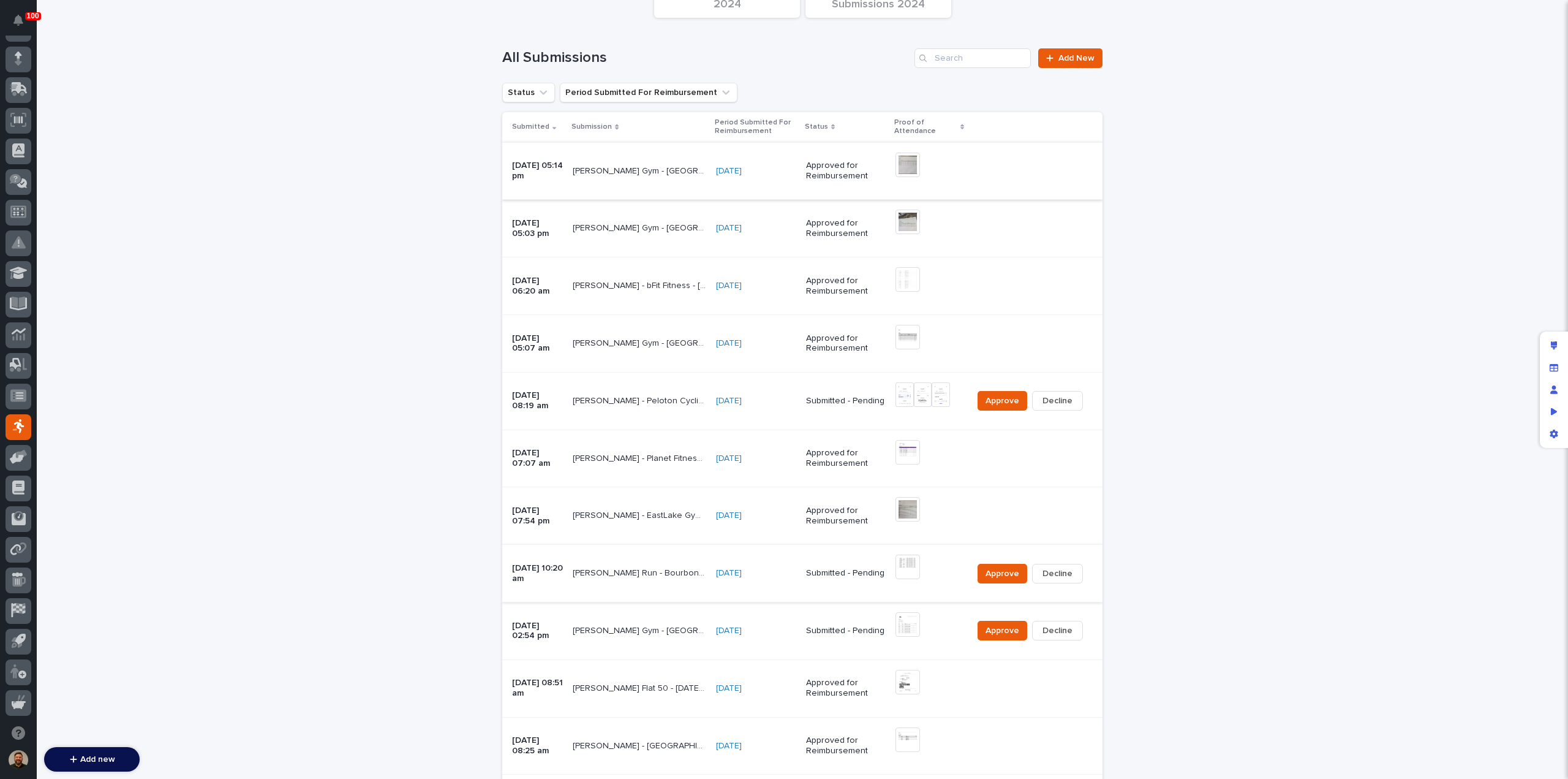
scroll to position [150, 0]
click at [998, 573] on span "Approve" at bounding box center [1002, 573] width 34 height 12
click at [906, 625] on img at bounding box center [908, 624] width 24 height 24
click at [635, 634] on div "[PERSON_NAME] Gym - [GEOGRAPHIC_DATA] - [DATE] [PERSON_NAME][GEOGRAPHIC_DATA] G…" at bounding box center [639, 630] width 134 height 20
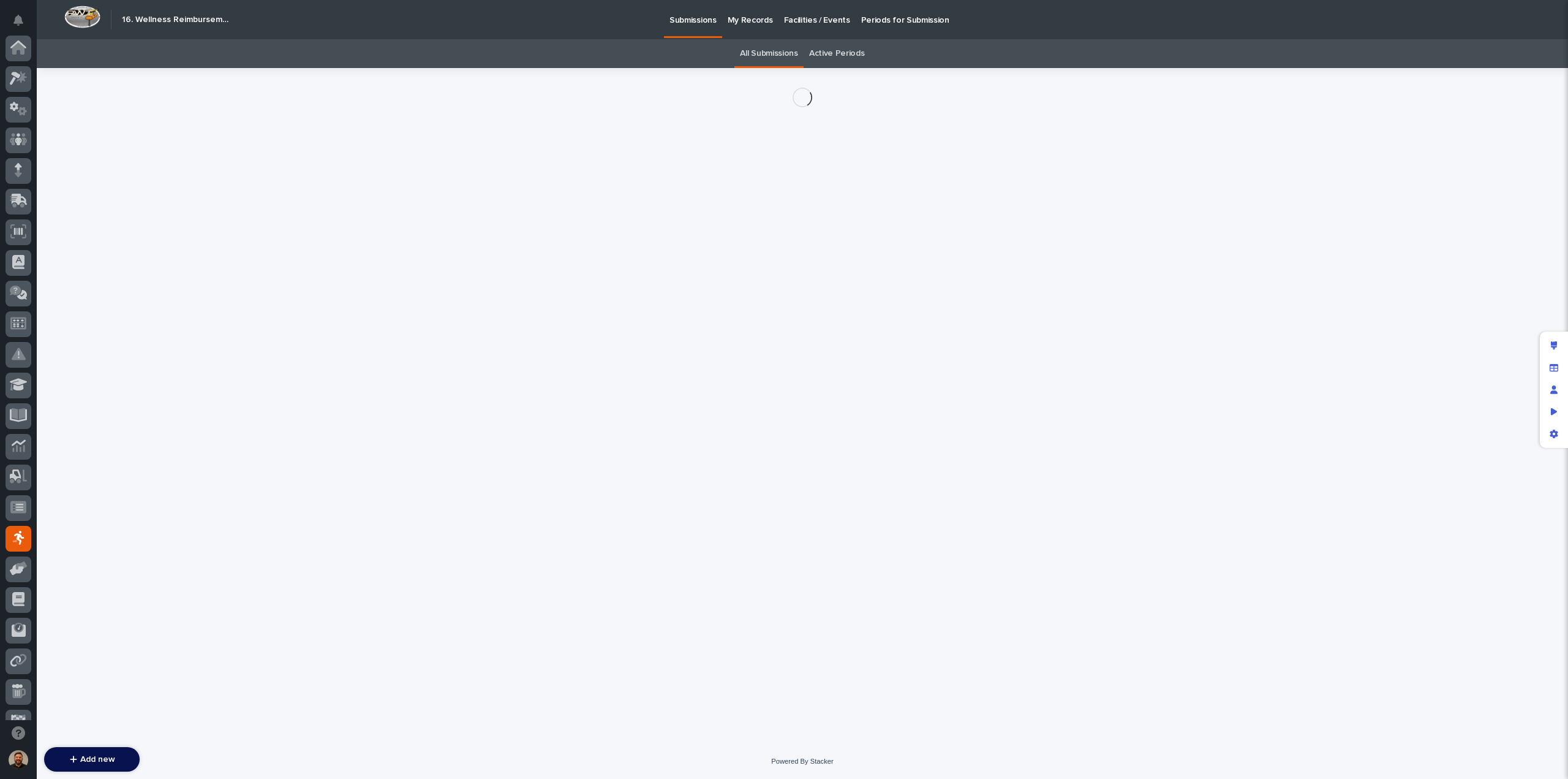
scroll to position [111, 0]
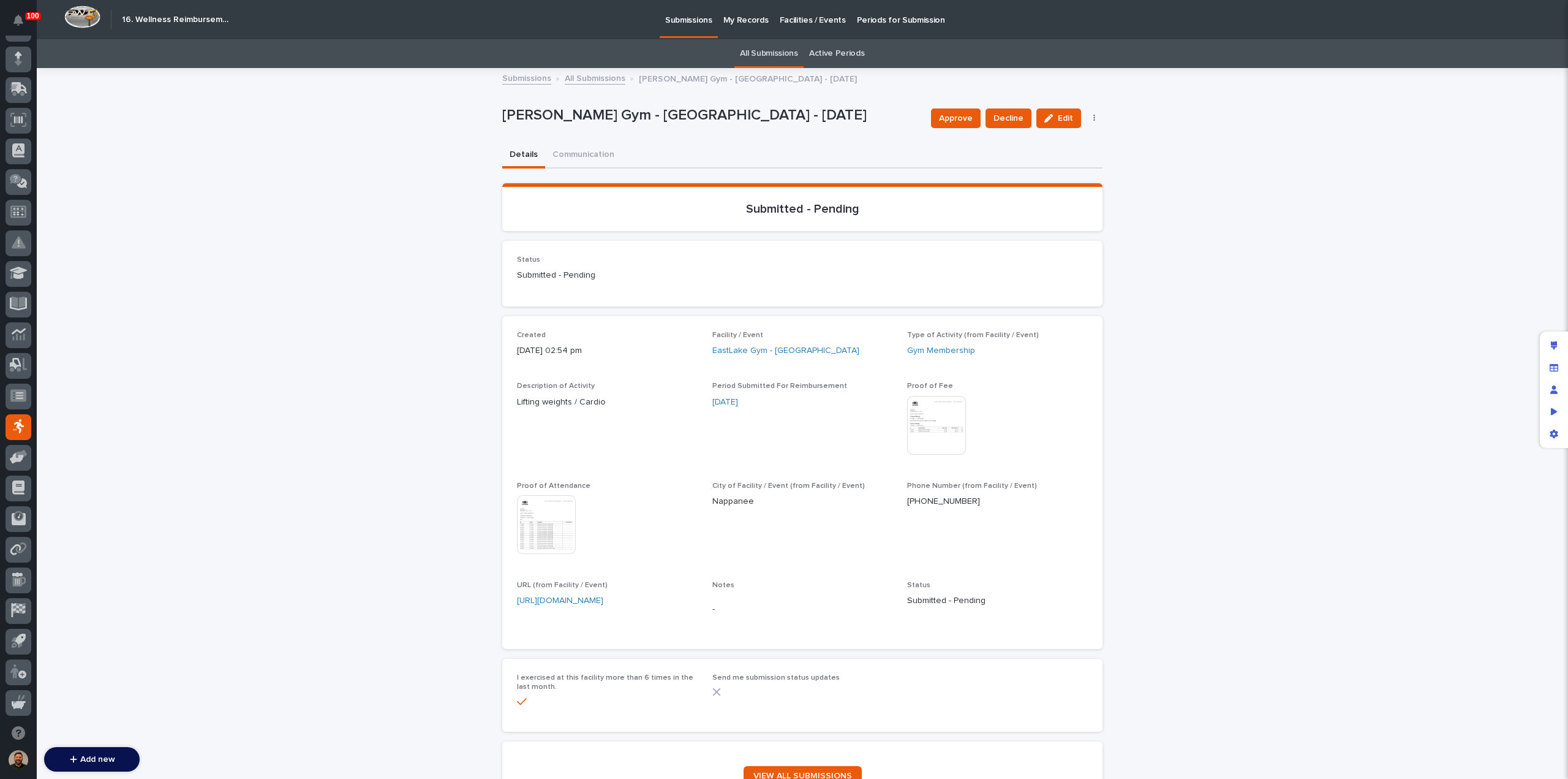
click at [589, 81] on link "All Submissions" at bounding box center [595, 78] width 60 height 14
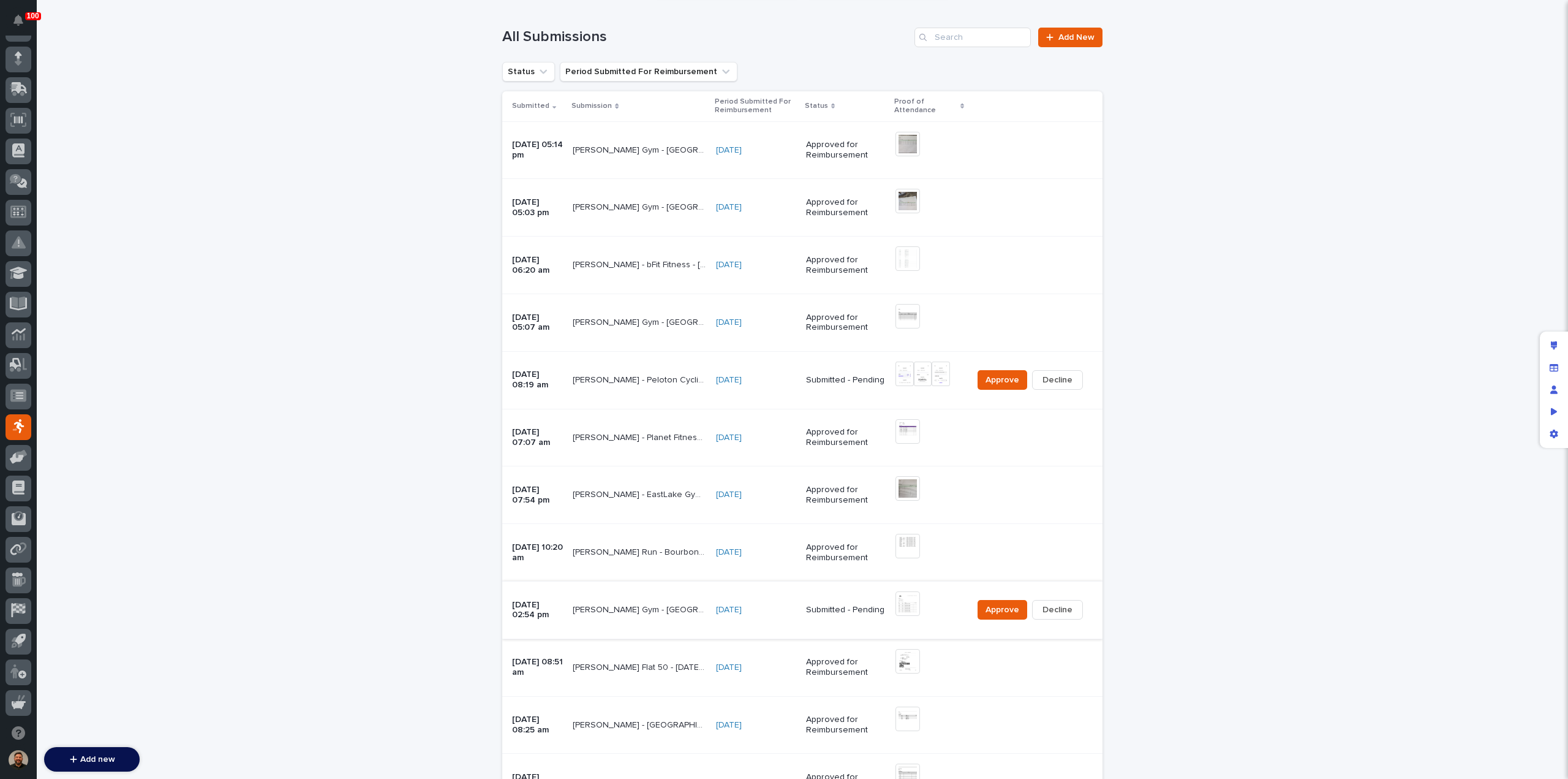
scroll to position [170, 0]
click at [908, 604] on img at bounding box center [908, 604] width 24 height 24
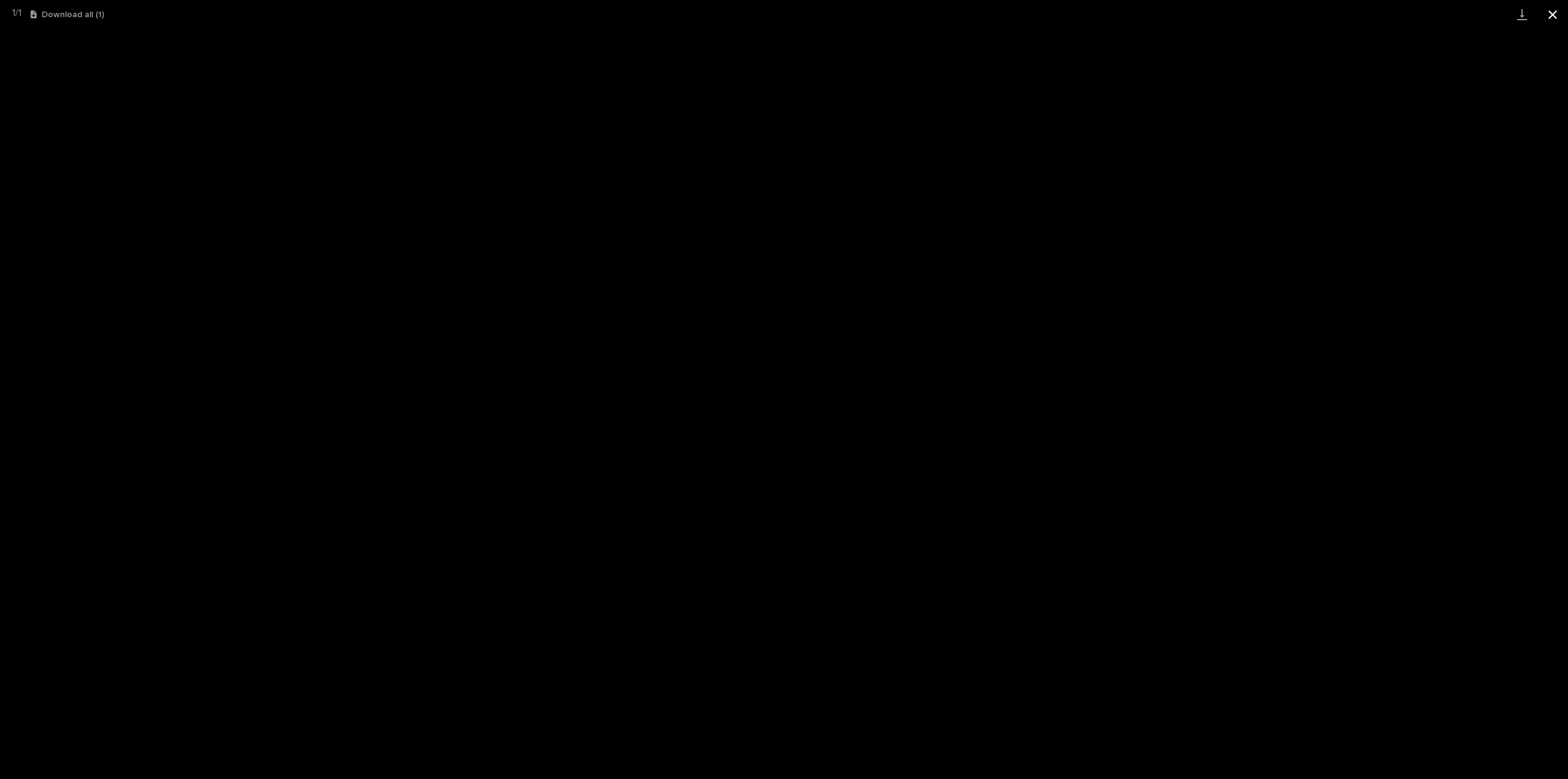
click at [1547, 17] on button "Close gallery" at bounding box center [1553, 14] width 31 height 29
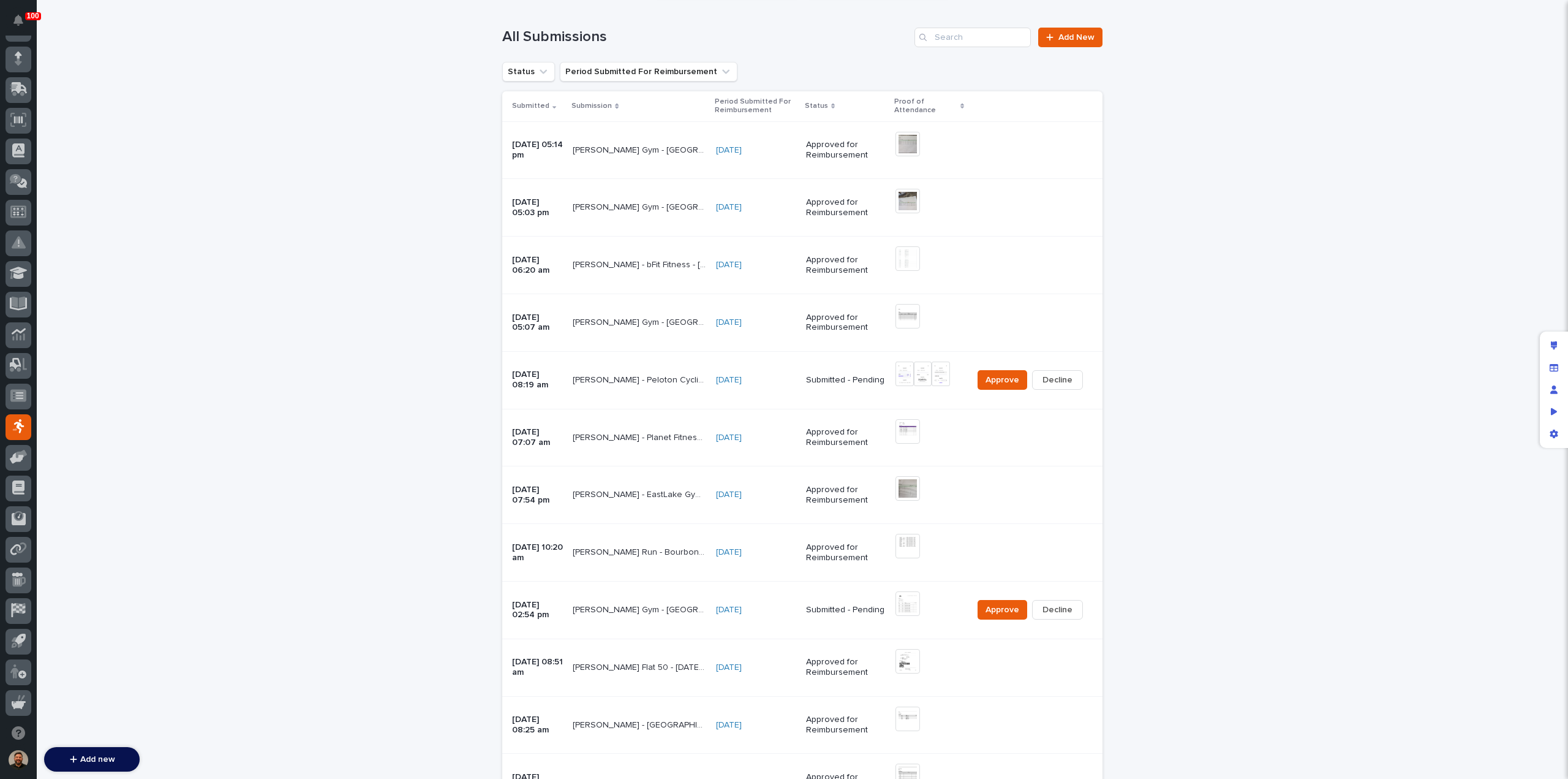
click at [787, 607] on div "[DATE]" at bounding box center [756, 610] width 80 height 10
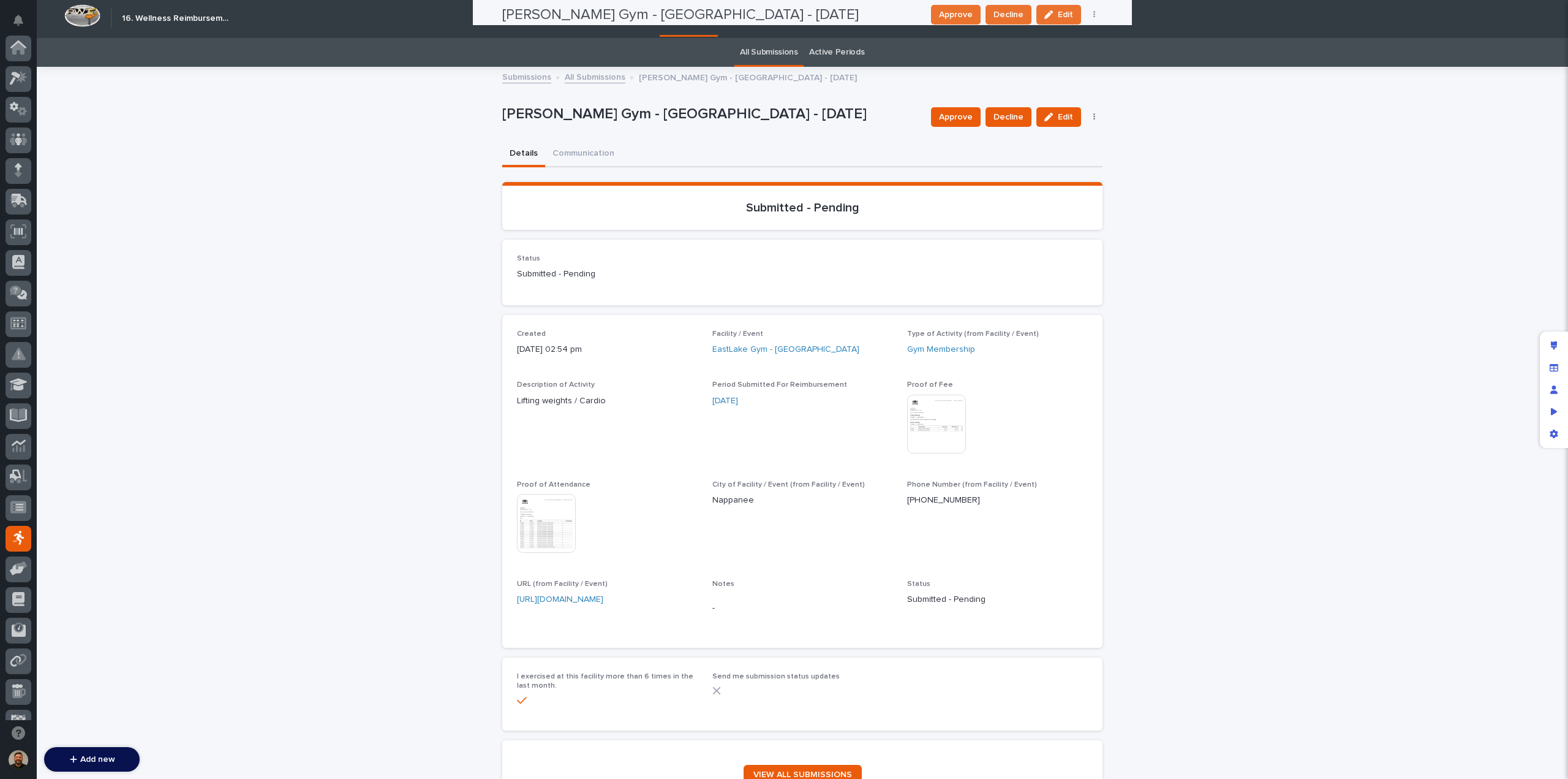
scroll to position [40, 0]
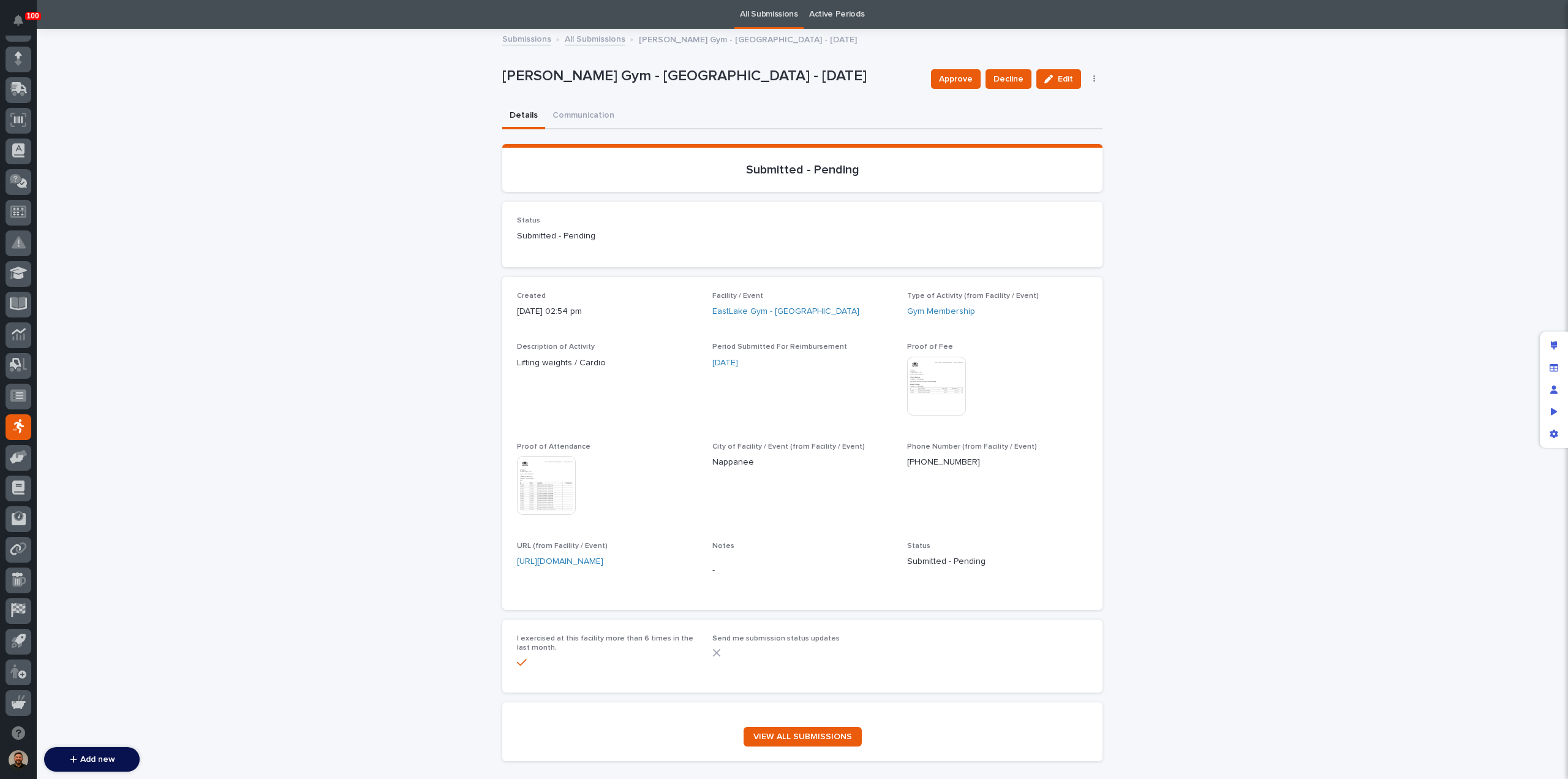
click at [535, 489] on img at bounding box center [547, 486] width 59 height 59
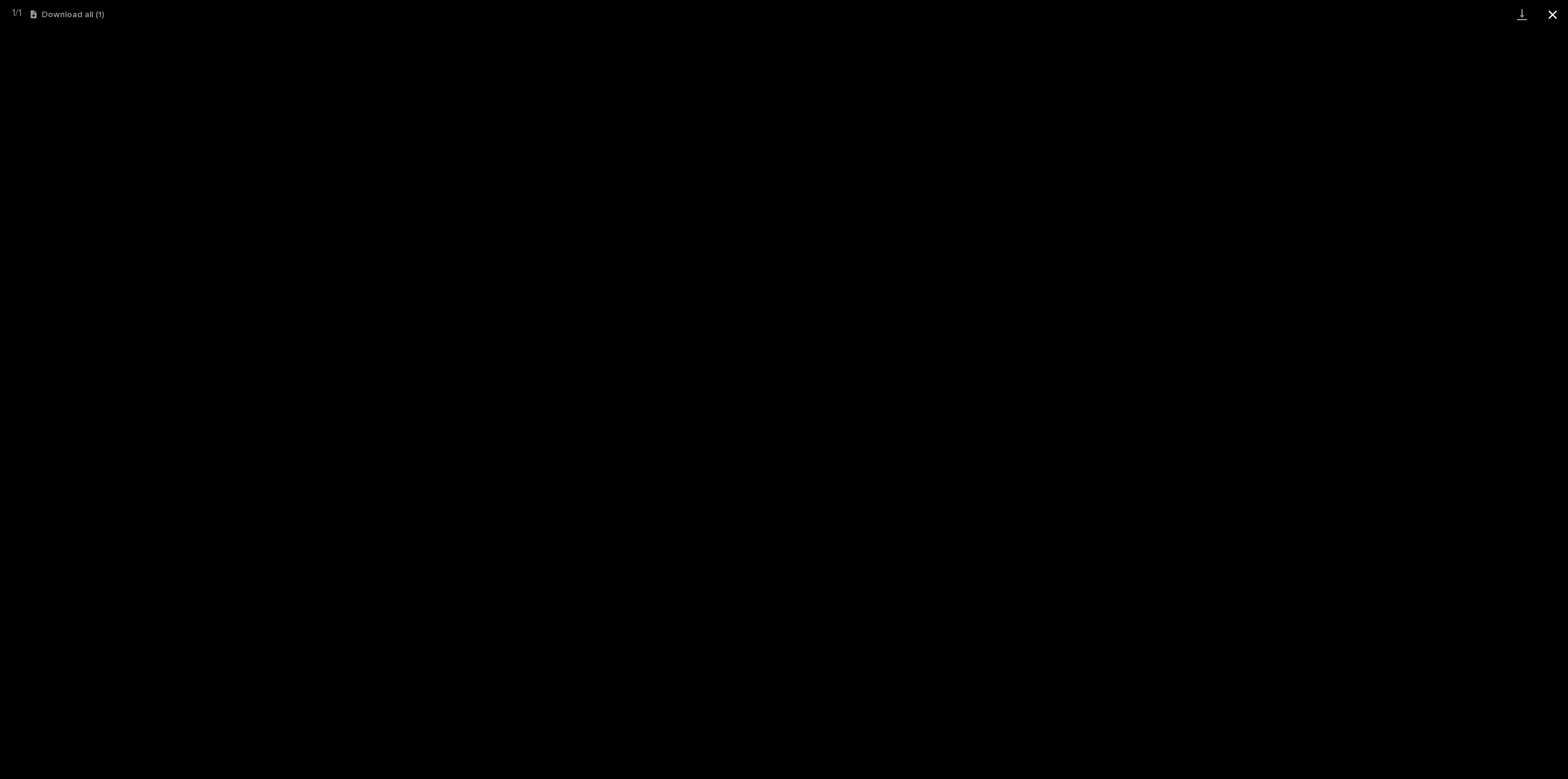
click at [1551, 19] on button "Close gallery" at bounding box center [1553, 14] width 31 height 29
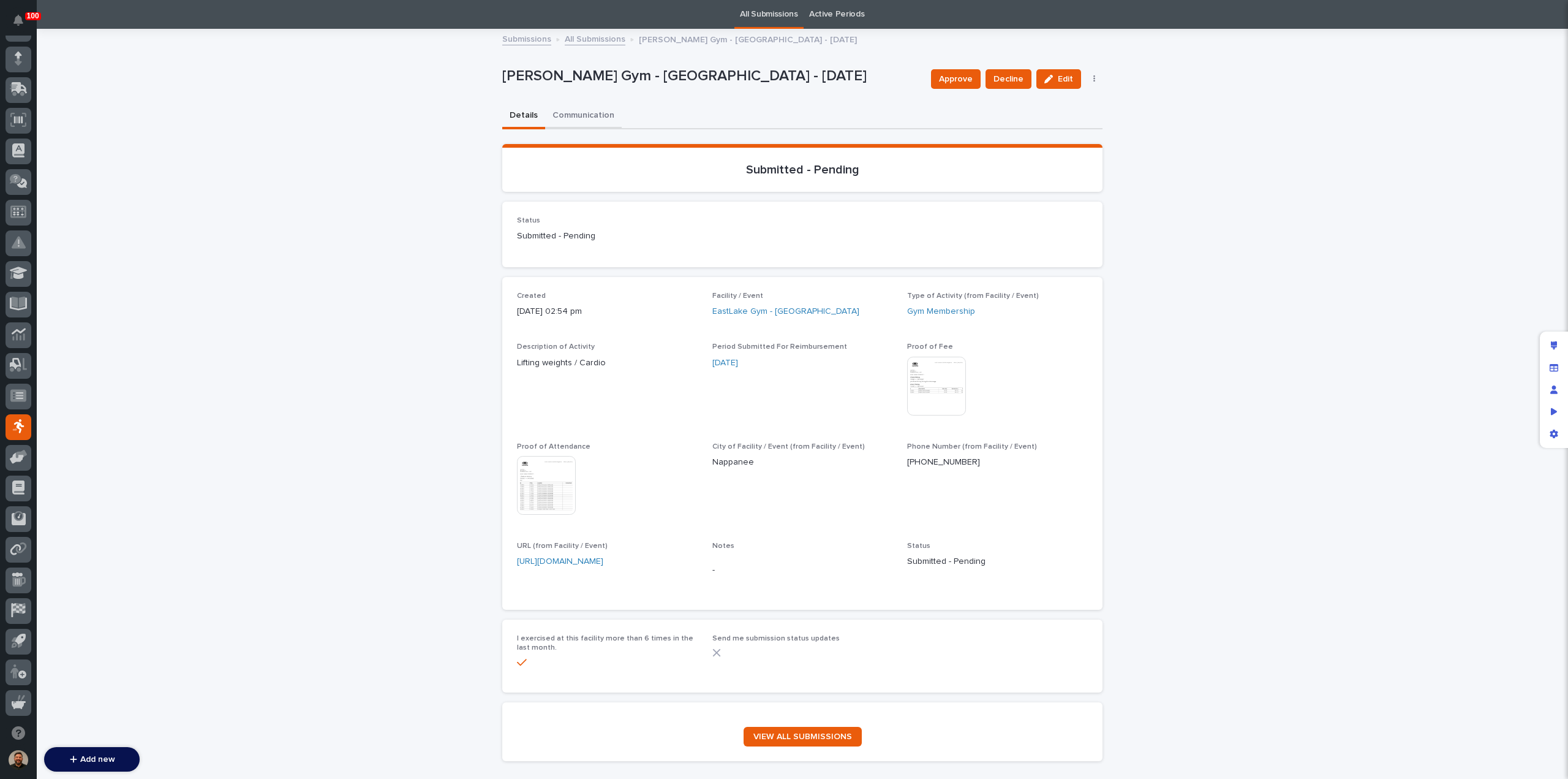
click at [564, 114] on div "[PERSON_NAME] Gym - Nappanee - [DATE] Approve Decline Edit Delete [PERSON_NAME]…" at bounding box center [802, 400] width 600 height 741
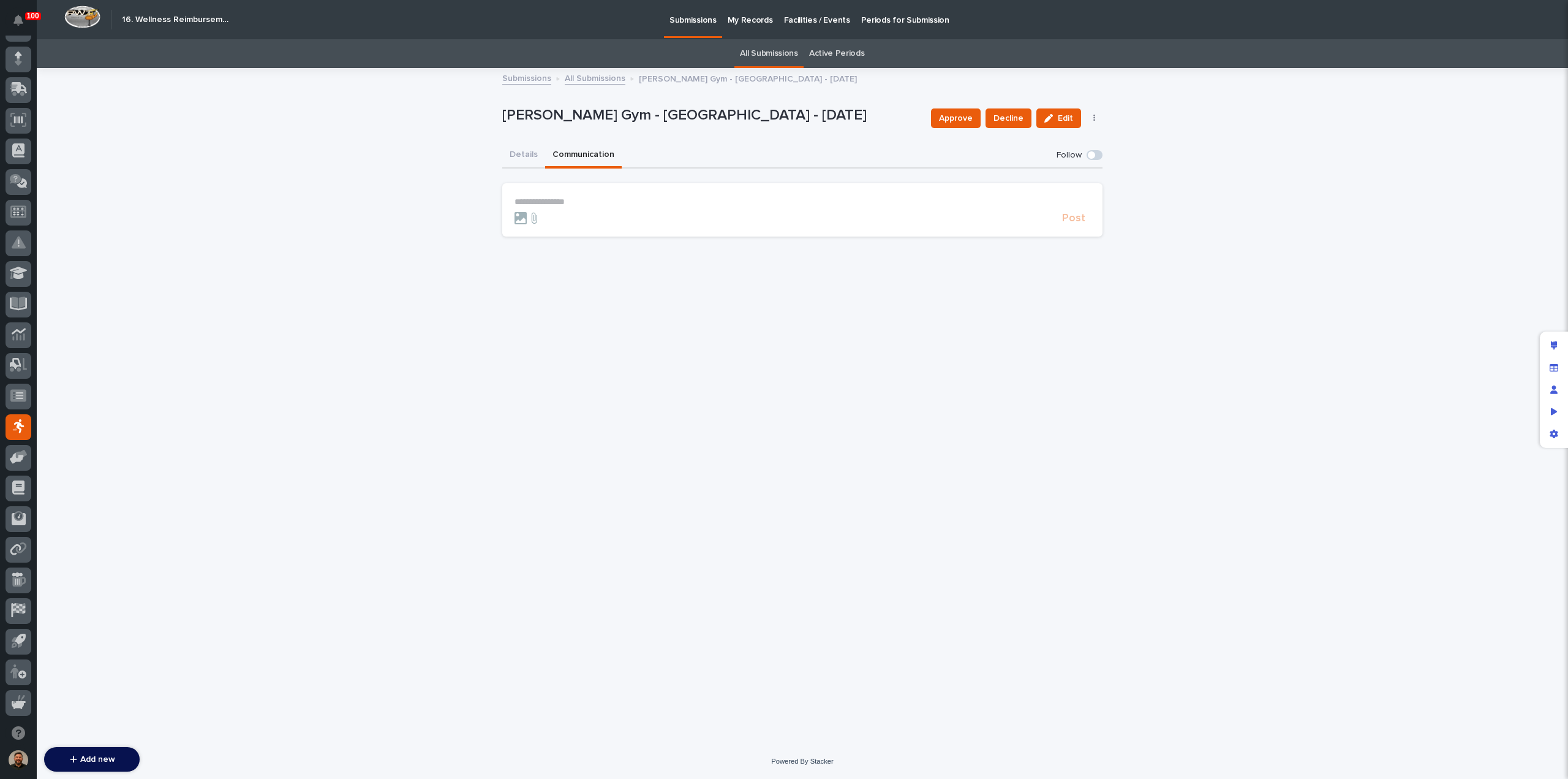
click at [631, 192] on section "**********" at bounding box center [802, 210] width 600 height 53
click at [628, 195] on section "**********" at bounding box center [802, 210] width 600 height 53
click at [627, 199] on p "**********" at bounding box center [802, 202] width 576 height 10
click at [565, 221] on span "[PERSON_NAME]" at bounding box center [553, 219] width 69 height 9
click at [592, 205] on p "**********" at bounding box center [802, 203] width 576 height 12
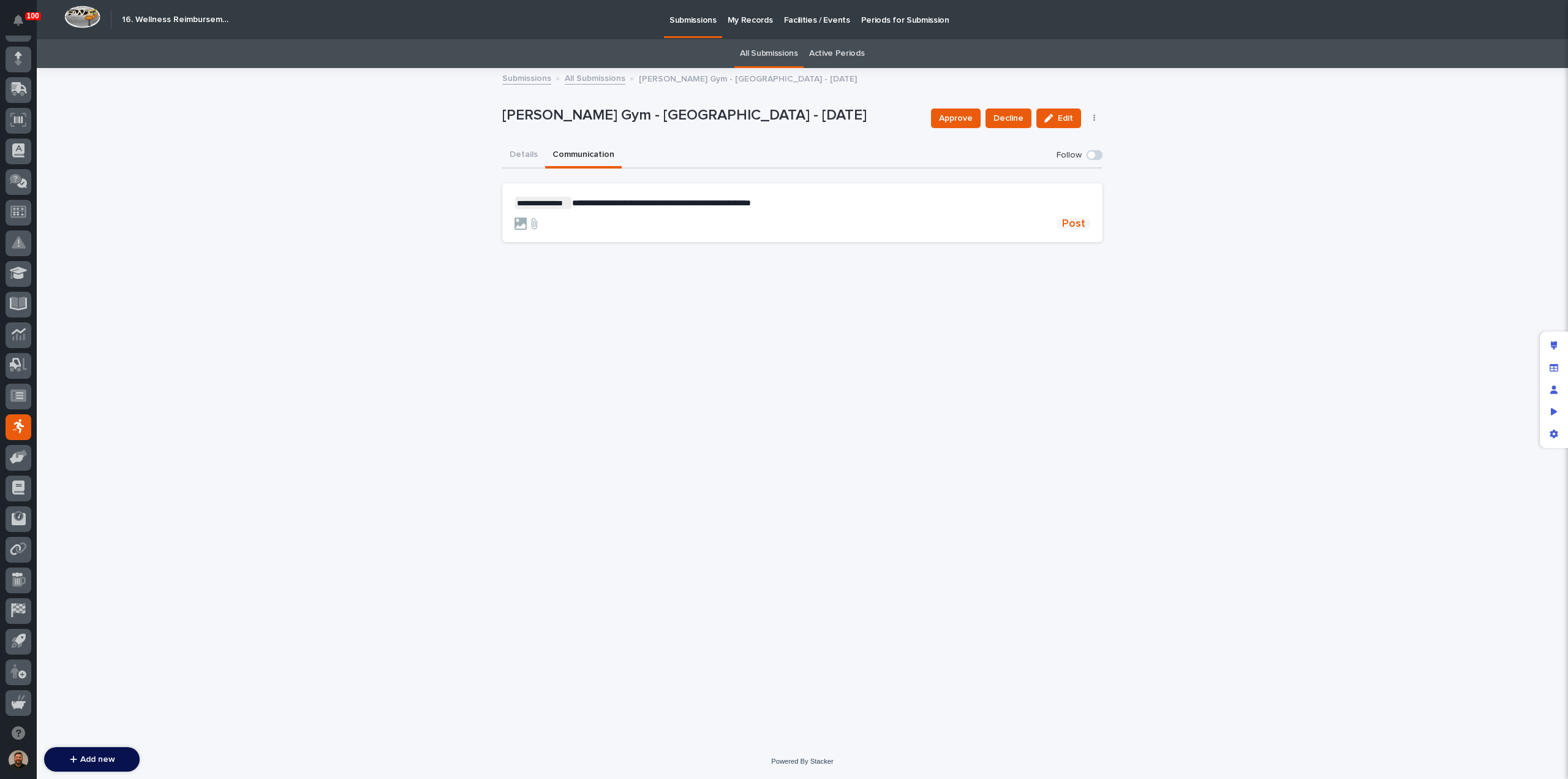
click at [1075, 224] on span "Post" at bounding box center [1074, 223] width 23 height 11
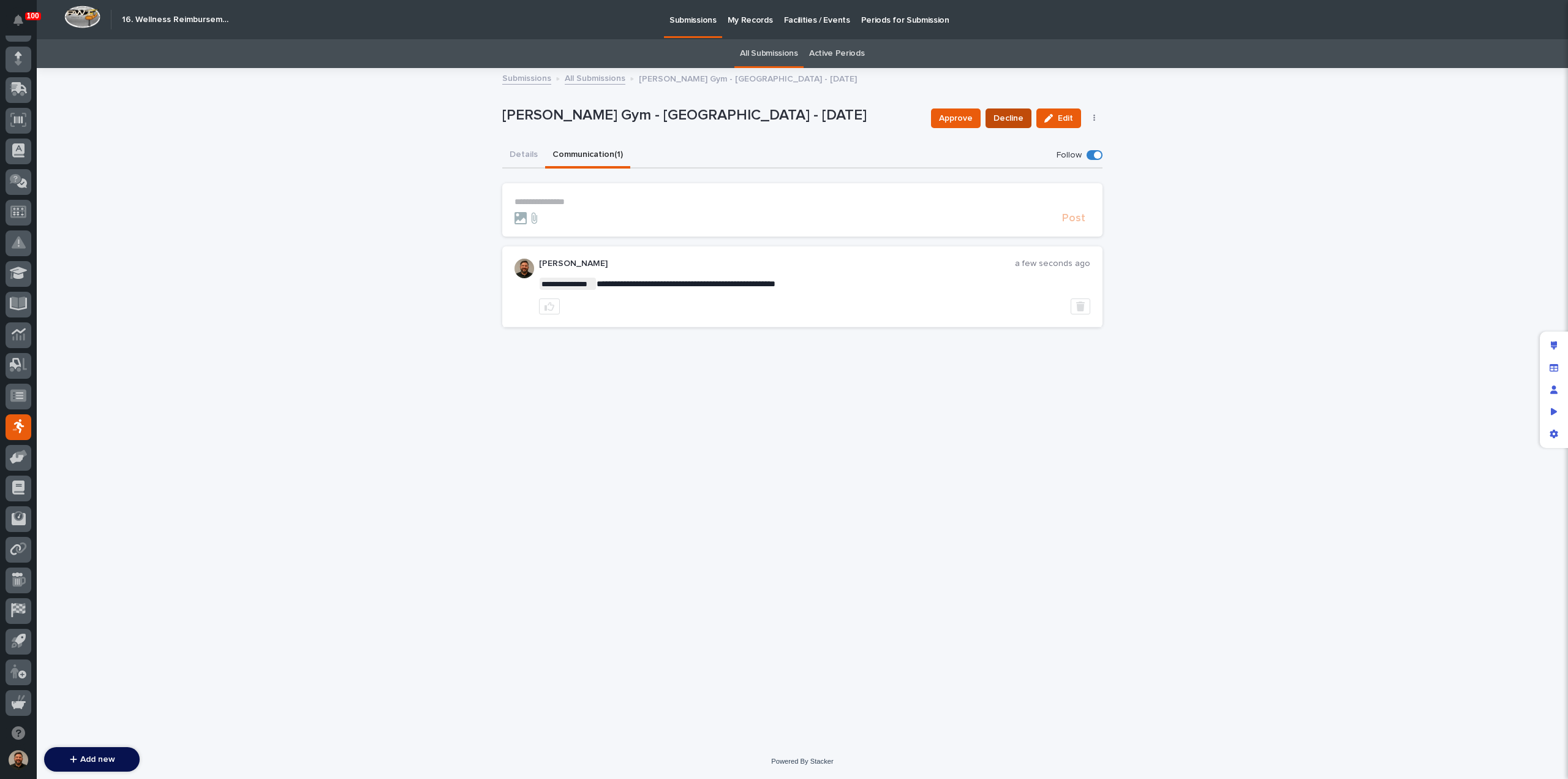
click at [1013, 119] on span "Decline" at bounding box center [1008, 118] width 30 height 12
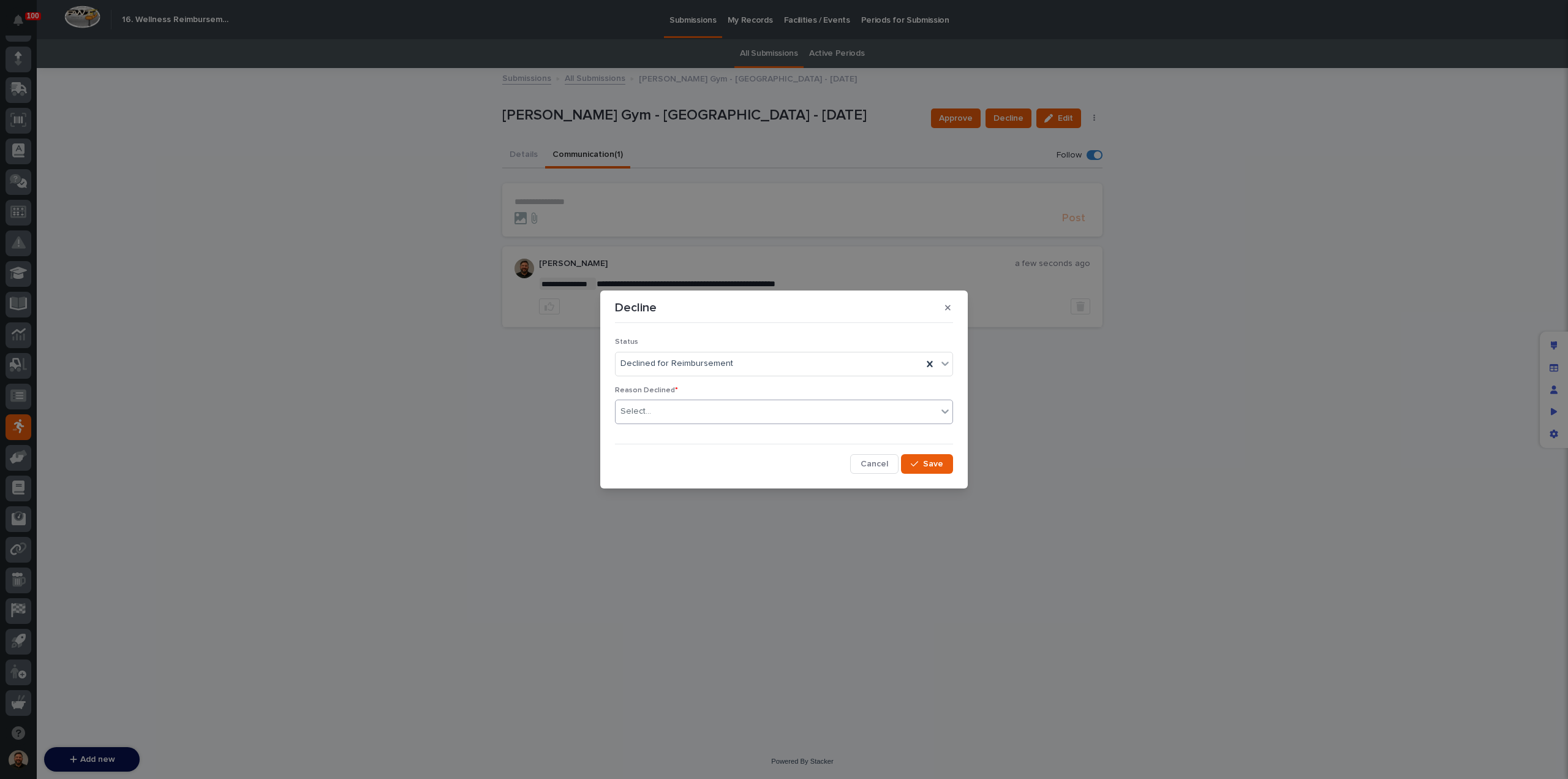
click at [690, 418] on div "Select..." at bounding box center [776, 412] width 322 height 20
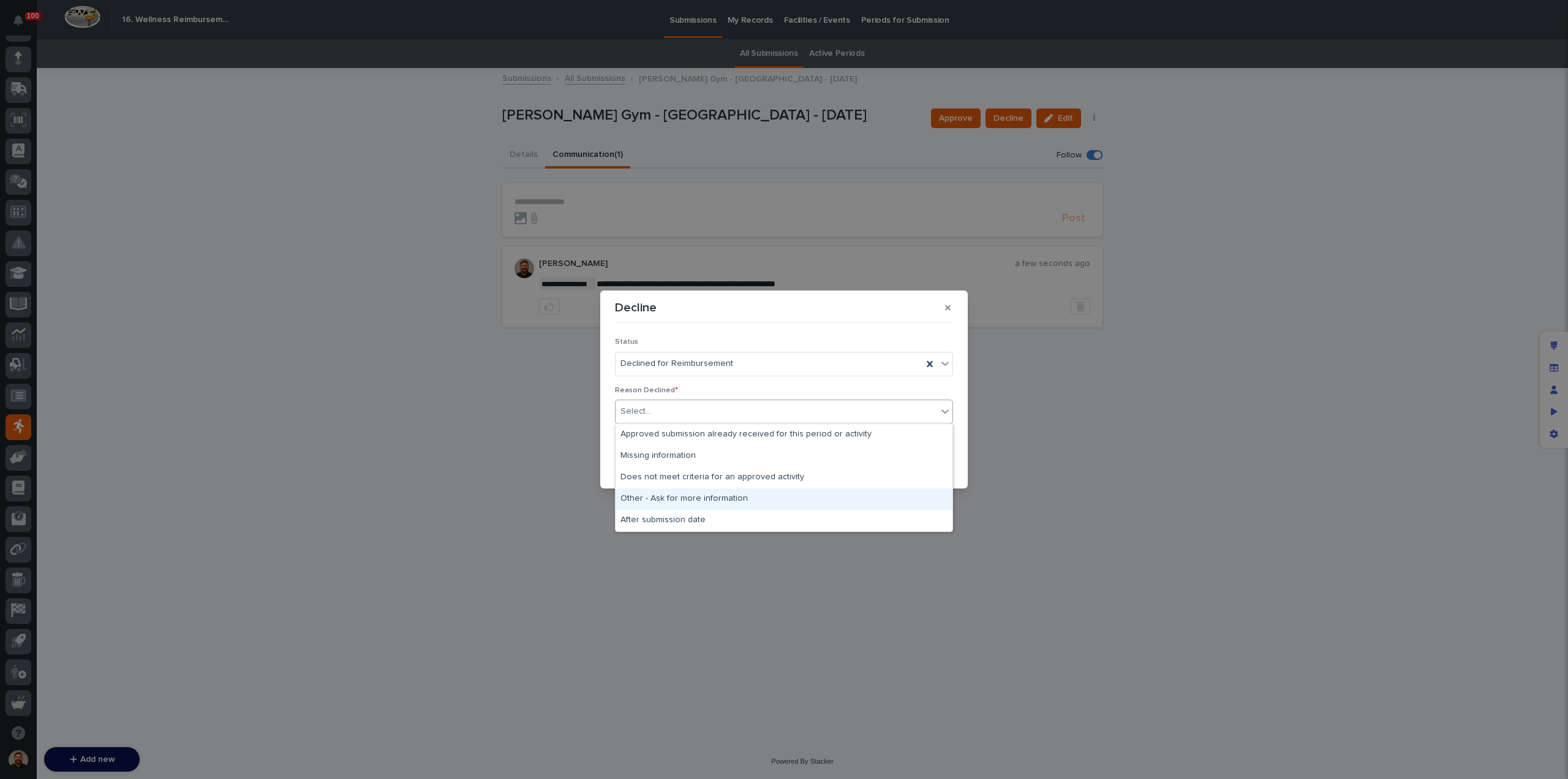
click at [1253, 459] on div "Decline Status Declined for Reimbursement Reason Declined * option Other - Ask …" at bounding box center [784, 390] width 1568 height 779
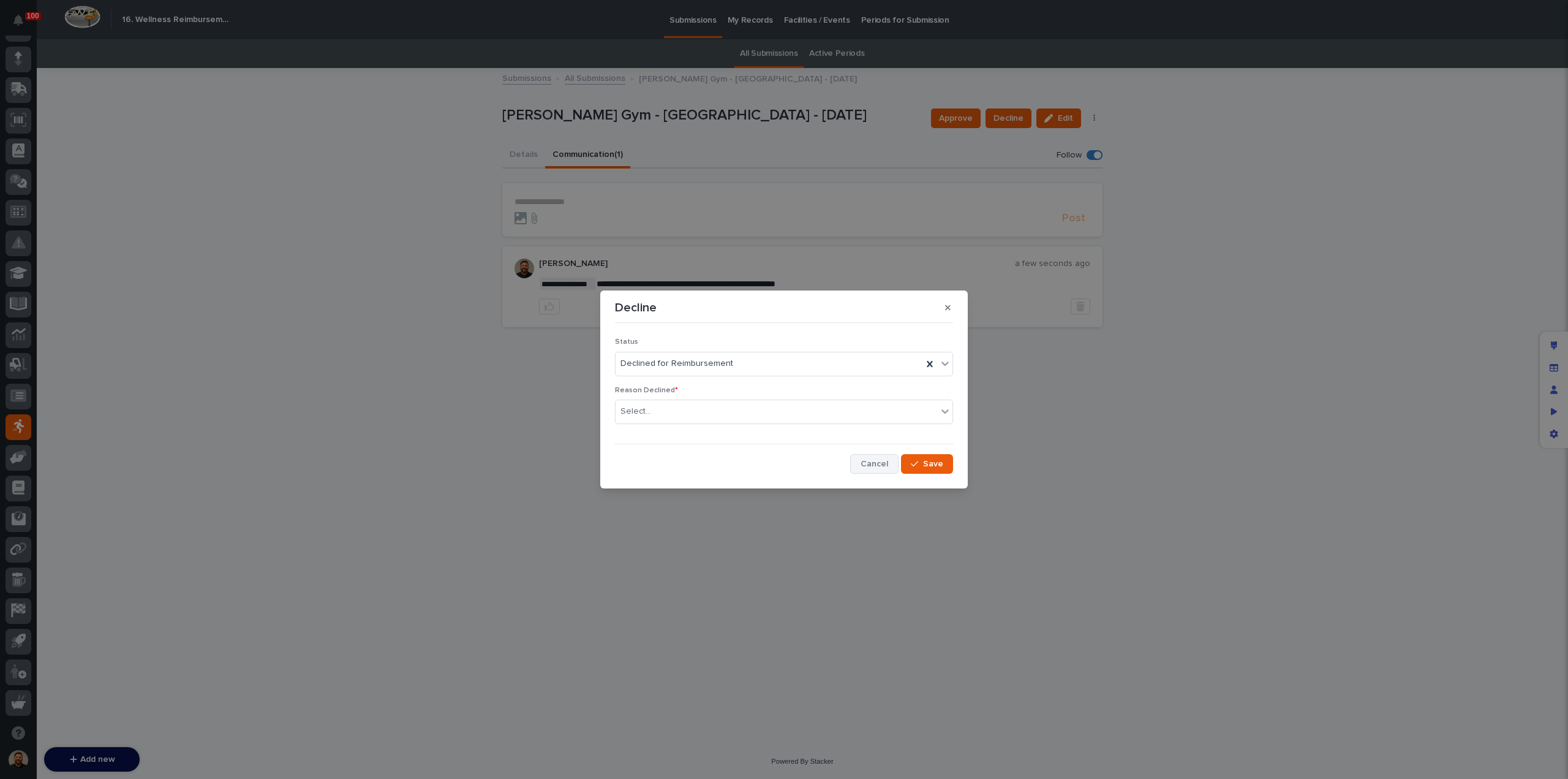
click at [871, 460] on span "Cancel" at bounding box center [874, 464] width 27 height 9
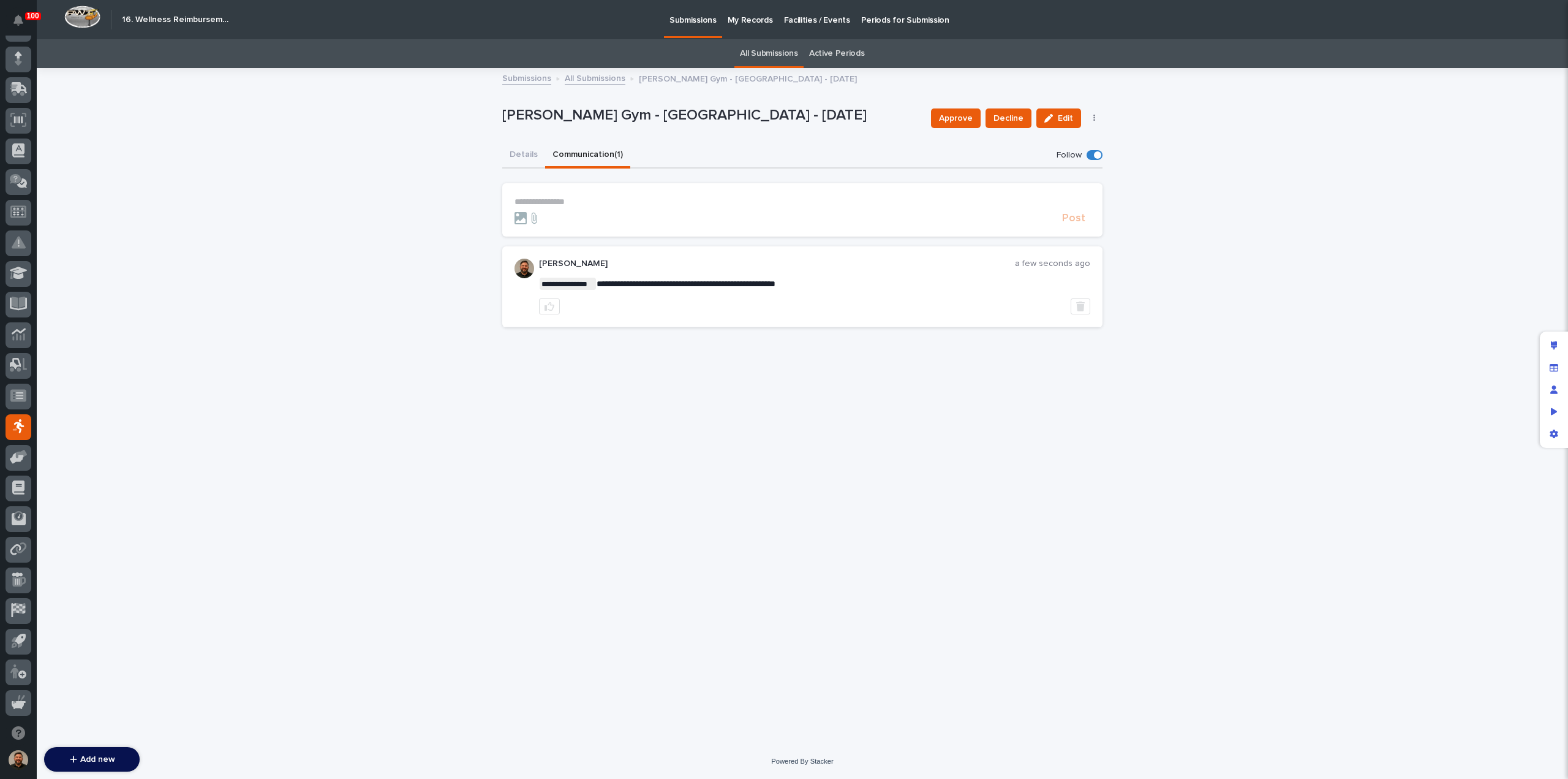
click at [593, 78] on link "All Submissions" at bounding box center [595, 78] width 60 height 14
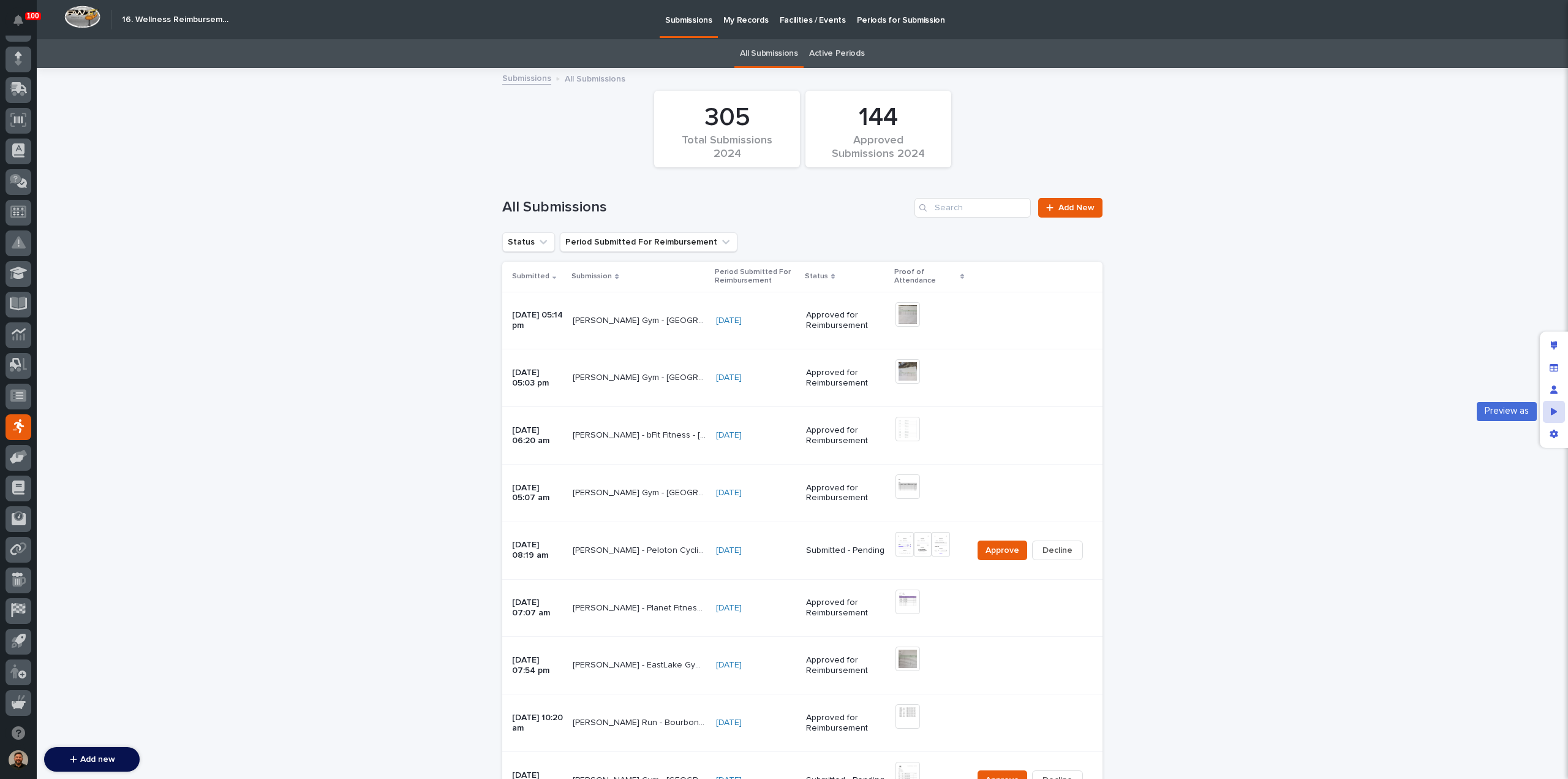
click at [1552, 414] on icon "Preview as" at bounding box center [1554, 411] width 6 height 7
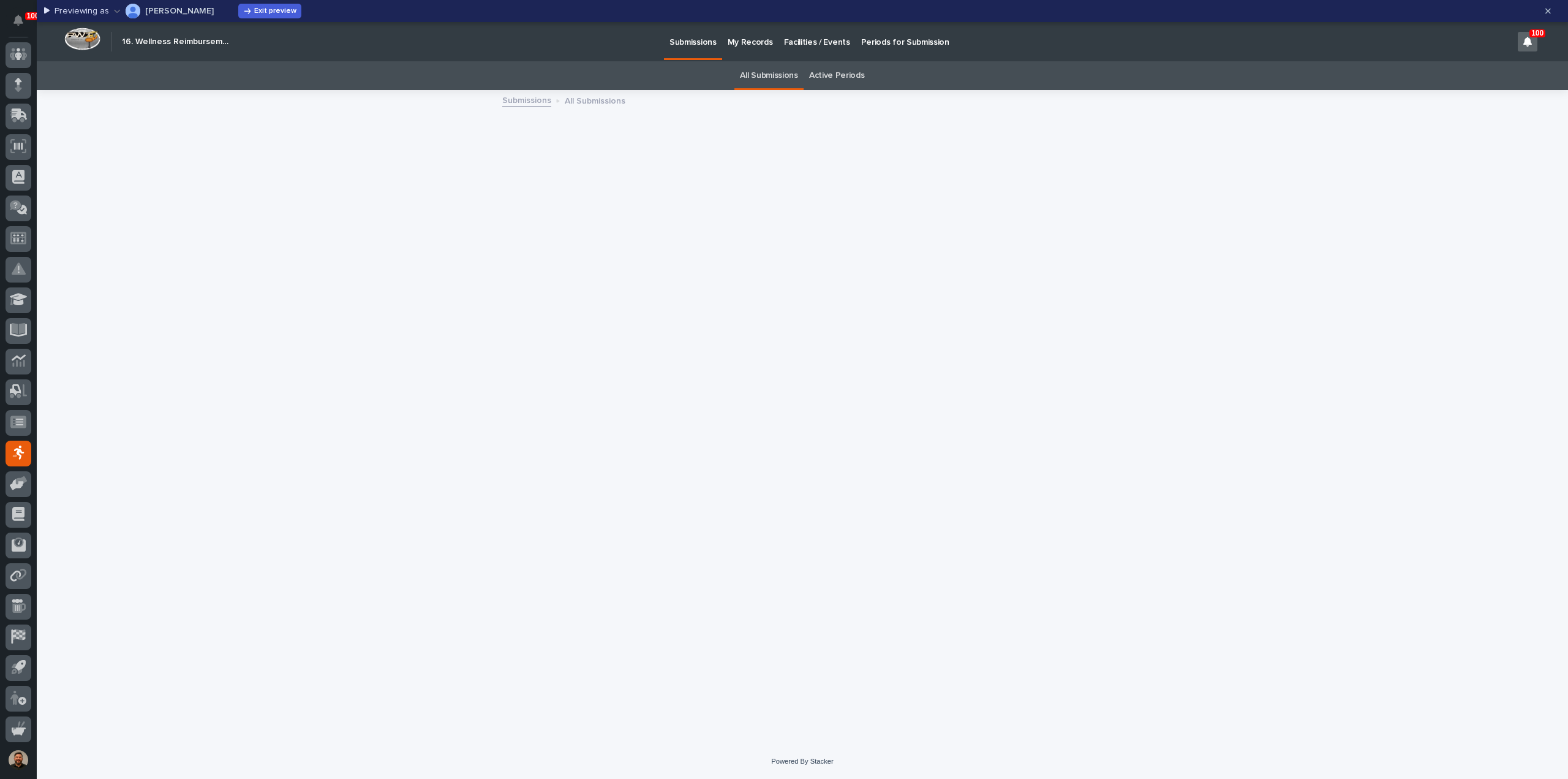
scroll to position [86, 0]
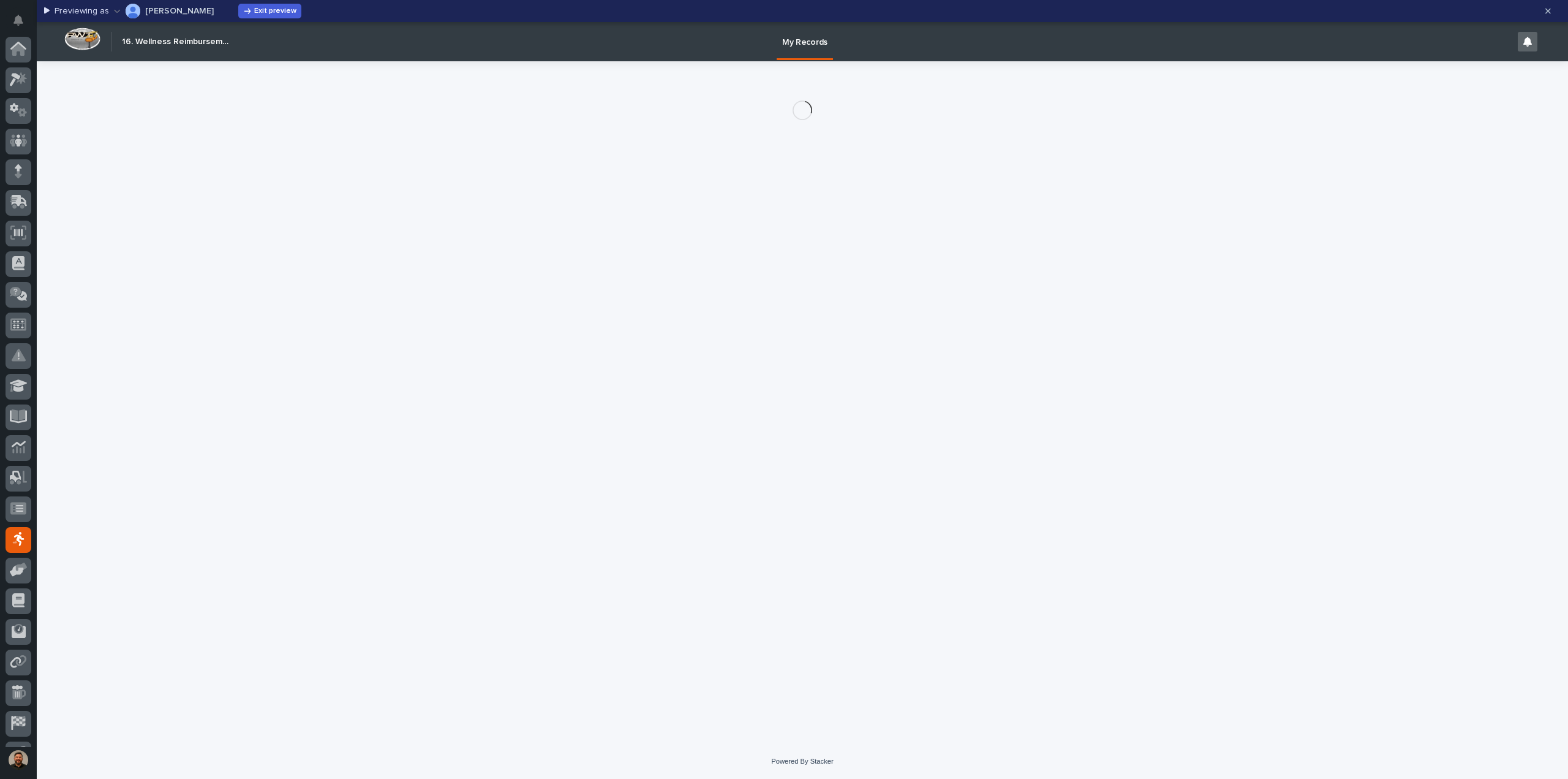
scroll to position [86, 0]
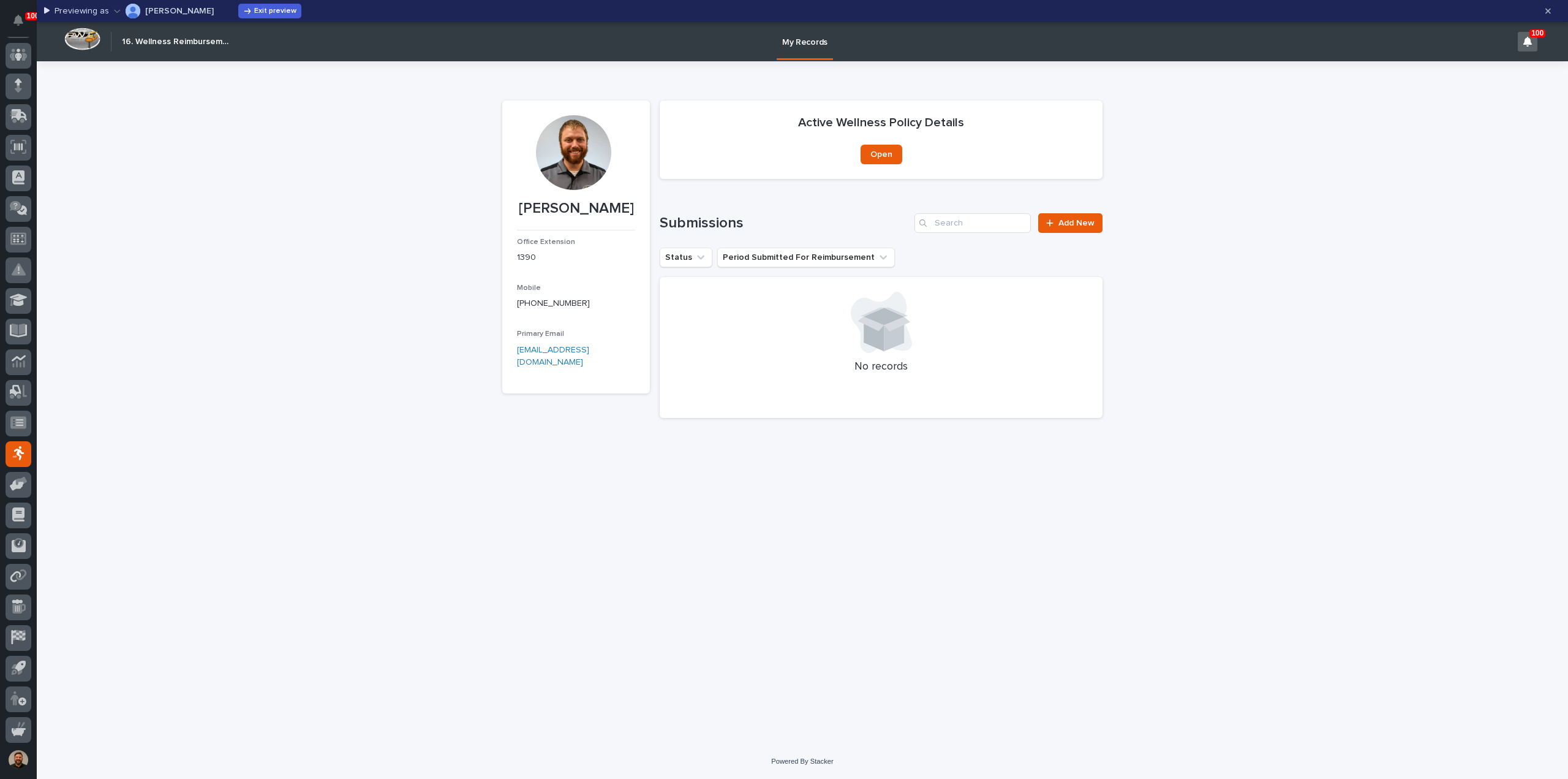
click at [114, 8] on icon "button" at bounding box center [117, 11] width 6 height 9
type input "[PERSON_NAME]"
click at [147, 76] on p "[PERSON_NAME]" at bounding box center [132, 73] width 69 height 10
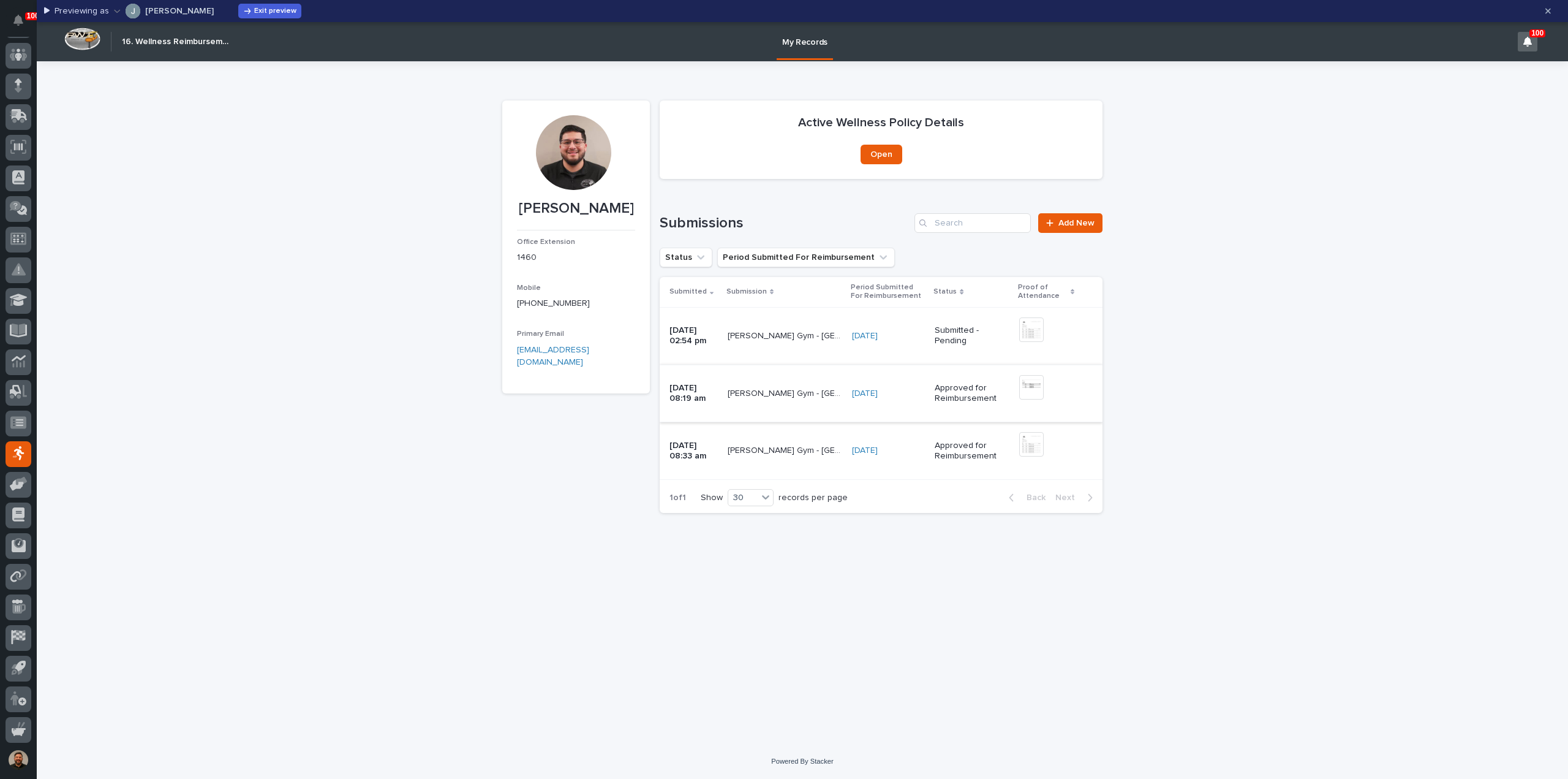
click at [1041, 390] on img at bounding box center [1031, 387] width 24 height 24
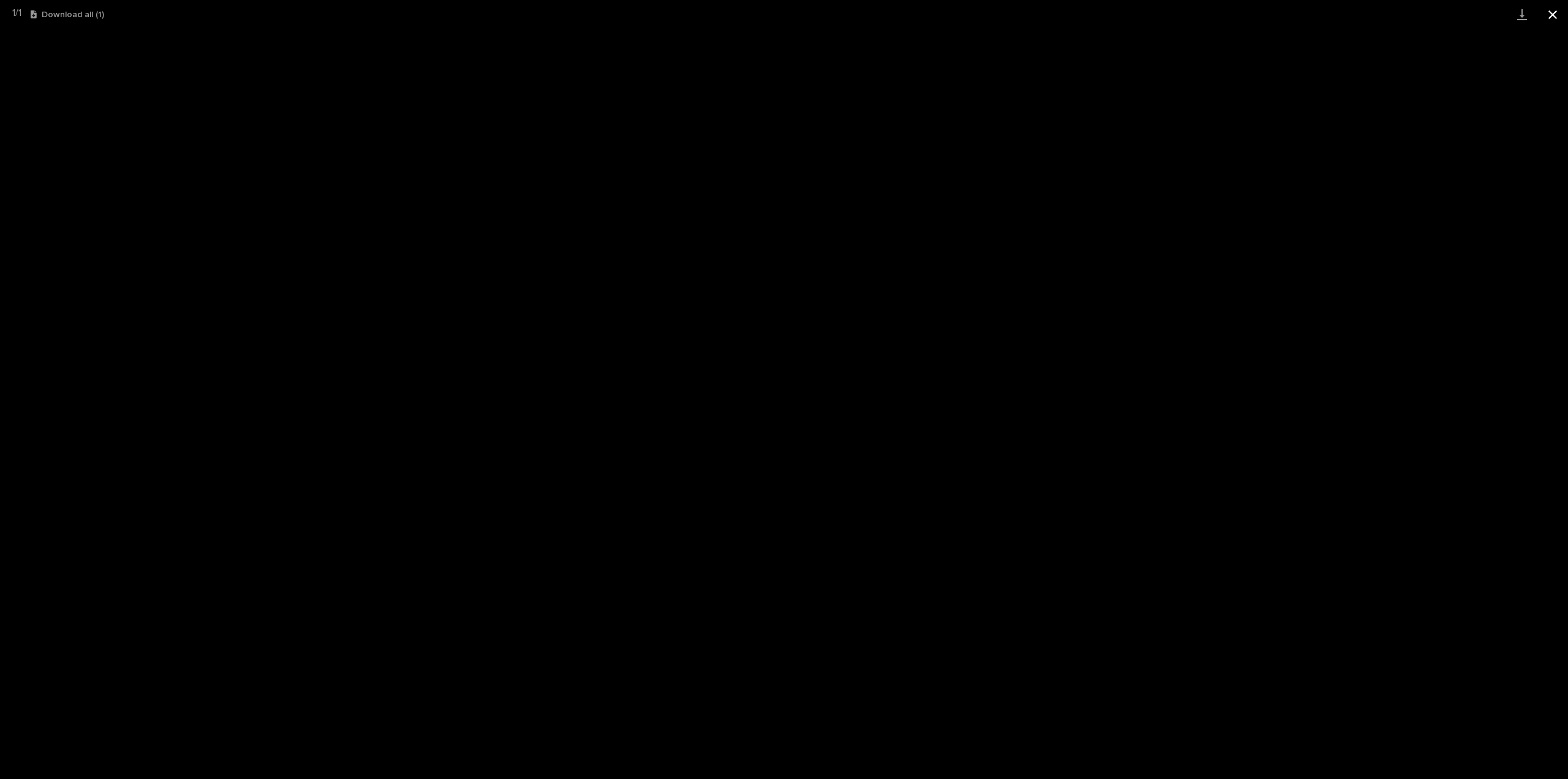
click at [1555, 13] on button "Close gallery" at bounding box center [1553, 14] width 31 height 29
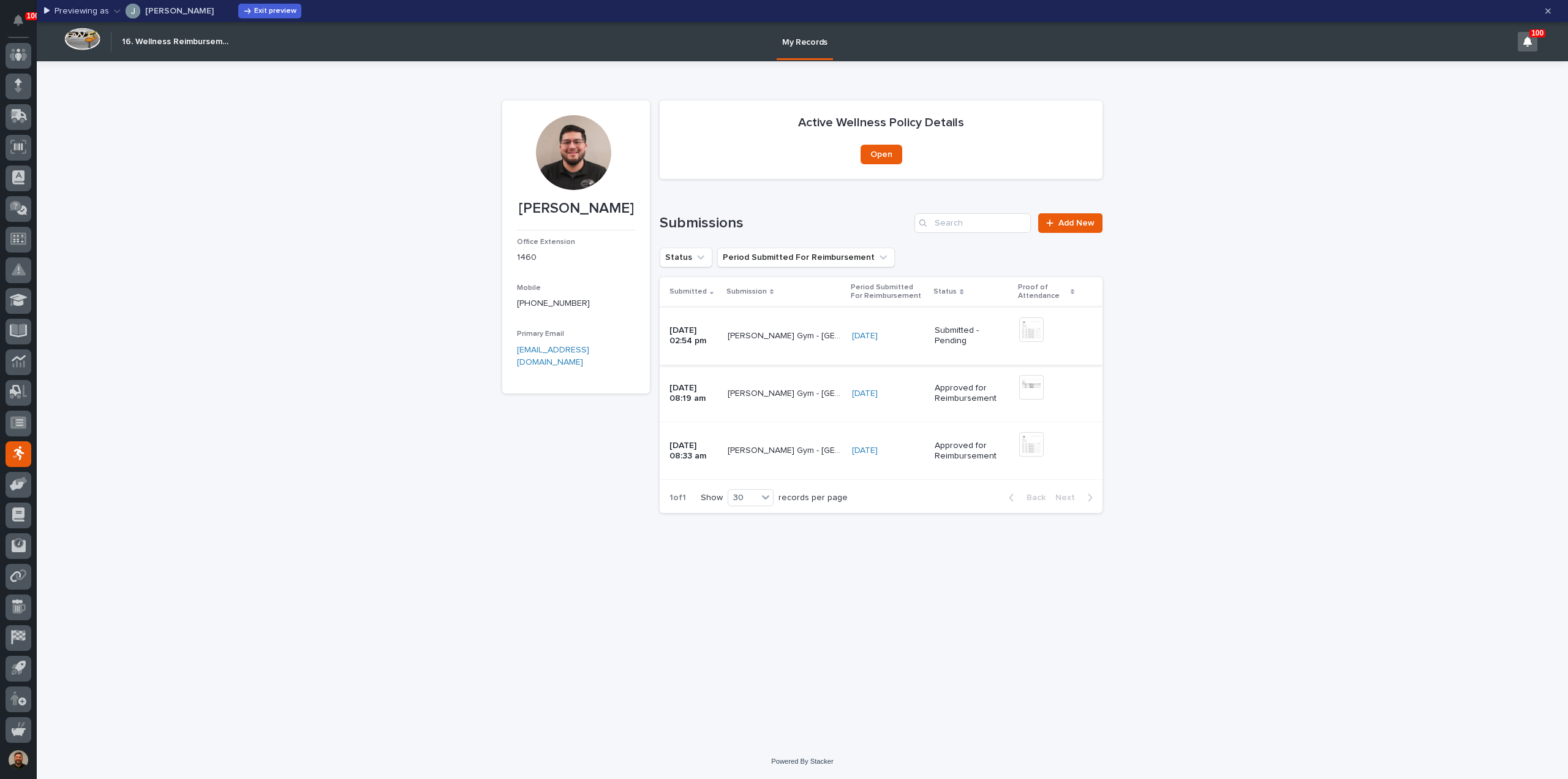
click at [1036, 329] on img at bounding box center [1031, 330] width 24 height 24
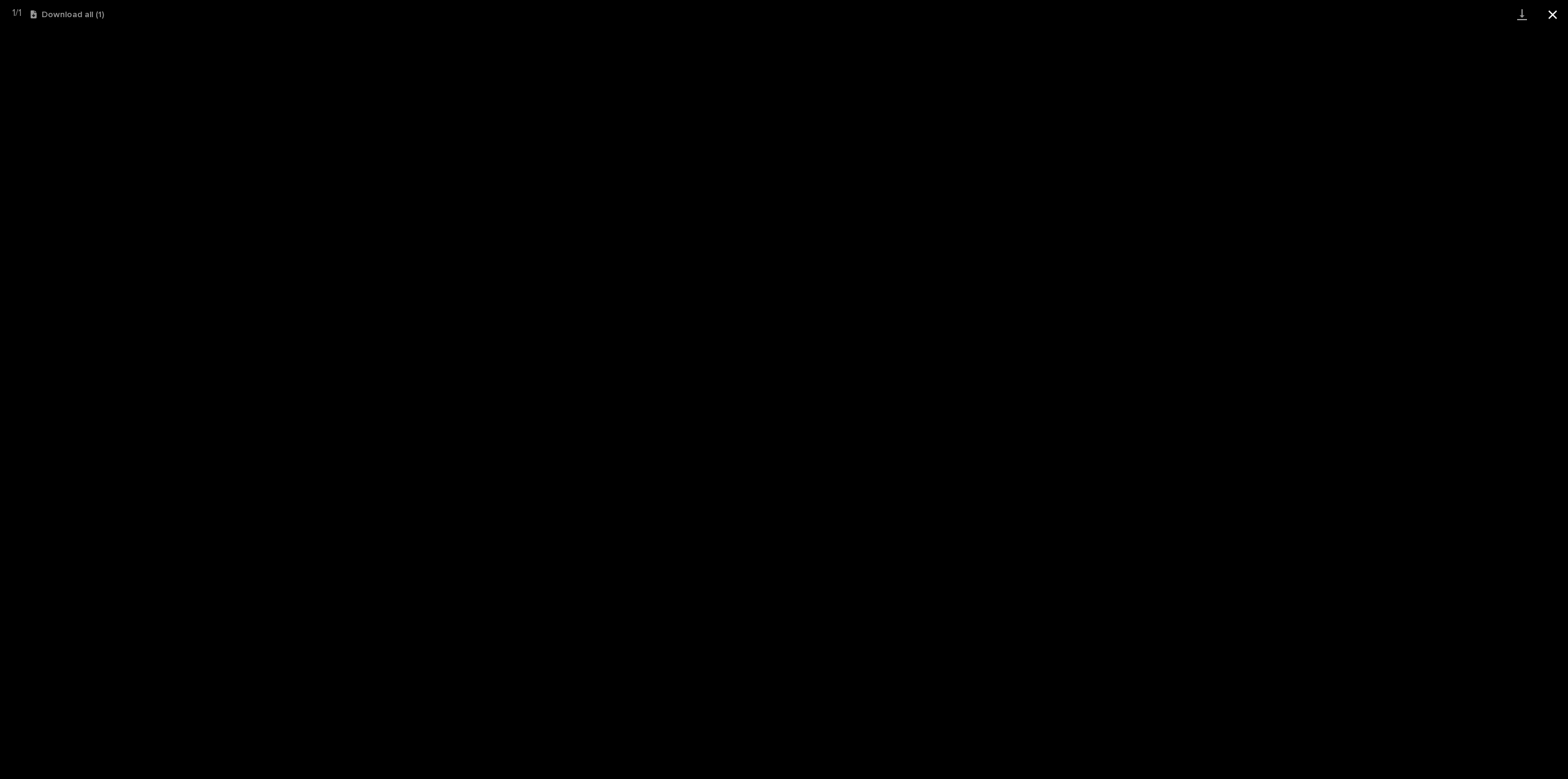
click at [1559, 14] on button "Close gallery" at bounding box center [1553, 14] width 31 height 29
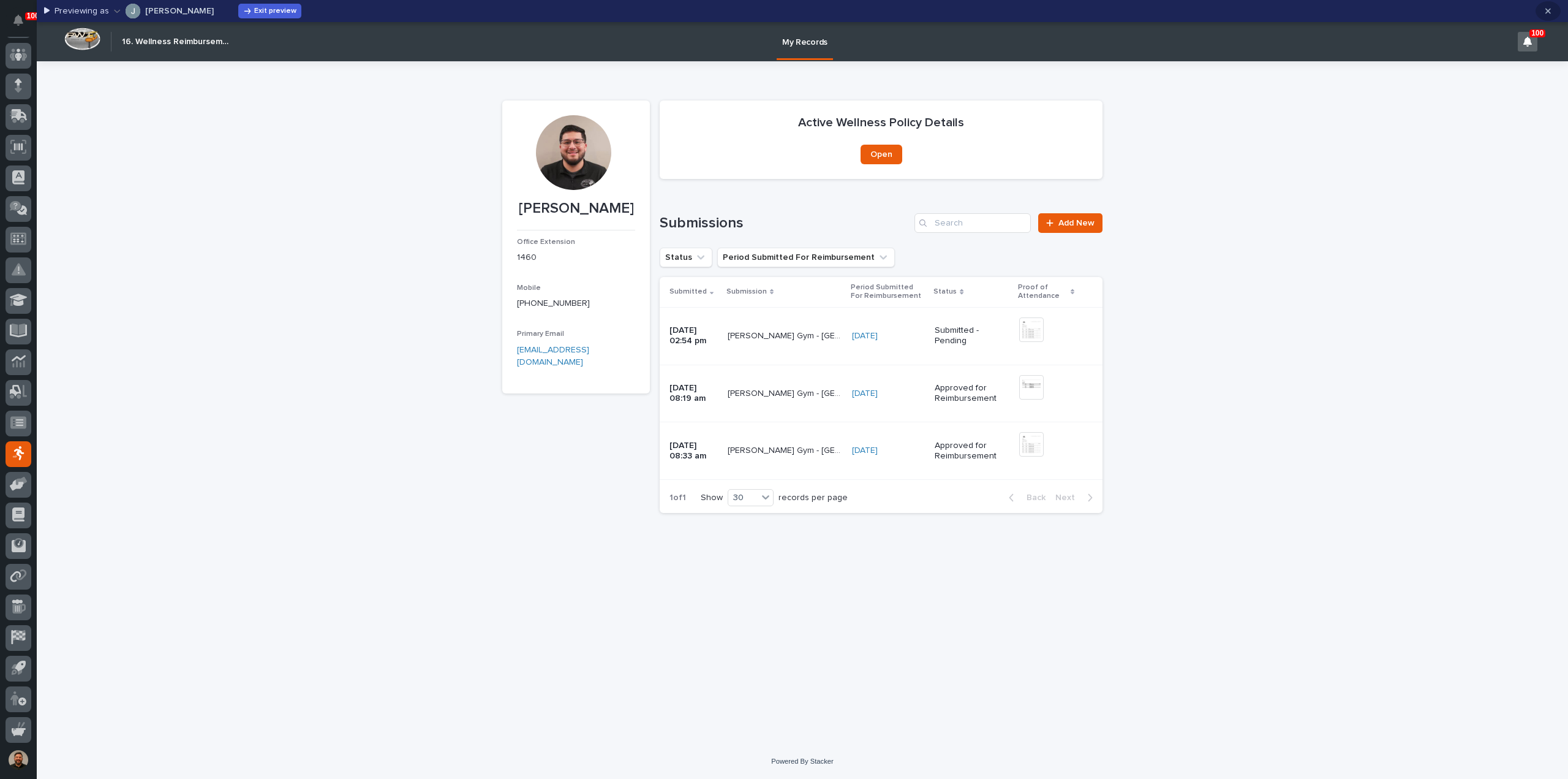
click at [1547, 13] on icon "button" at bounding box center [1549, 11] width 6 height 9
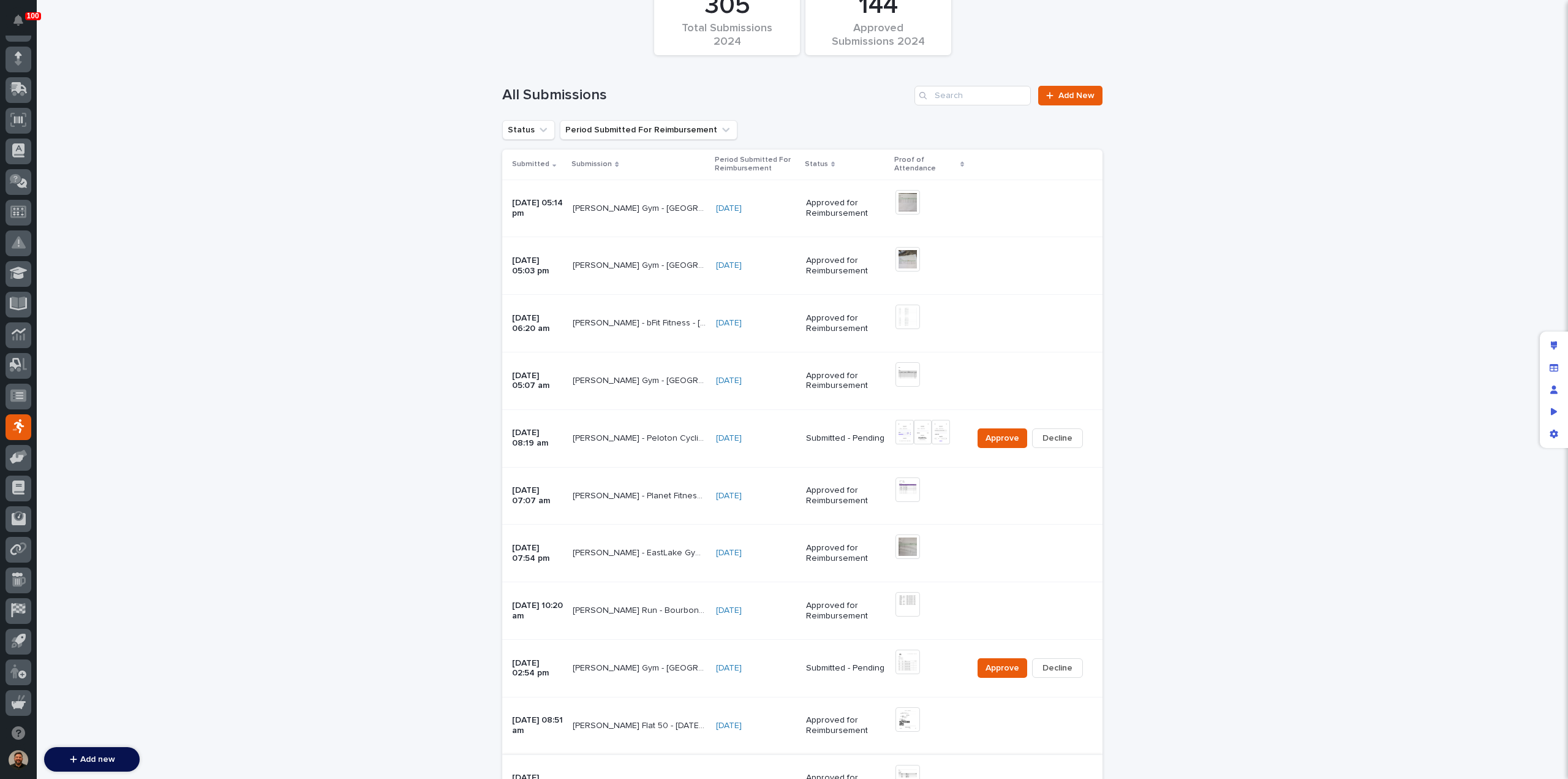
scroll to position [113, 0]
click at [653, 668] on p "[PERSON_NAME] Gym - [GEOGRAPHIC_DATA] - [DATE]" at bounding box center [640, 667] width 136 height 13
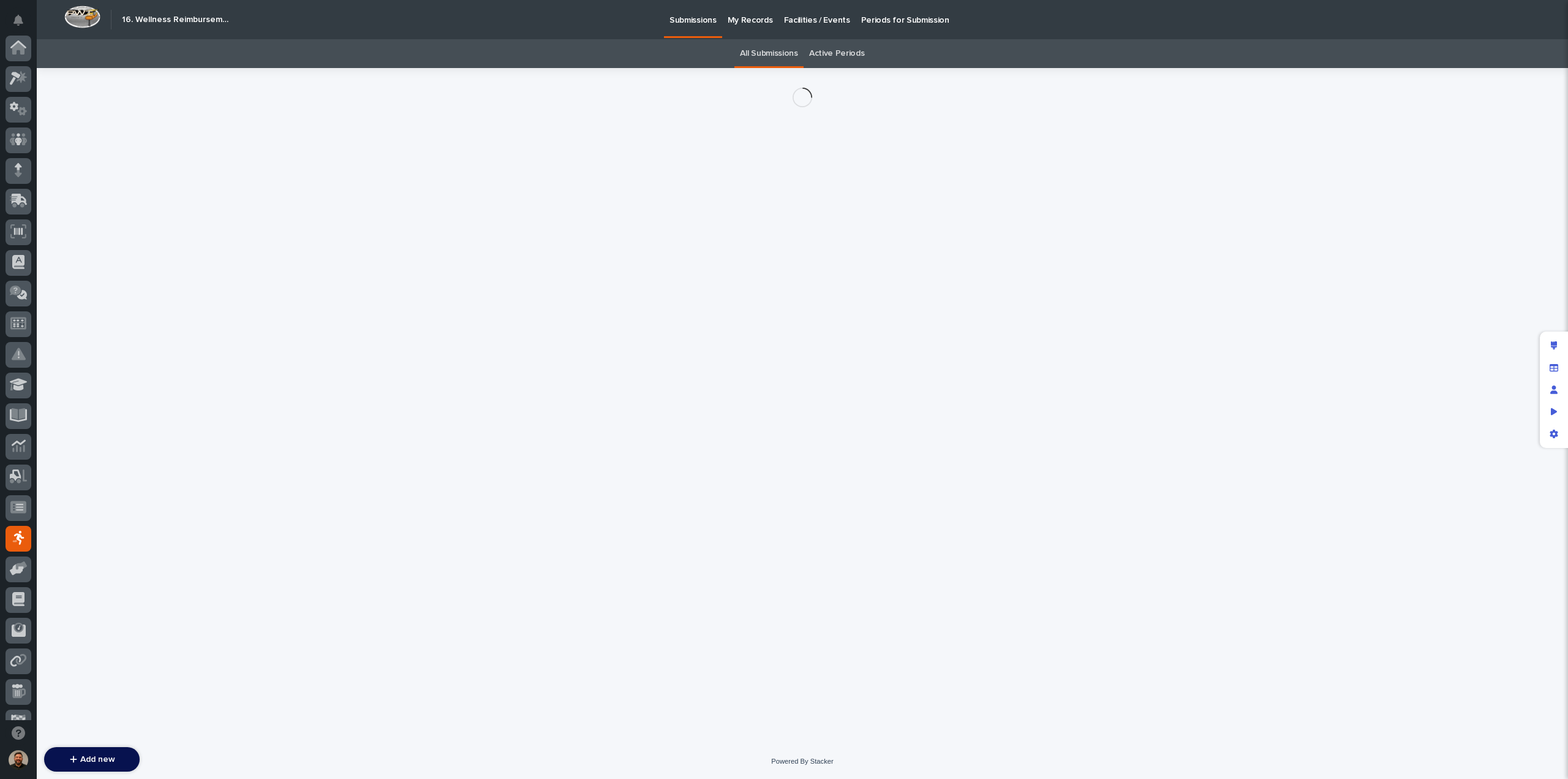
scroll to position [111, 0]
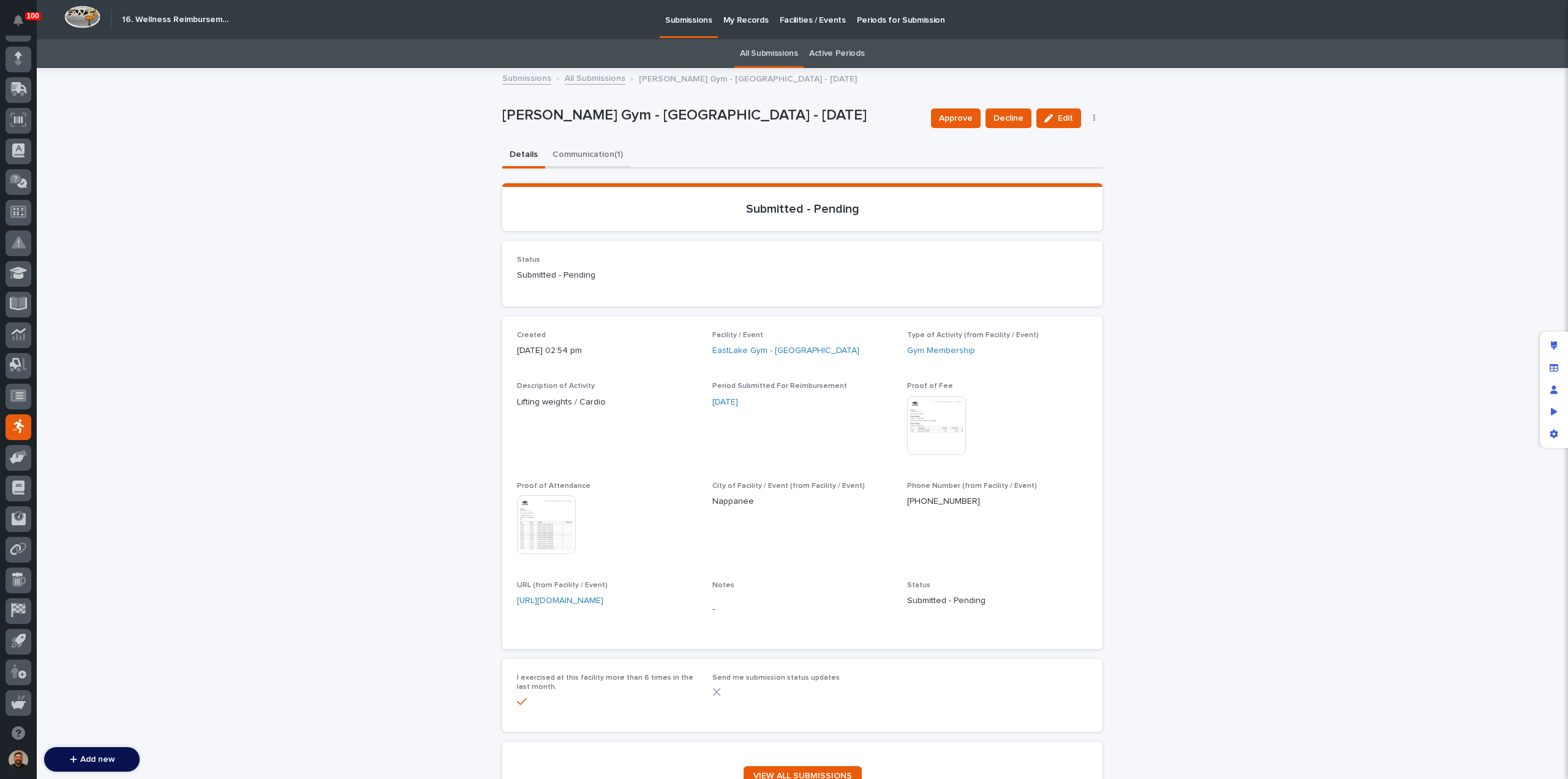
click at [581, 154] on button "Communication (1)" at bounding box center [588, 156] width 85 height 26
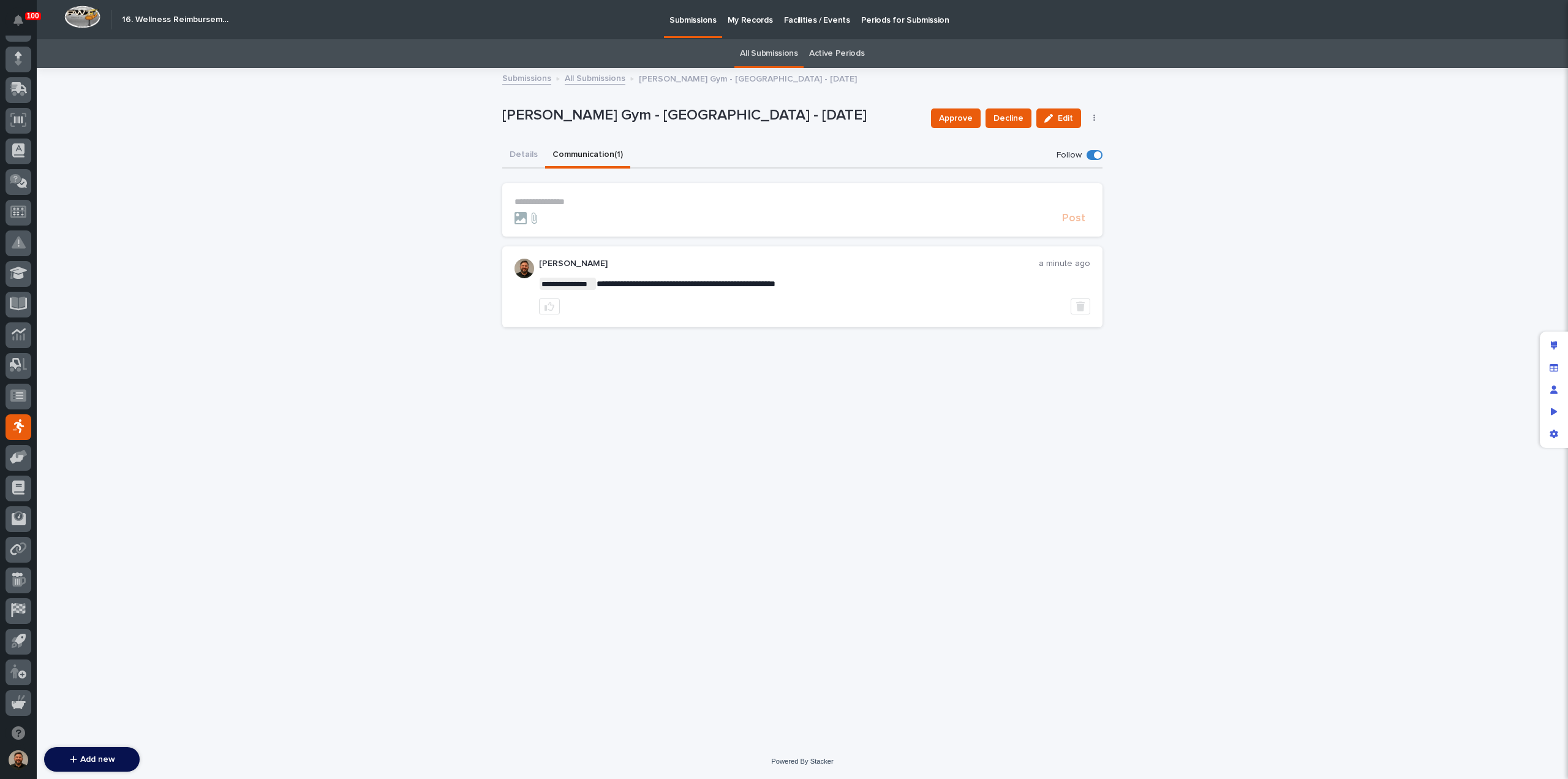
click at [570, 203] on p "**********" at bounding box center [802, 202] width 576 height 10
click at [1075, 227] on span "Post" at bounding box center [1074, 223] width 23 height 11
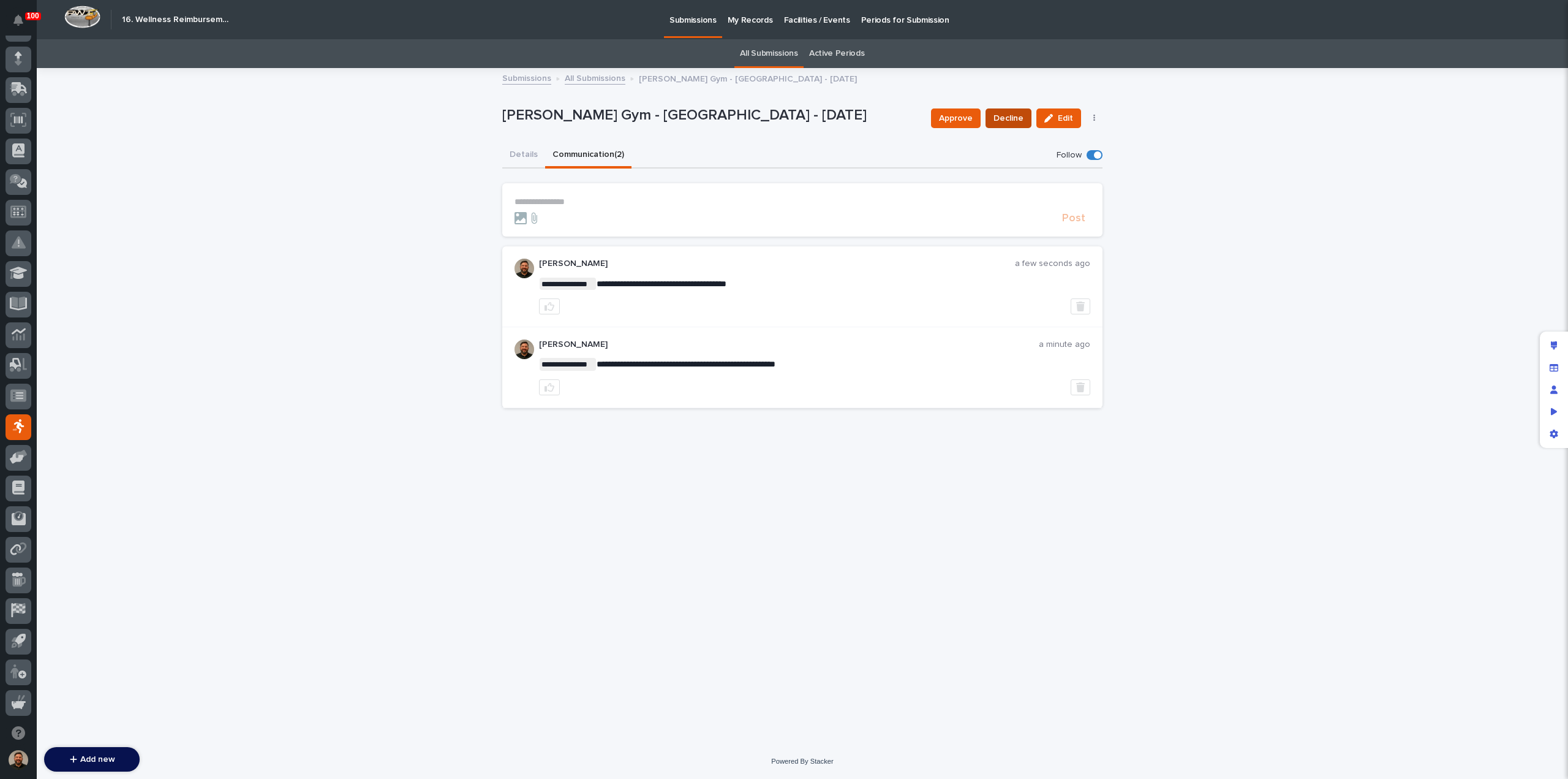
click at [1008, 119] on span "Decline" at bounding box center [1008, 118] width 30 height 12
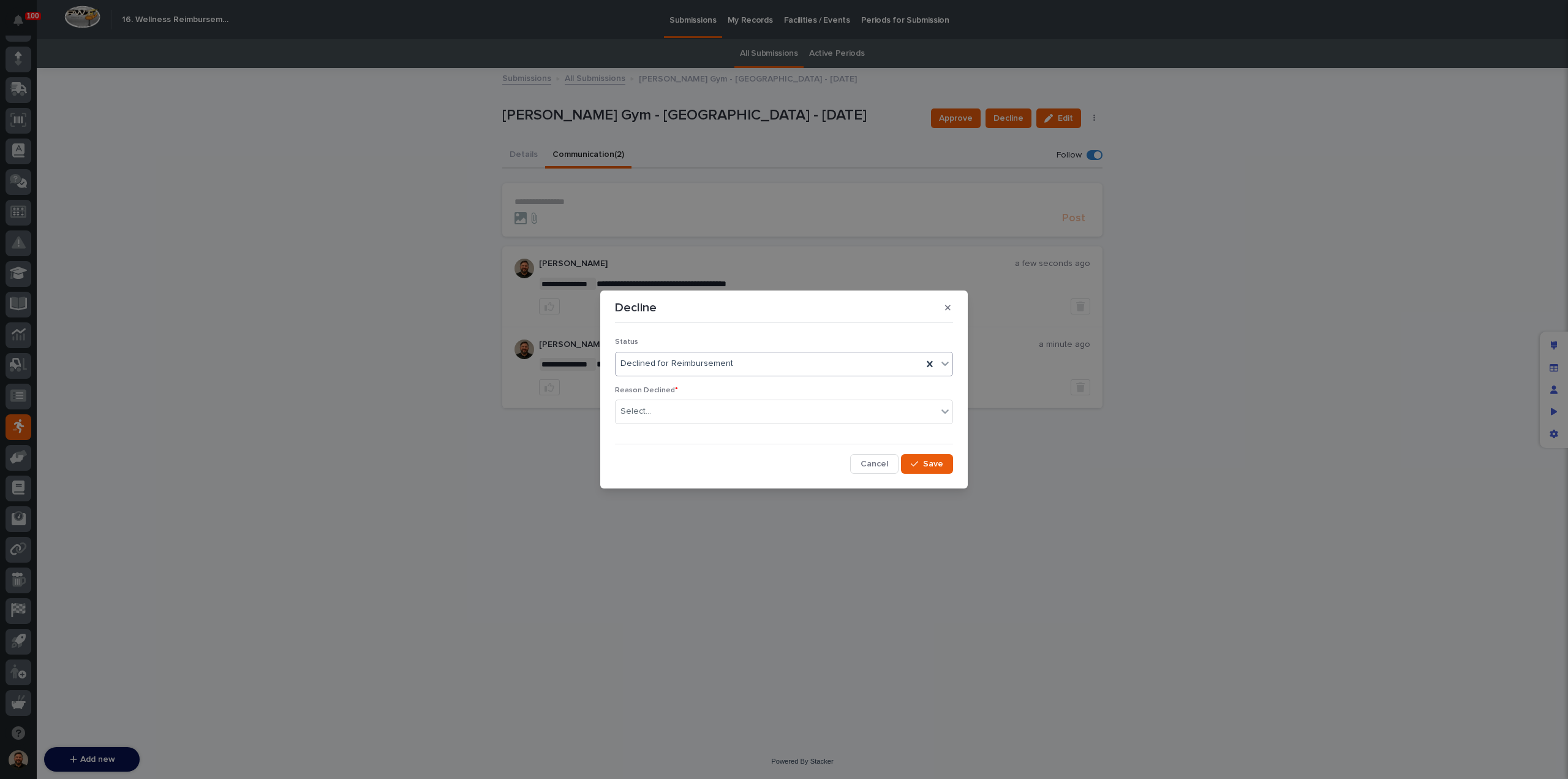
click at [743, 370] on div "Declined for Reimbursement" at bounding box center [769, 364] width 307 height 20
click at [738, 428] on div "Declined for Reimbursement" at bounding box center [784, 430] width 337 height 22
click at [717, 414] on div "Select..." at bounding box center [776, 412] width 322 height 20
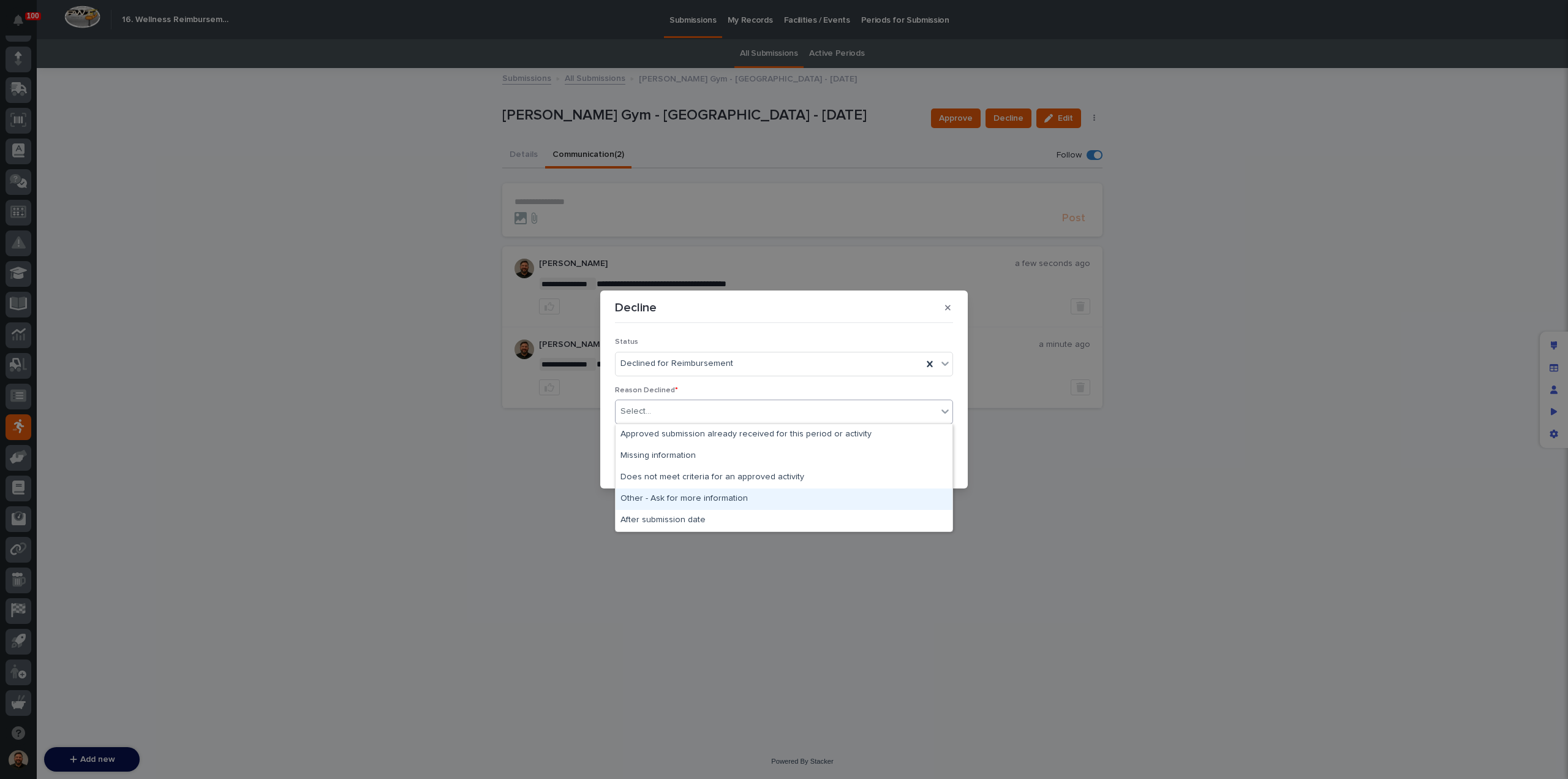
click at [769, 498] on div "Other - Ask for more information" at bounding box center [784, 499] width 337 height 22
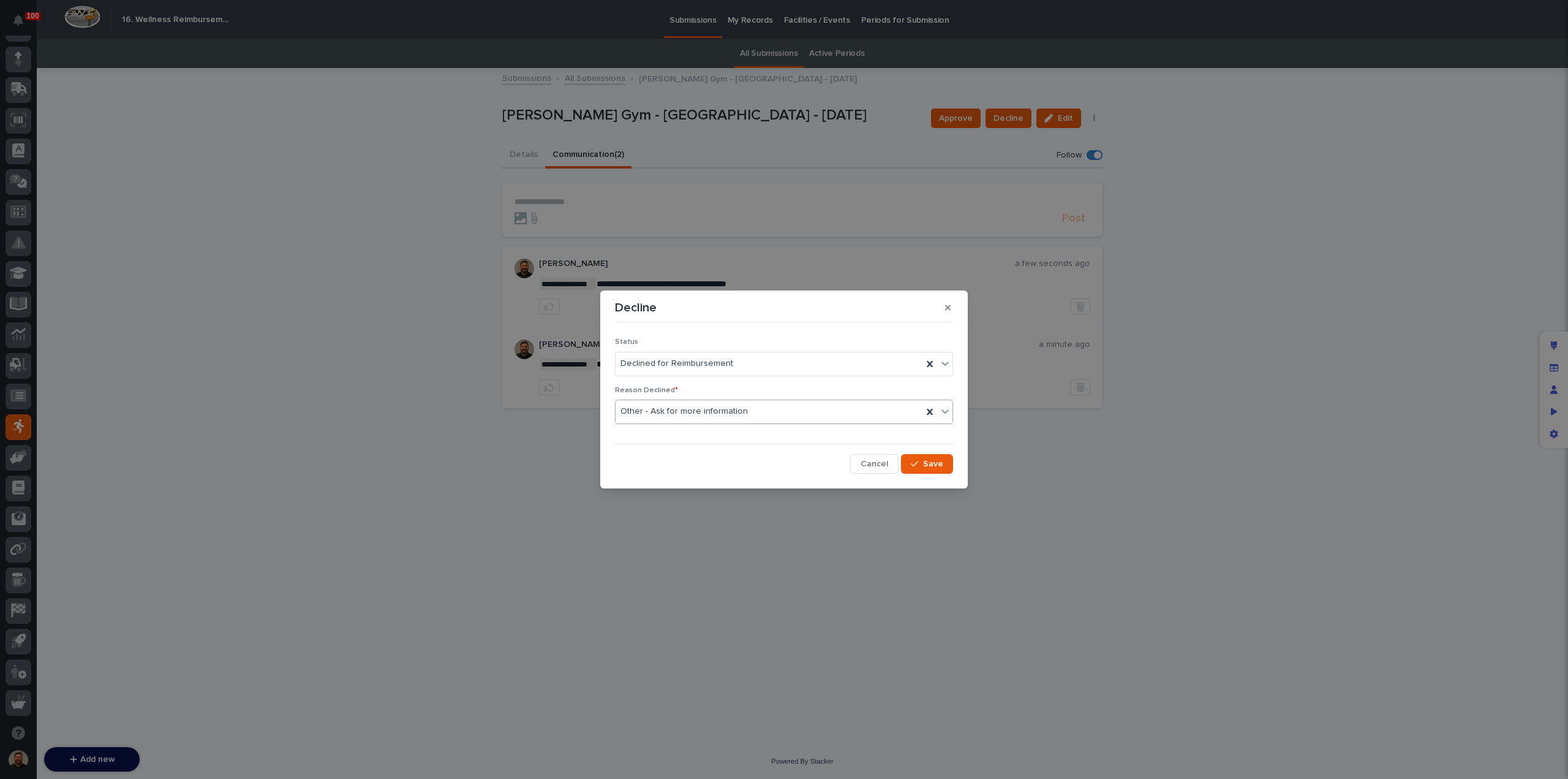
click at [773, 415] on div "Other - Ask for more information" at bounding box center [769, 412] width 307 height 20
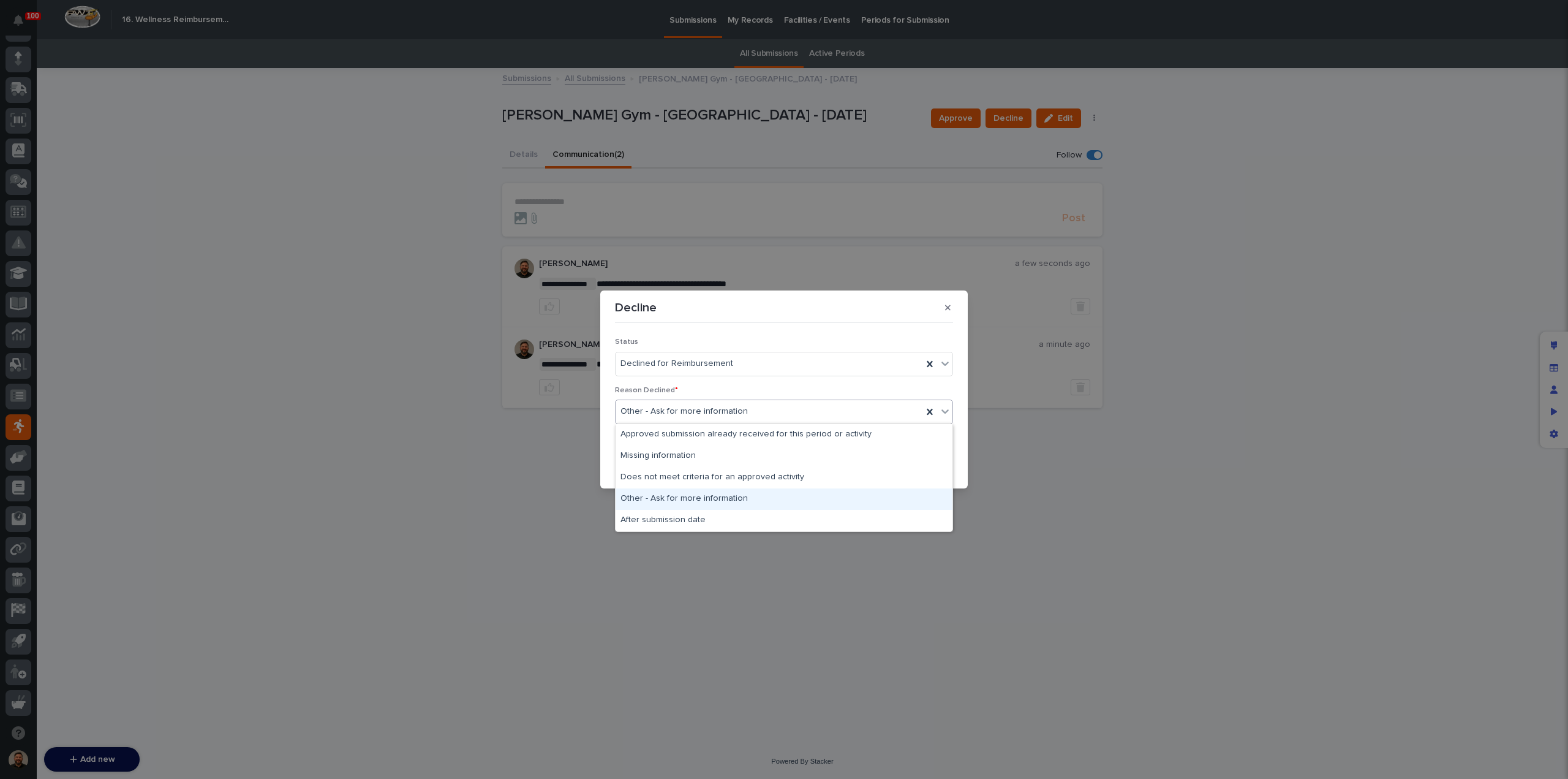
click at [802, 502] on div "Other - Ask for more information" at bounding box center [784, 499] width 337 height 22
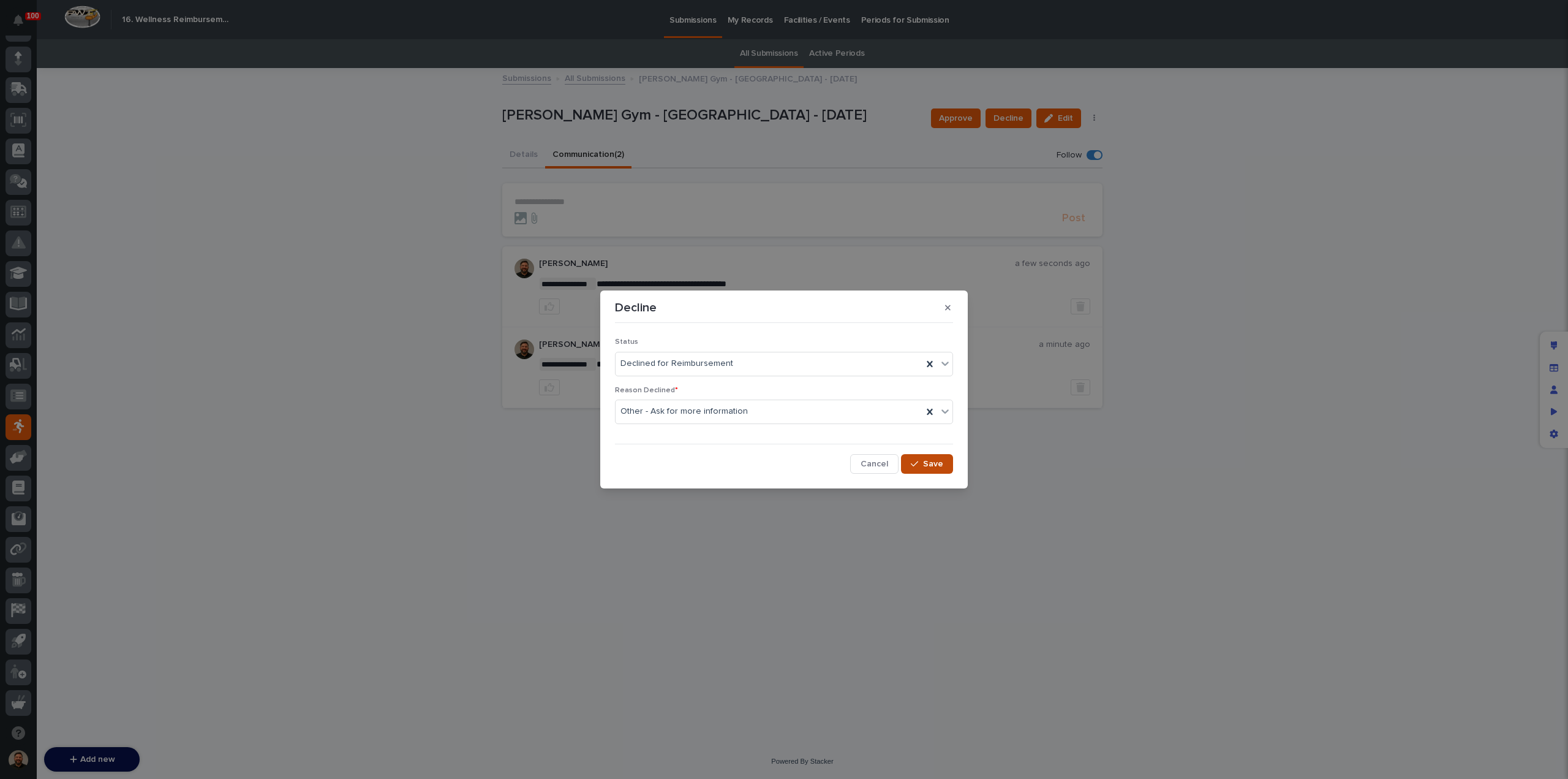
click at [925, 464] on span "Save" at bounding box center [933, 464] width 20 height 9
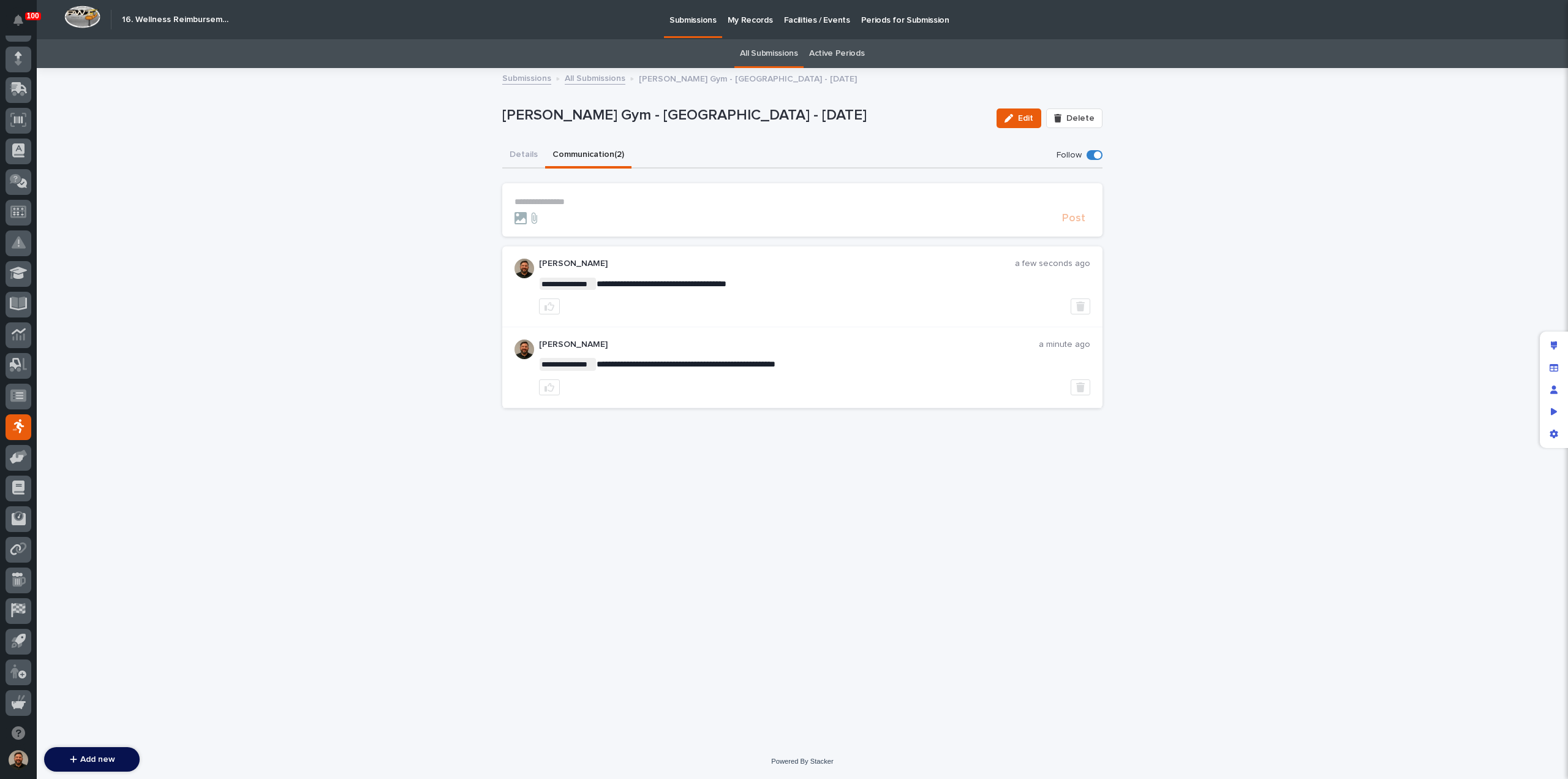
click at [584, 75] on link "All Submissions" at bounding box center [595, 78] width 60 height 14
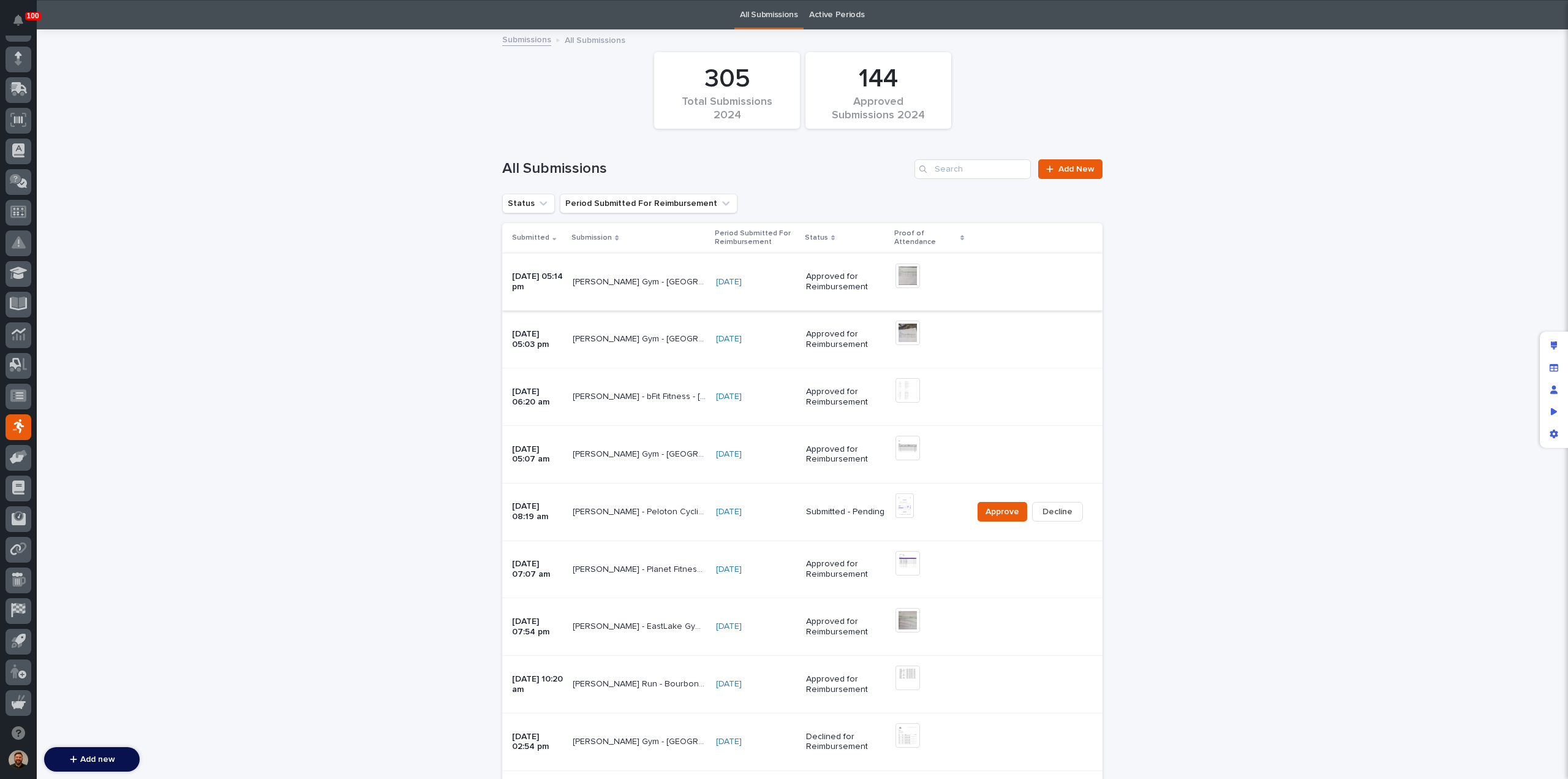
scroll to position [40, 0]
click at [1554, 406] on div "Preview as" at bounding box center [1554, 412] width 22 height 22
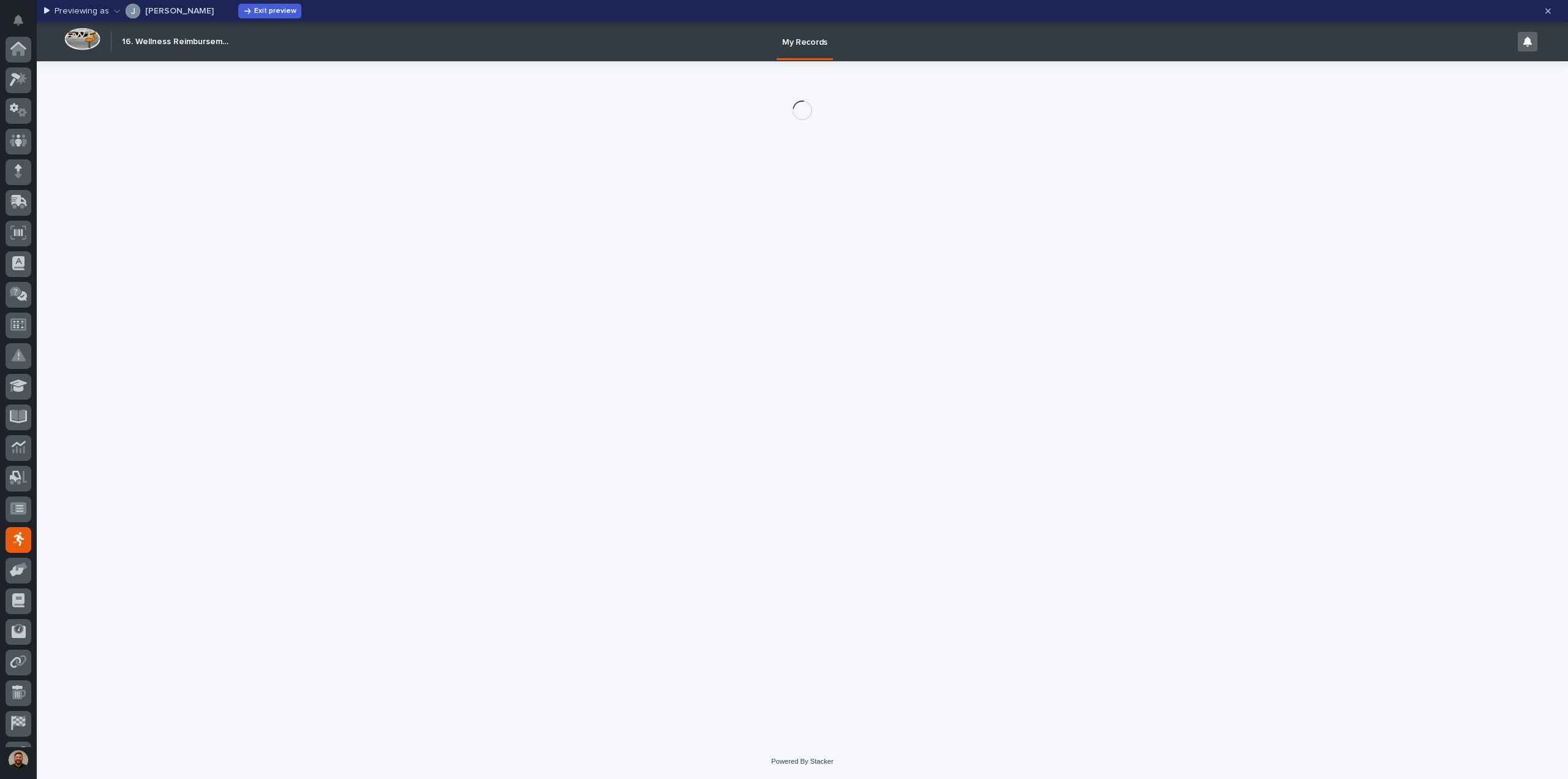
scroll to position [86, 0]
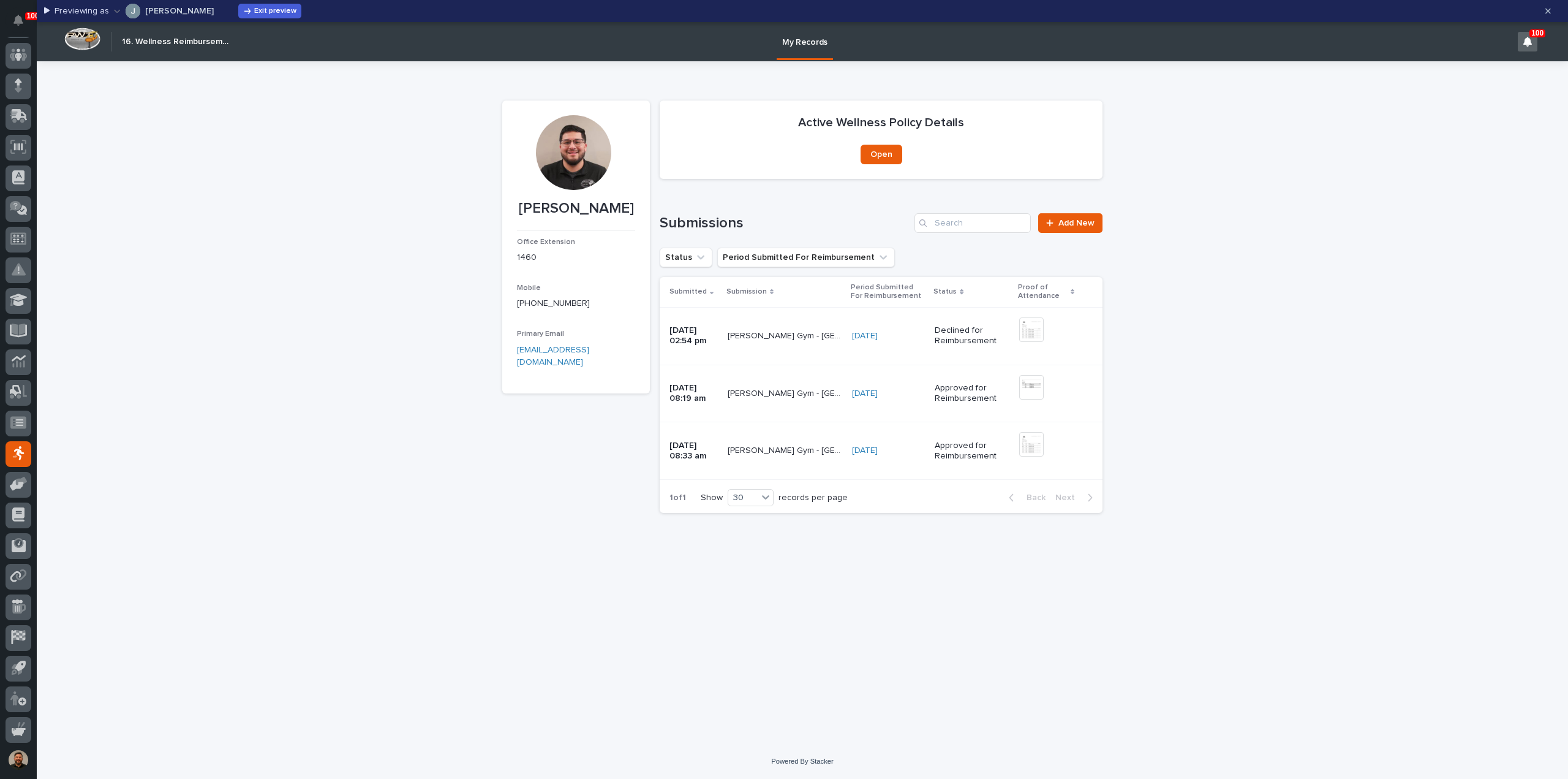
click at [119, 11] on div "button" at bounding box center [120, 11] width 11 height 9
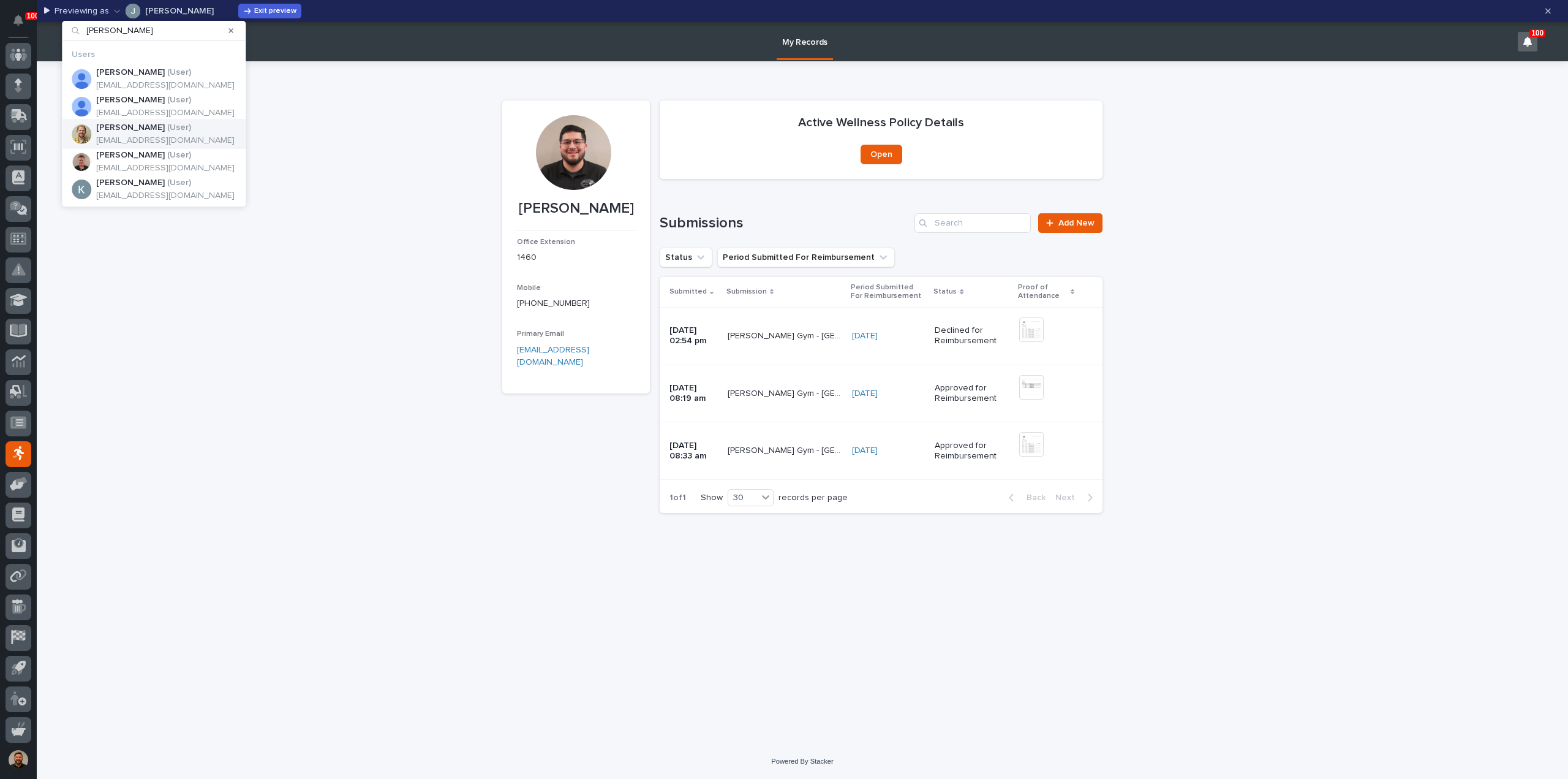
type input "[PERSON_NAME]"
click at [126, 131] on p "[PERSON_NAME]" at bounding box center [131, 128] width 69 height 10
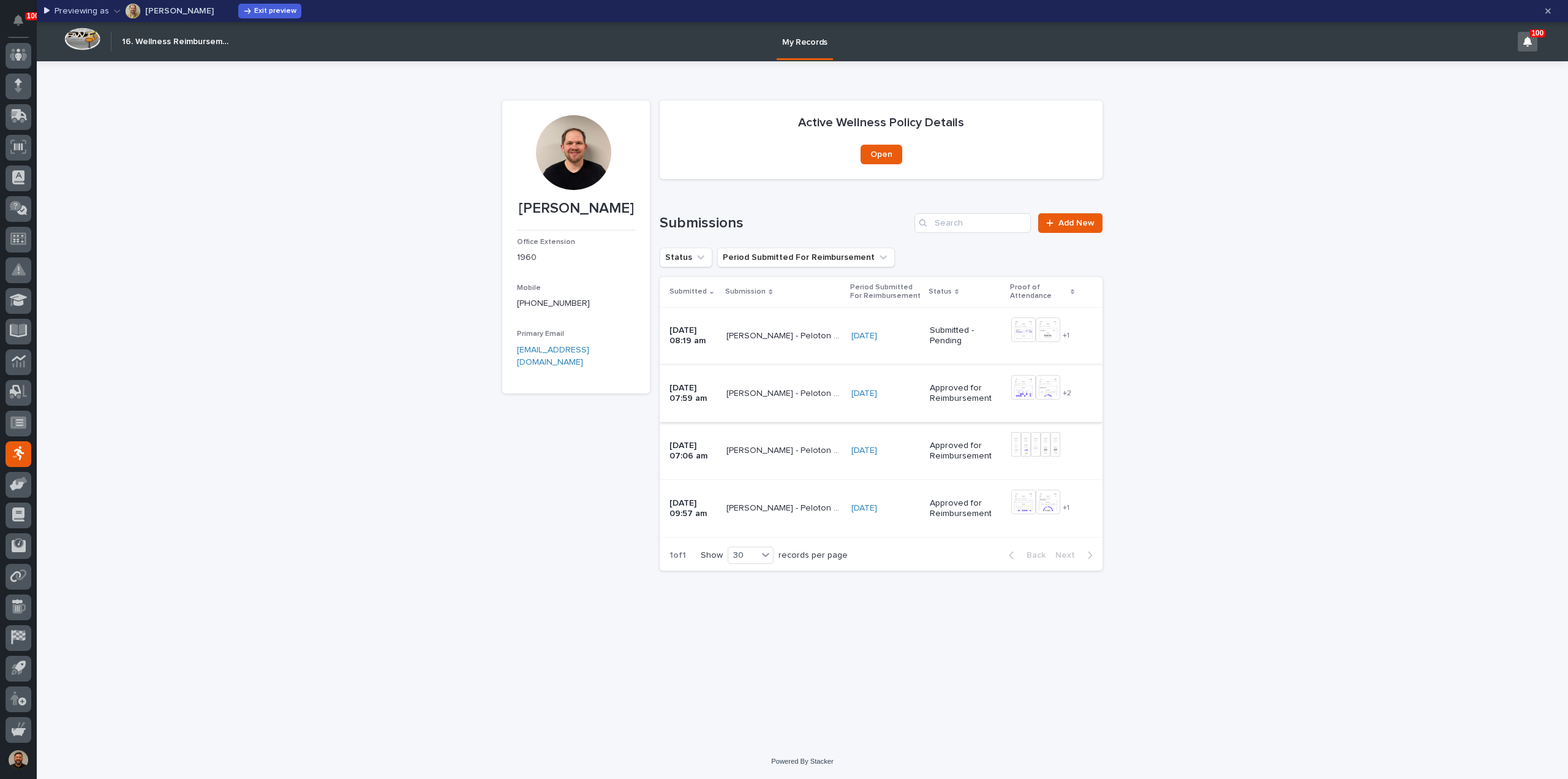
click at [1031, 393] on img at bounding box center [1024, 387] width 24 height 24
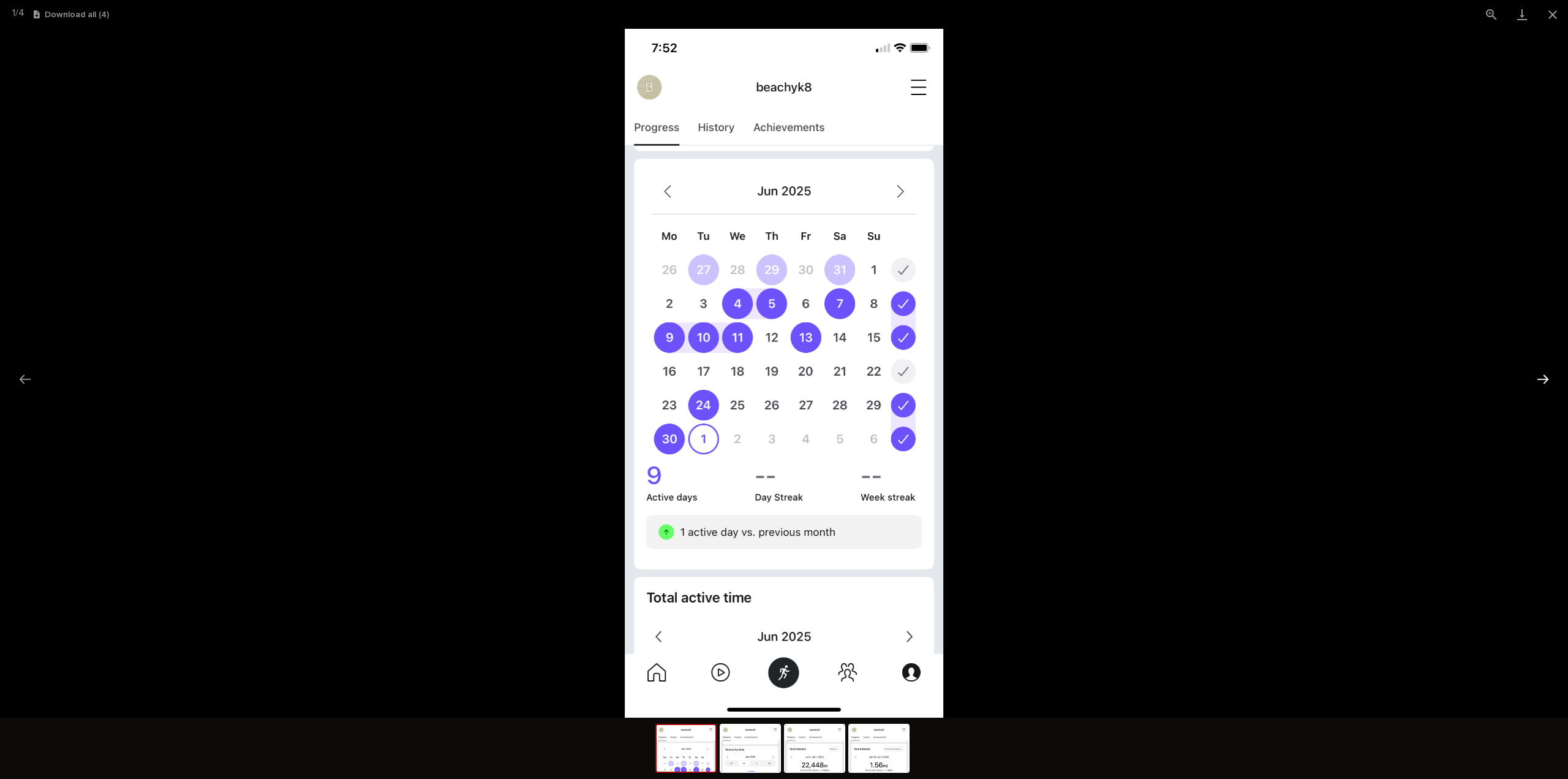
click at [1545, 374] on button "Next slide" at bounding box center [1544, 379] width 26 height 24
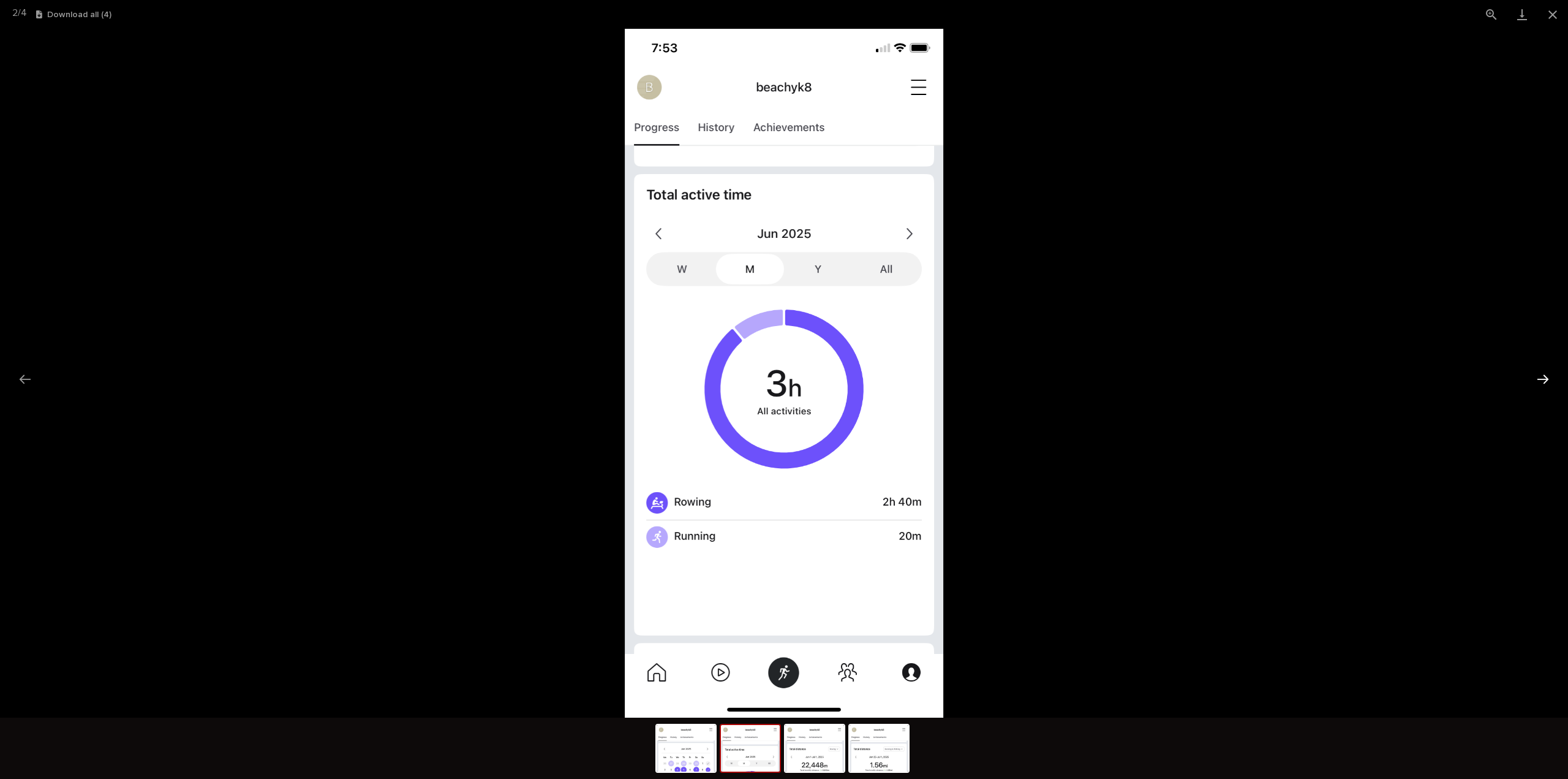
click at [1545, 374] on button "Next slide" at bounding box center [1544, 379] width 26 height 24
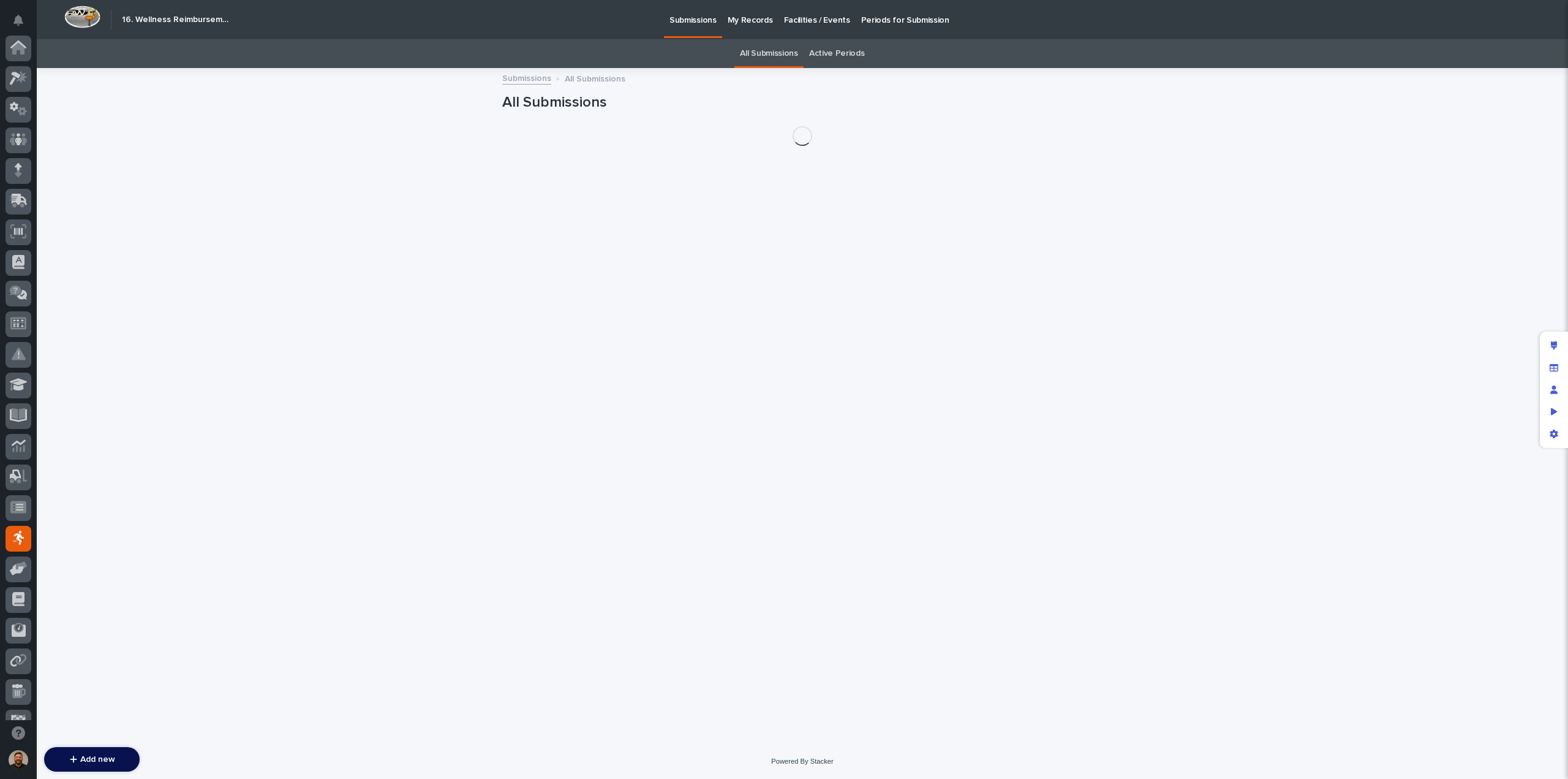
scroll to position [111, 0]
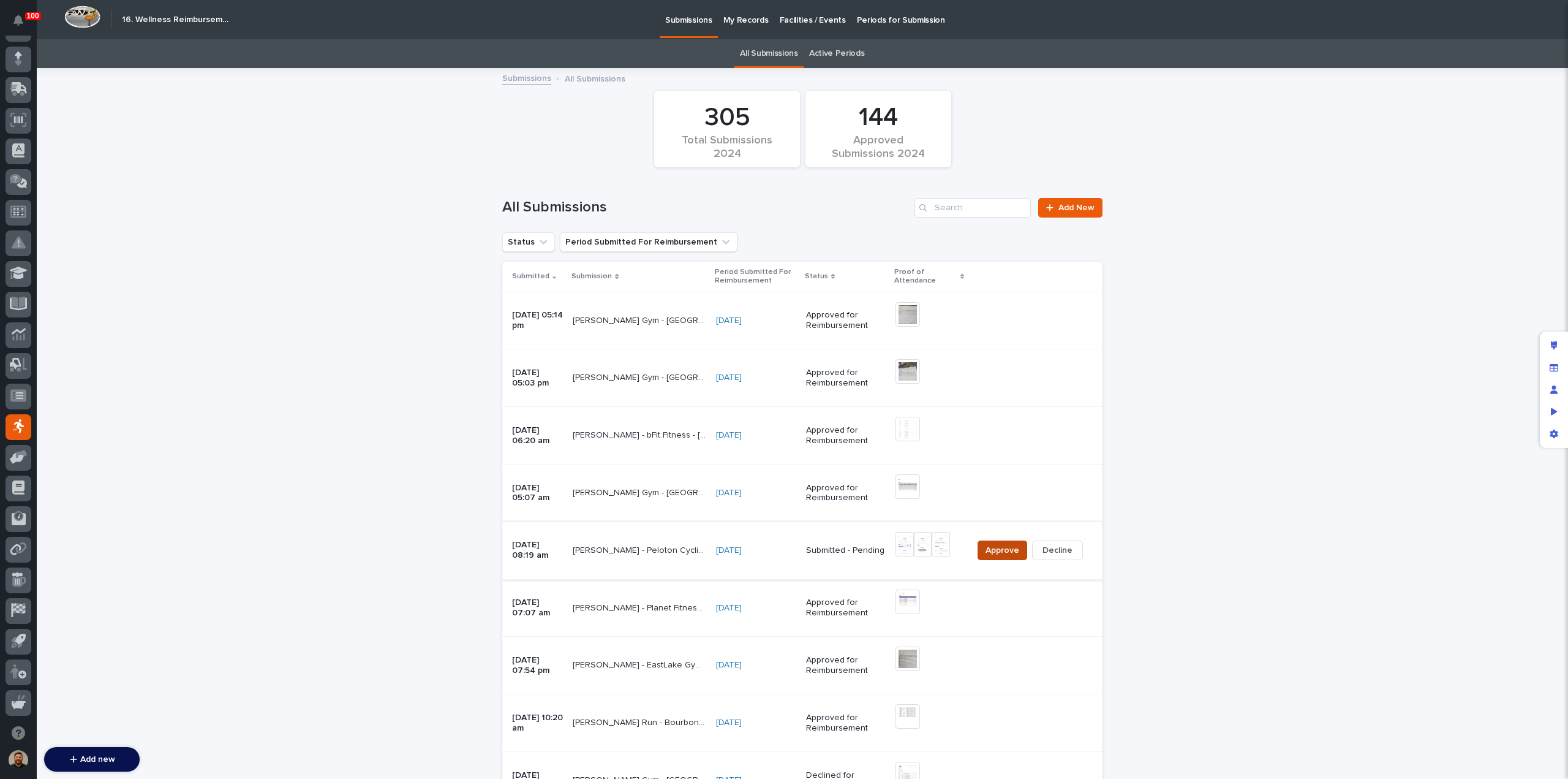
click at [990, 548] on span "Approve" at bounding box center [1002, 550] width 34 height 12
